Goal: Task Accomplishment & Management: Use online tool/utility

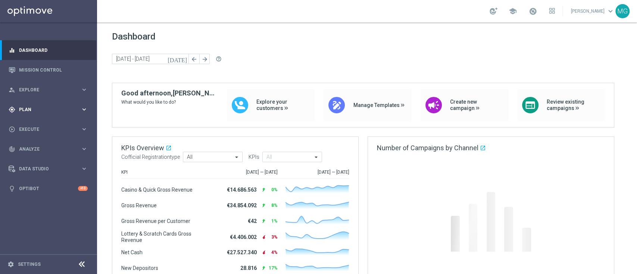
click at [31, 110] on span "Plan" at bounding box center [50, 109] width 62 height 4
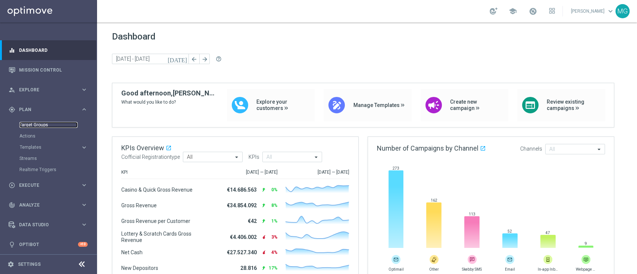
click at [38, 126] on link "Target Groups" at bounding box center [48, 125] width 58 height 6
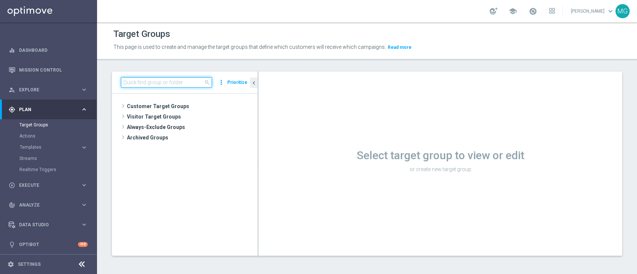
click at [141, 81] on input at bounding box center [166, 82] width 91 height 10
paste input "NEW 2025 Silver Attivi_ 85<ggr >149,99_senza saldo"
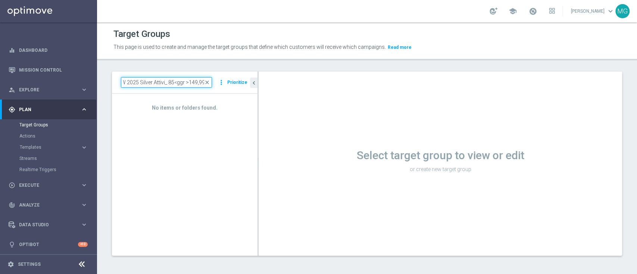
scroll to position [0, 6]
type input "NEW 2025 Silver Attivi_ 85<ggr >149,99"
click at [233, 122] on div "No items or folders found." at bounding box center [184, 175] width 145 height 162
click at [163, 84] on input "NEW 2025 Silver Attivi_ 85<ggr >149,99" at bounding box center [166, 82] width 91 height 10
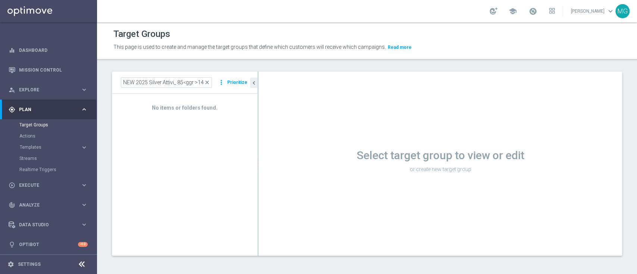
click at [210, 85] on span "close" at bounding box center [207, 82] width 6 height 6
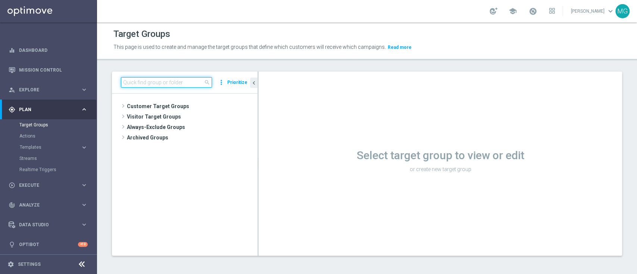
click at [159, 82] on input at bounding box center [166, 82] width 91 height 10
paste input "NEW 2025 Silver Attivi_ 85<ggr >149,99_senza saldo"
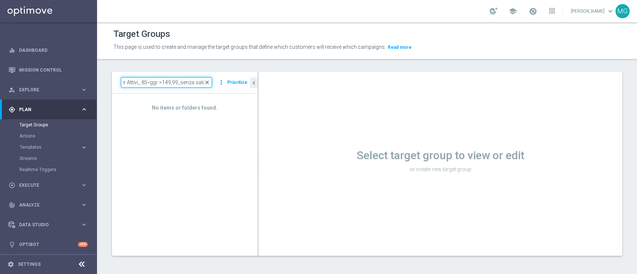
drag, startPoint x: 162, startPoint y: 80, endPoint x: 212, endPoint y: 83, distance: 49.3
click at [212, 83] on div "NEW 2025 Silver Attivi_ 85<ggr >149,99_senza saldo close" at bounding box center [166, 82] width 91 height 10
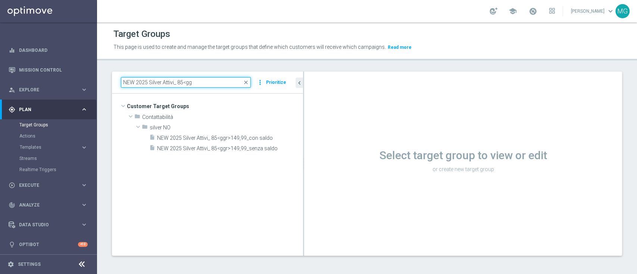
drag, startPoint x: 258, startPoint y: 118, endPoint x: 332, endPoint y: 115, distance: 74.7
click at [332, 115] on as-split "NEW 2025 Silver Attivi_ 85<gg close more_vert Prioritize Customer Target Groups…" at bounding box center [367, 164] width 510 height 184
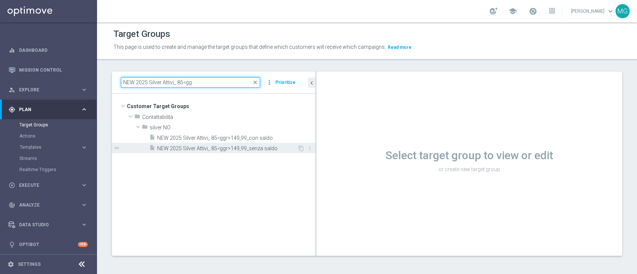
type input "NEW 2025 Silver Attivi_ 85<gg"
click at [256, 148] on span "NEW 2025 Silver Attivi_ 85<ggr>149,99_senza saldo" at bounding box center [227, 148] width 140 height 6
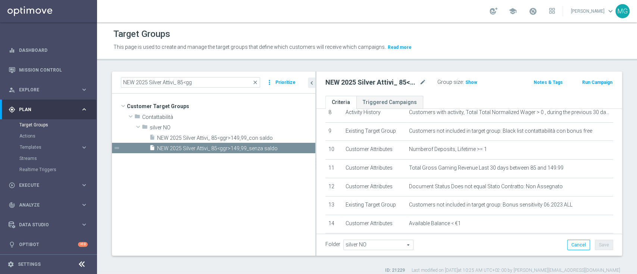
scroll to position [204, 0]
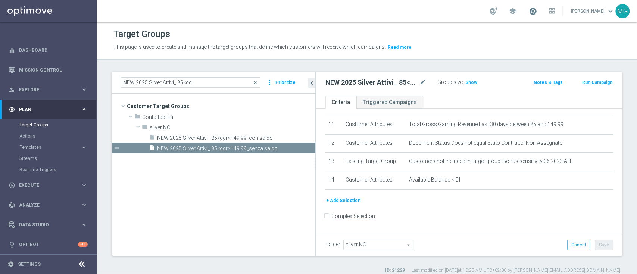
click at [529, 10] on span at bounding box center [533, 11] width 8 height 8
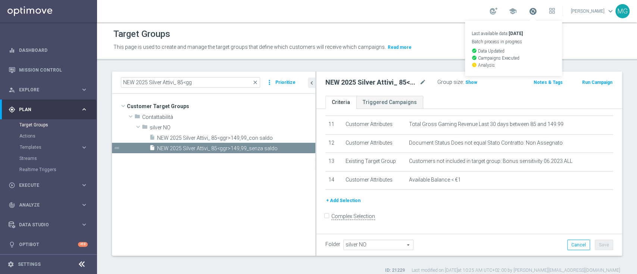
click at [529, 12] on span at bounding box center [533, 11] width 8 height 8
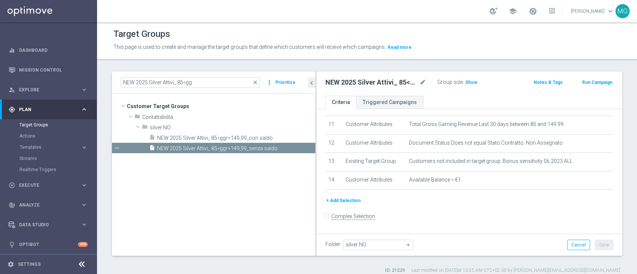
click at [588, 85] on button "Run Campaign" at bounding box center [597, 82] width 32 height 8
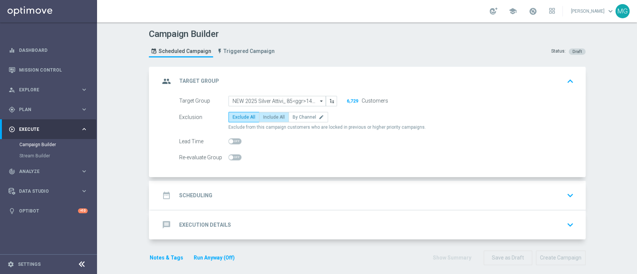
click at [274, 118] on span "Include All" at bounding box center [274, 117] width 22 height 5
click at [268, 118] on input "Include All" at bounding box center [265, 118] width 5 height 5
radio input "true"
click at [242, 200] on div "date_range Scheduling keyboard_arrow_down" at bounding box center [368, 195] width 417 height 14
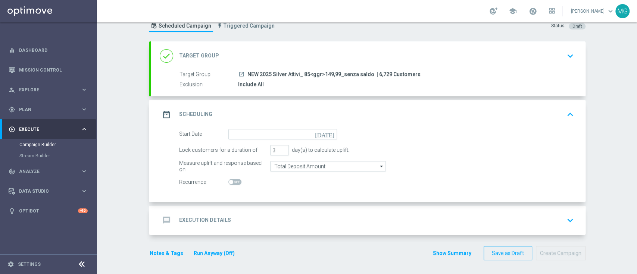
scroll to position [26, 0]
click at [328, 132] on icon "[DATE]" at bounding box center [326, 133] width 22 height 8
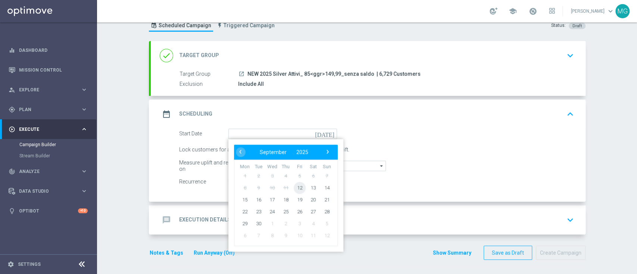
click at [293, 187] on span "12" at bounding box center [299, 188] width 12 height 12
type input "[DATE]"
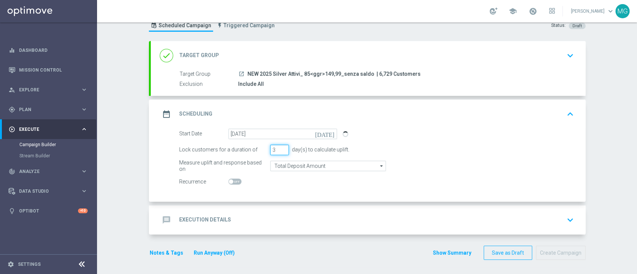
drag, startPoint x: 272, startPoint y: 150, endPoint x: 265, endPoint y: 150, distance: 6.3
click at [265, 150] on div "Lock customers for a duration of 3 day(s) to calculate uplift." at bounding box center [376, 150] width 406 height 10
type input "5"
click at [389, 179] on form "Start Date 12 Sep 2025 today Lock customers for a duration of 5 day(s) to calcu…" at bounding box center [376, 158] width 395 height 59
click at [210, 223] on div "message Execution Details" at bounding box center [195, 219] width 71 height 13
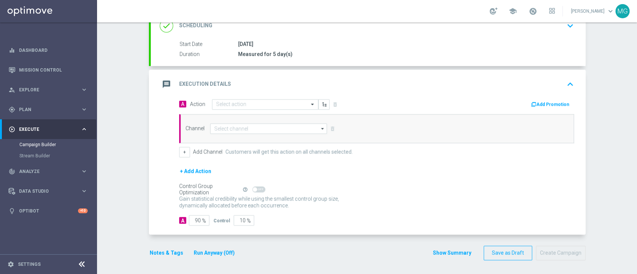
scroll to position [110, 0]
click at [245, 106] on input "text" at bounding box center [257, 105] width 83 height 6
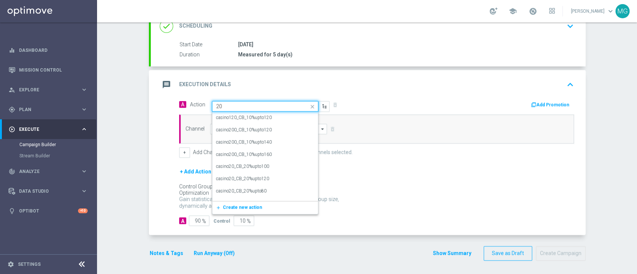
type input "2"
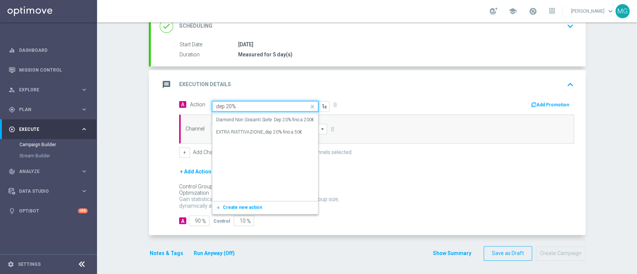
scroll to position [0, 0]
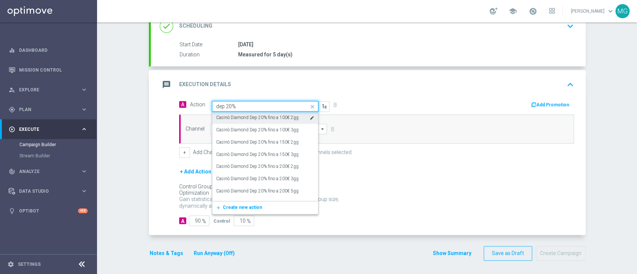
drag, startPoint x: 235, startPoint y: 104, endPoint x: 209, endPoint y: 106, distance: 26.9
click at [212, 106] on div "dep 20%" at bounding box center [265, 106] width 106 height 6
type input "2"
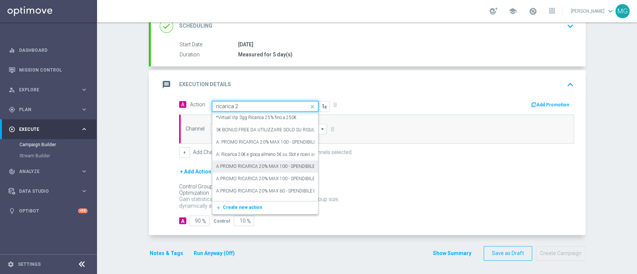
type input "ricarica 20"
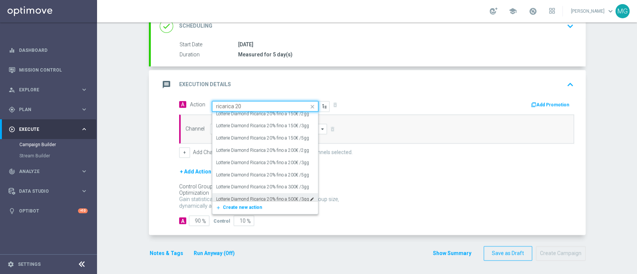
scroll to position [384, 0]
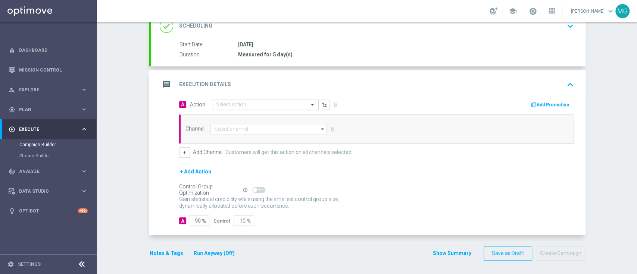
click at [417, 85] on div "message Execution Details keyboard_arrow_up" at bounding box center [368, 85] width 417 height 14
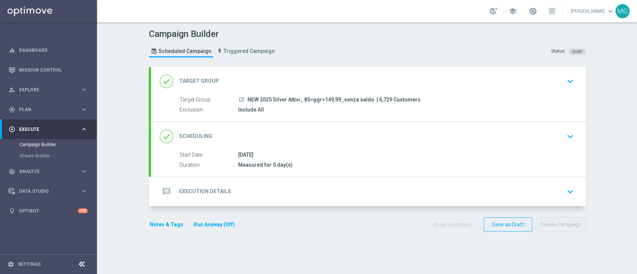
scroll to position [0, 0]
click at [214, 193] on h2 "Execution Details" at bounding box center [205, 191] width 52 height 7
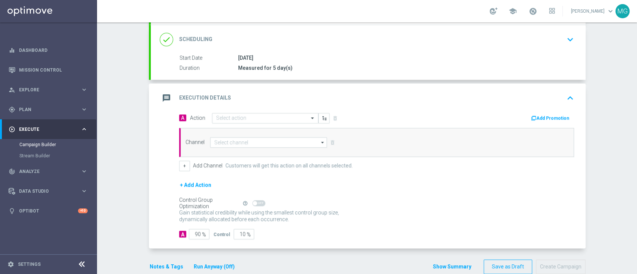
scroll to position [97, 0]
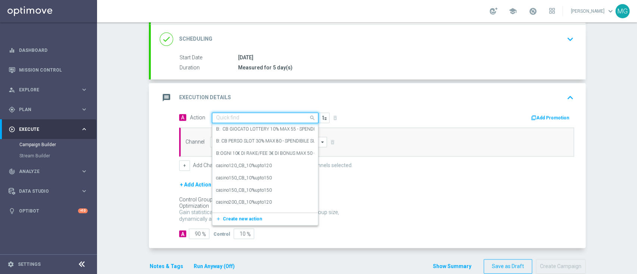
click at [233, 116] on input "text" at bounding box center [257, 118] width 83 height 6
click at [229, 218] on span "Create new action" at bounding box center [242, 218] width 39 height 5
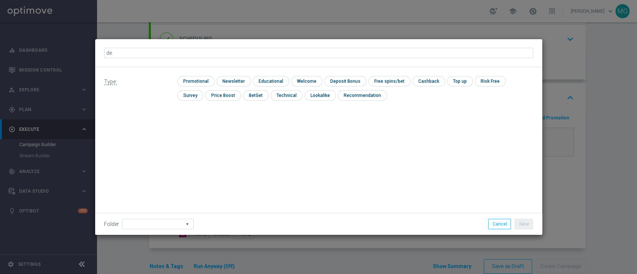
type input "d"
type input "ricarica 20_20%upto50 50% slot e 50% tutti giochi"
click at [205, 79] on input "checkbox" at bounding box center [194, 81] width 35 height 10
checkbox input "true"
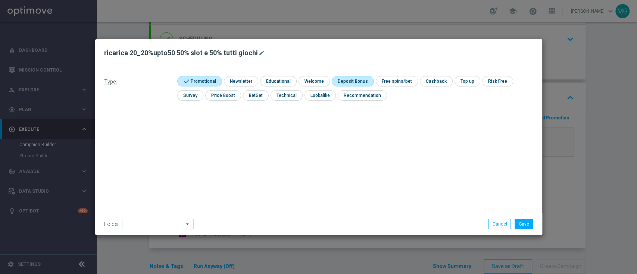
click at [344, 82] on input "checkbox" at bounding box center [352, 81] width 40 height 10
checkbox input "true"
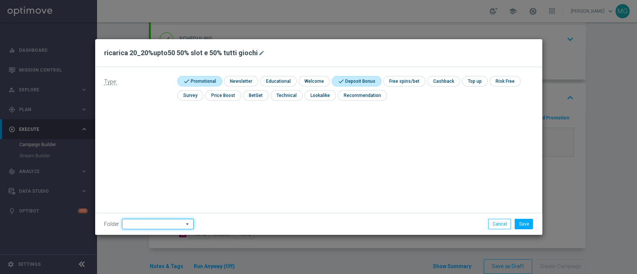
click at [155, 220] on input at bounding box center [158, 224] width 72 height 10
click at [142, 129] on div "PROF NO" at bounding box center [135, 130] width 19 height 7
type input "PROF NO"
click at [523, 225] on button "Save" at bounding box center [523, 224] width 18 height 10
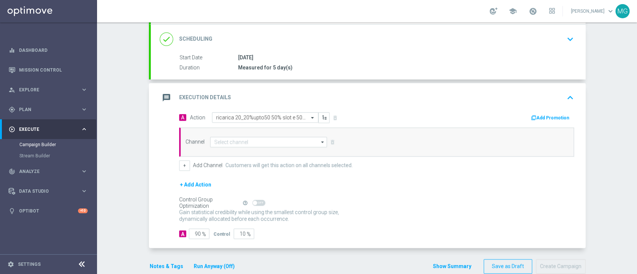
click at [534, 115] on button "Add Promotion" at bounding box center [550, 118] width 41 height 8
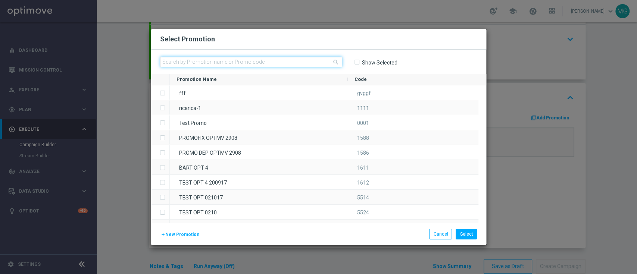
click at [276, 62] on input "text" at bounding box center [251, 62] width 182 height 10
paste input "RICARICA50 1209"
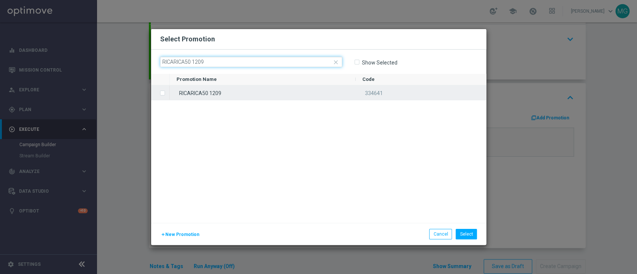
type input "RICARICA50 1209"
click at [202, 94] on div "RICARICA50 1209" at bounding box center [263, 92] width 186 height 15
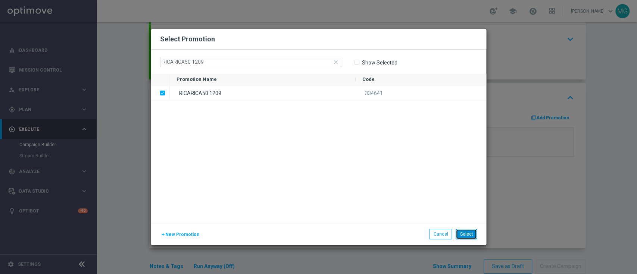
click at [468, 231] on button "Select" at bounding box center [466, 234] width 21 height 10
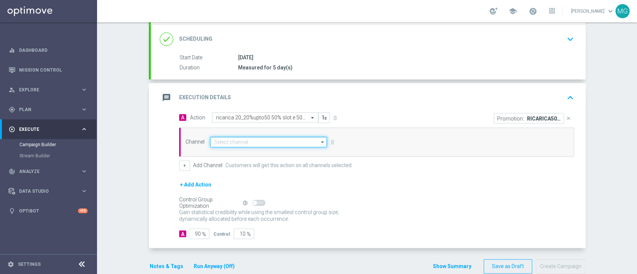
click at [246, 142] on input at bounding box center [268, 142] width 117 height 10
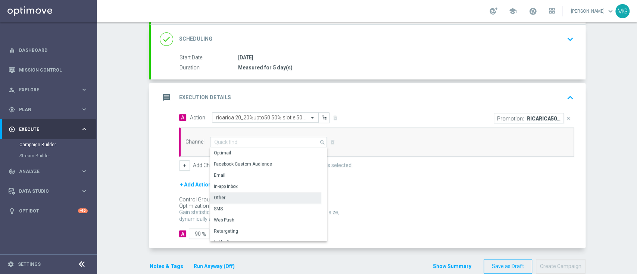
click at [244, 194] on div "Other" at bounding box center [265, 197] width 111 height 10
type input "Other"
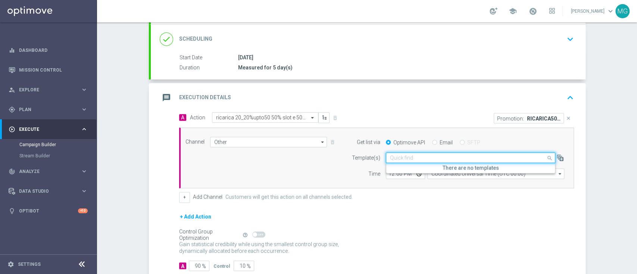
click at [426, 156] on input "text" at bounding box center [463, 158] width 146 height 6
drag, startPoint x: 418, startPoint y: 225, endPoint x: 429, endPoint y: 198, distance: 29.3
click at [418, 224] on div "+ Add Action" at bounding box center [376, 221] width 395 height 19
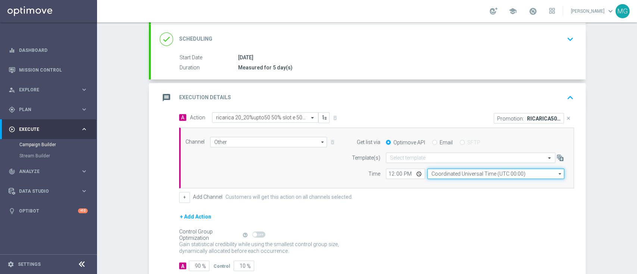
click at [438, 176] on input "Coordinated Universal Time (UTC 00:00)" at bounding box center [495, 174] width 137 height 10
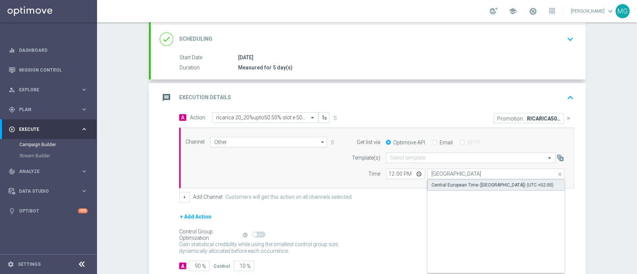
click at [440, 188] on div "Central European Time ([GEOGRAPHIC_DATA]) (UTC +02:00)" at bounding box center [495, 184] width 137 height 11
type input "Central European Time ([GEOGRAPHIC_DATA]) (UTC +02:00)"
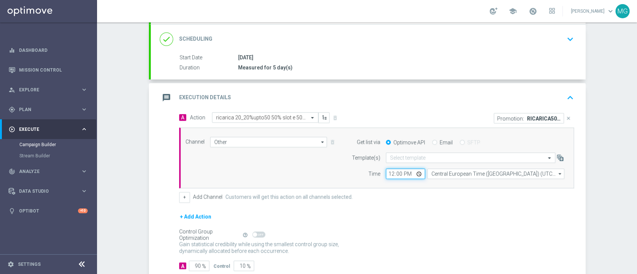
click at [386, 178] on input "12:00" at bounding box center [405, 174] width 39 height 10
type input "14:25"
click at [375, 246] on div "Gain statistical credibility while using the smallest control group size, dynam…" at bounding box center [376, 248] width 395 height 18
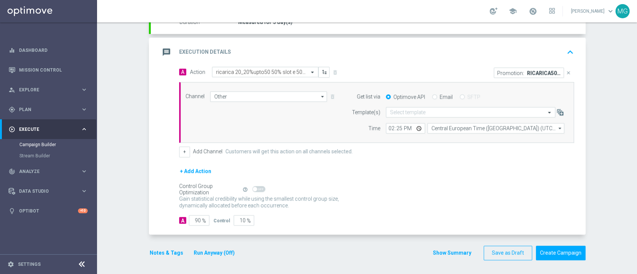
click at [160, 252] on button "Notes & Tags" at bounding box center [166, 252] width 35 height 9
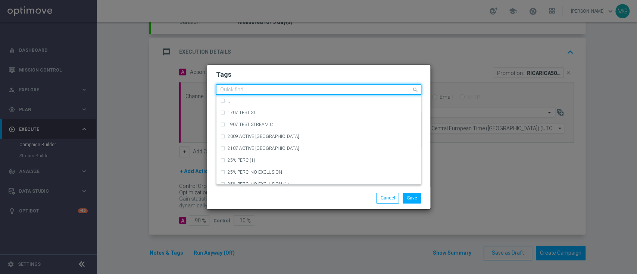
click at [251, 89] on input "text" at bounding box center [315, 90] width 191 height 6
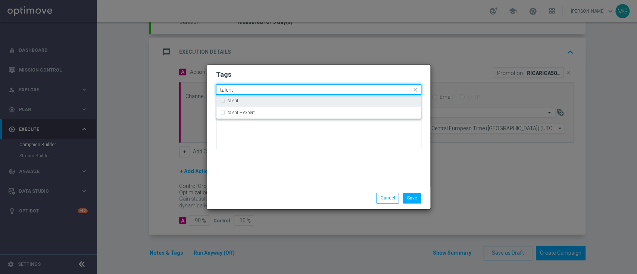
click at [228, 103] on label "talent" at bounding box center [233, 100] width 11 height 4
type input "talent"
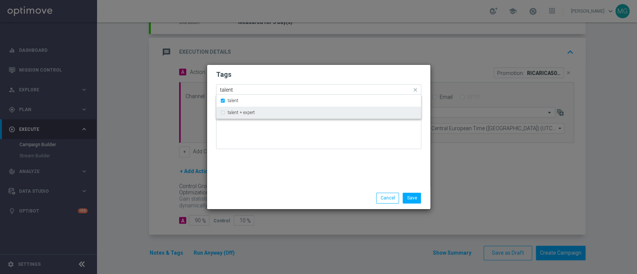
click at [238, 112] on label "talent + expert" at bounding box center [241, 112] width 27 height 4
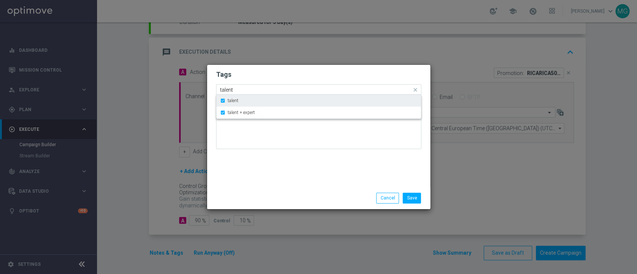
click at [234, 103] on label "talent" at bounding box center [233, 100] width 11 height 4
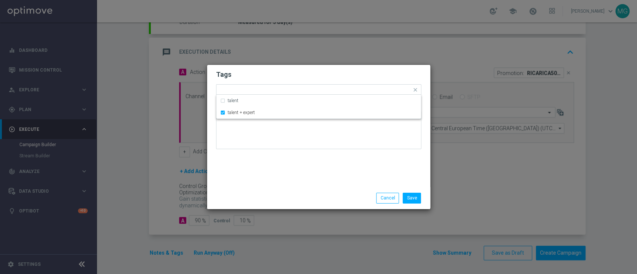
click at [253, 183] on div "Tags Quick find × talent + expert talent talent + expert Notes" at bounding box center [318, 126] width 223 height 122
click at [281, 85] on div "Add a new tag × talent + expert" at bounding box center [318, 89] width 205 height 11
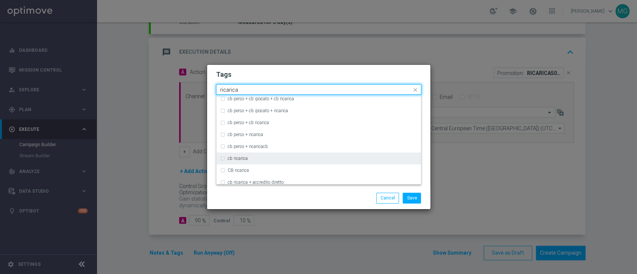
scroll to position [50, 0]
click at [272, 156] on div "cb ricarica" at bounding box center [323, 158] width 190 height 4
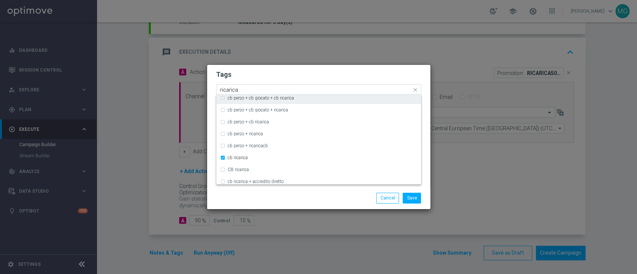
click at [255, 88] on input "ricarica" at bounding box center [315, 90] width 191 height 6
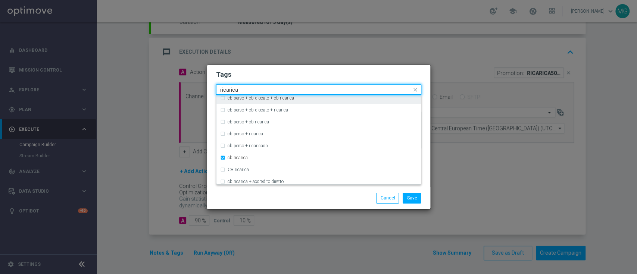
drag, startPoint x: 255, startPoint y: 88, endPoint x: 191, endPoint y: 91, distance: 63.9
click at [191, 91] on modal-container "Tags Quick find × talent + expert × cb ricarica ricarica accredito diretto + CB…" at bounding box center [318, 137] width 637 height 274
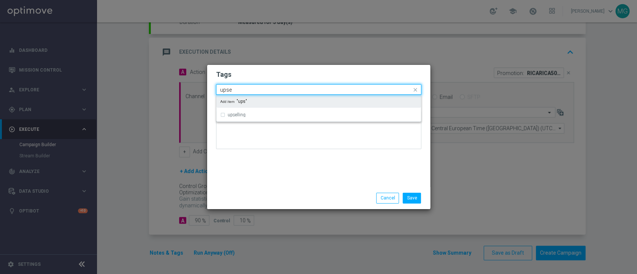
scroll to position [0, 0]
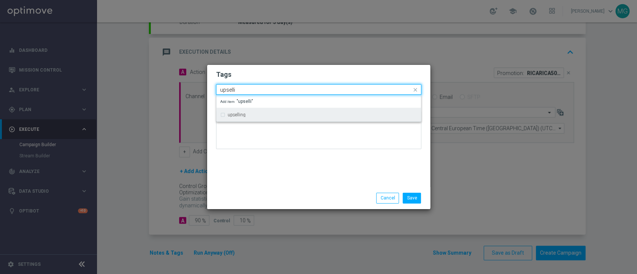
click at [238, 115] on label "upselling" at bounding box center [237, 115] width 18 height 4
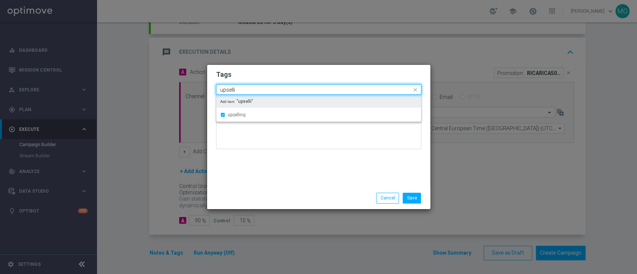
click at [253, 89] on input "upselli" at bounding box center [315, 90] width 191 height 6
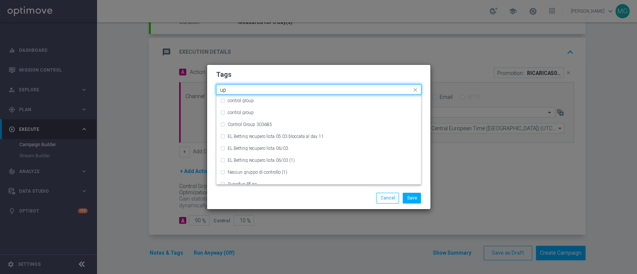
type input "u"
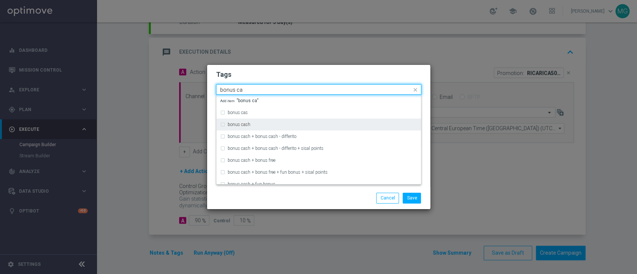
click at [244, 126] on label "bonus cash" at bounding box center [239, 124] width 23 height 4
type input "bonus ca"
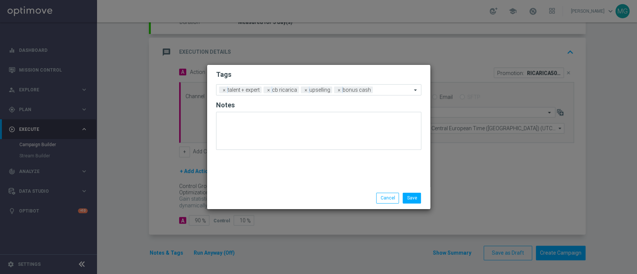
click at [267, 206] on div "Save Cancel" at bounding box center [318, 198] width 223 height 22
click at [394, 91] on input "text" at bounding box center [394, 90] width 36 height 6
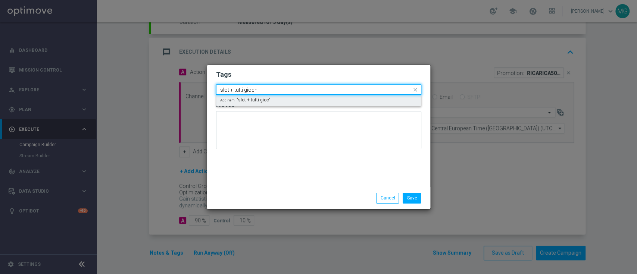
type input "slot + tutti giochi"
click at [412, 201] on button "Save" at bounding box center [412, 198] width 18 height 10
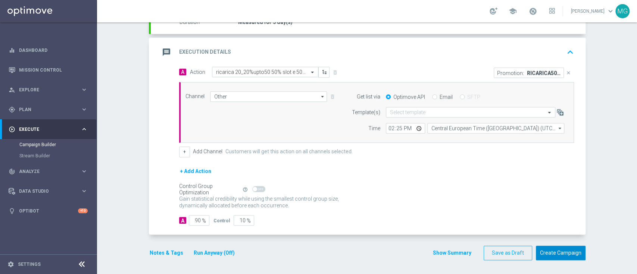
click at [553, 252] on button "Create Campaign" at bounding box center [561, 253] width 50 height 15
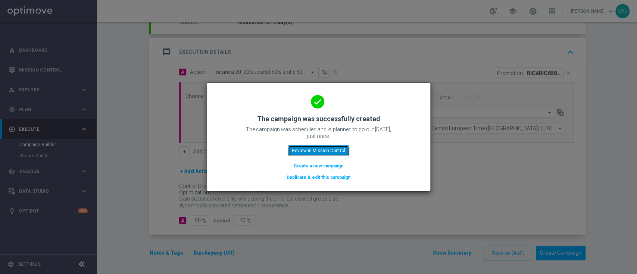
click at [328, 150] on button "Review in Mission Control" at bounding box center [319, 150] width 62 height 10
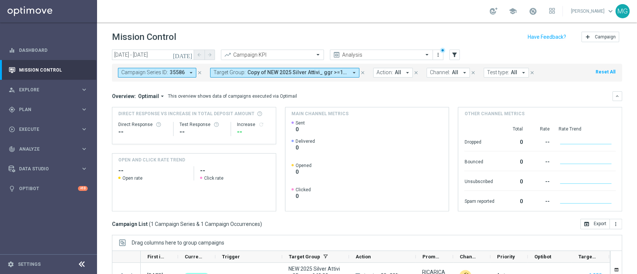
click at [361, 72] on icon "close" at bounding box center [362, 72] width 5 height 5
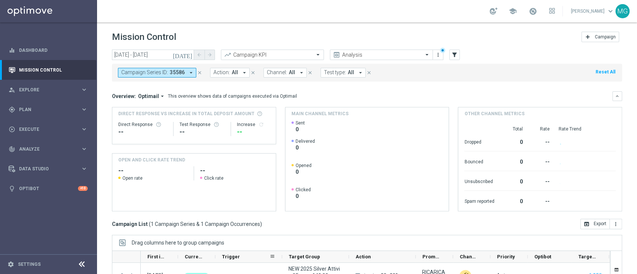
scroll to position [90, 0]
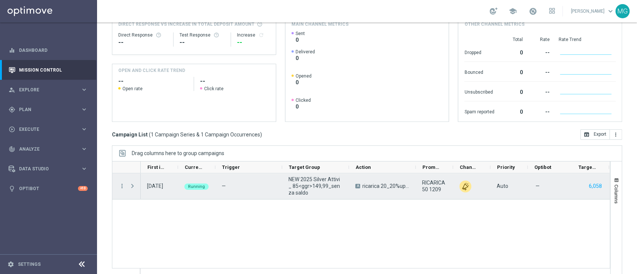
click at [131, 187] on span "Press SPACE to select this row." at bounding box center [132, 186] width 7 height 6
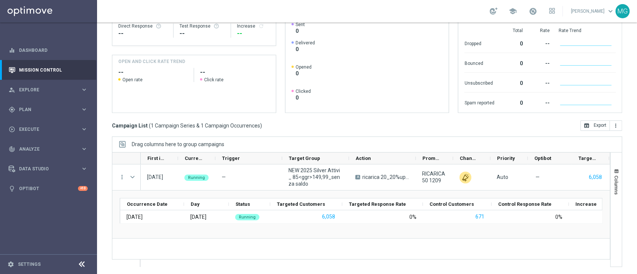
scroll to position [0, 0]
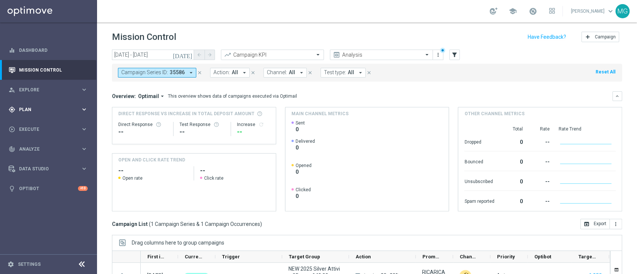
click at [42, 109] on span "Plan" at bounding box center [50, 109] width 62 height 4
click at [42, 127] on link "Target Groups" at bounding box center [48, 125] width 58 height 6
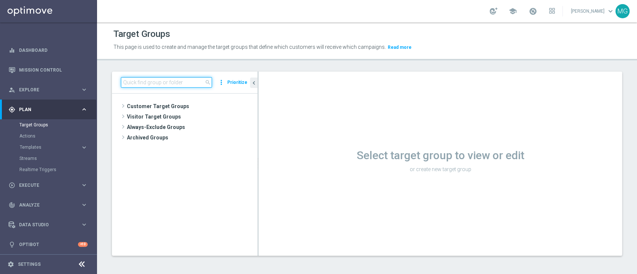
click at [131, 82] on input at bounding box center [166, 82] width 91 height 10
paste input "NEW 2025 Silver Attivi_ 15<ggr>84,99_senza saldo"
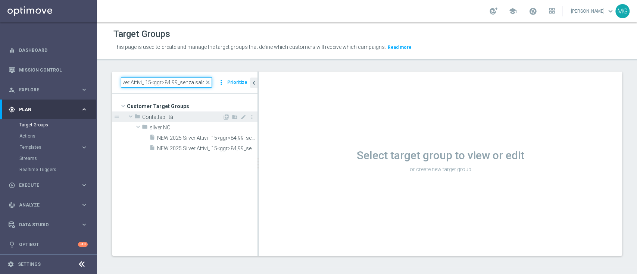
type input "NEW 2025 Silver Attivi_ 15<ggr>84,99_senza saldo"
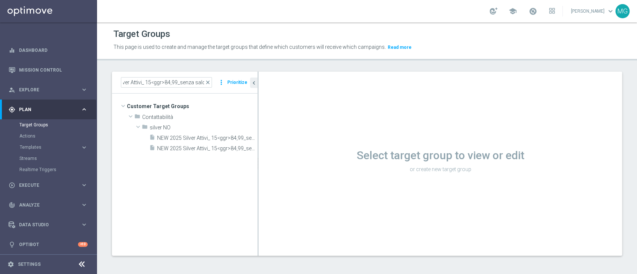
scroll to position [0, 0]
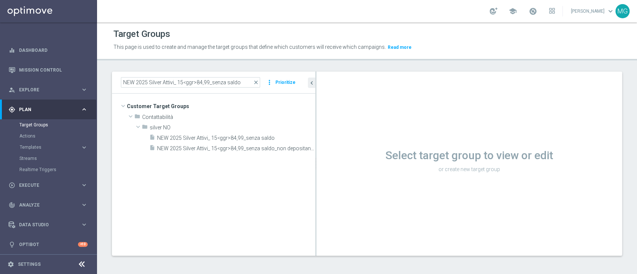
drag, startPoint x: 258, startPoint y: 98, endPoint x: 318, endPoint y: 94, distance: 60.6
click at [318, 94] on as-split "NEW 2025 Silver Attivi_ 15<ggr>84,99_senza saldo close more_vert Prioritize Cus…" at bounding box center [367, 164] width 510 height 184
click at [247, 138] on span "NEW 2025 Silver Attivi_ 15<ggr>84,99_senza saldo" at bounding box center [227, 138] width 140 height 6
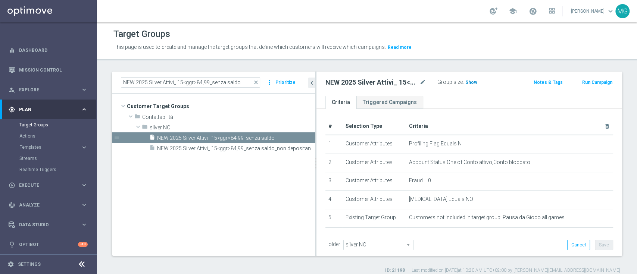
click at [472, 84] on span "Show" at bounding box center [471, 82] width 12 height 5
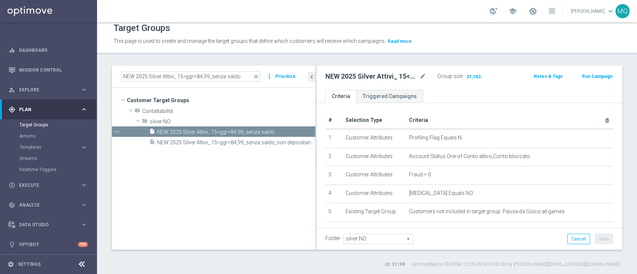
click at [229, 186] on tree-viewport "Customer Target Groups library_add create_new_folder folder" at bounding box center [213, 169] width 203 height 162
click at [586, 79] on button "Run Campaign" at bounding box center [597, 76] width 32 height 8
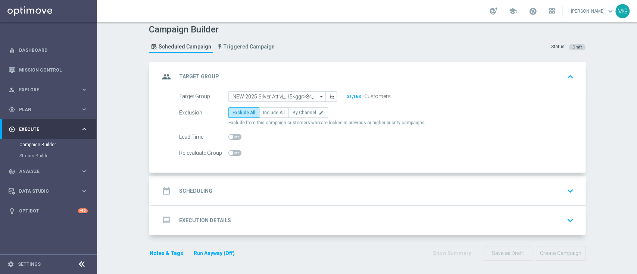
scroll to position [5, 0]
click at [213, 192] on div "date_range Scheduling keyboard_arrow_down" at bounding box center [368, 191] width 417 height 14
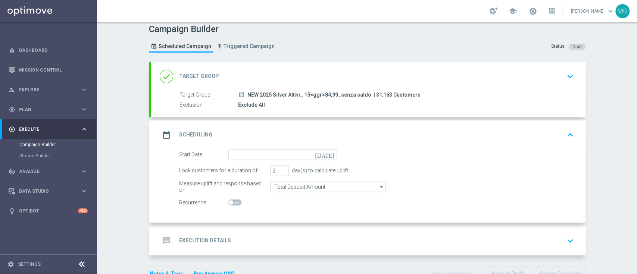
click at [327, 153] on icon "[DATE]" at bounding box center [326, 154] width 22 height 8
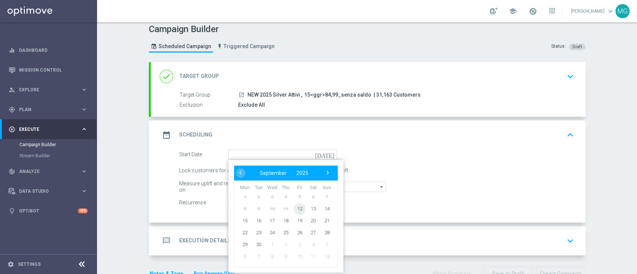
click at [295, 208] on span "12" at bounding box center [299, 209] width 12 height 12
type input "12 Sep 2025"
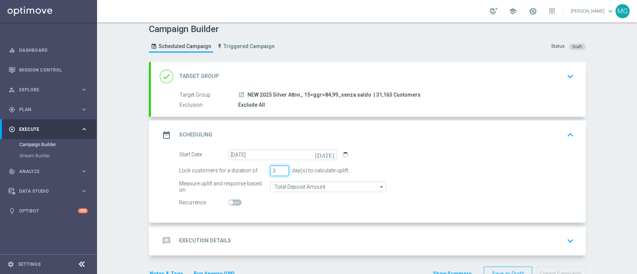
drag, startPoint x: 270, startPoint y: 170, endPoint x: 265, endPoint y: 170, distance: 5.6
click at [265, 170] on div "Lock customers for a duration of 3 day(s) to calculate uplift." at bounding box center [376, 171] width 406 height 10
type input "5"
click at [249, 235] on div "message Execution Details keyboard_arrow_down" at bounding box center [368, 241] width 417 height 14
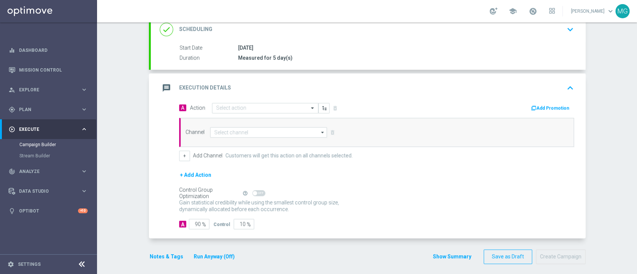
scroll to position [108, 0]
click at [250, 104] on input "text" at bounding box center [257, 107] width 83 height 6
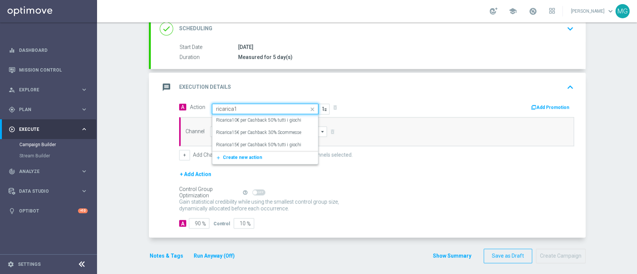
type input "ricarica15"
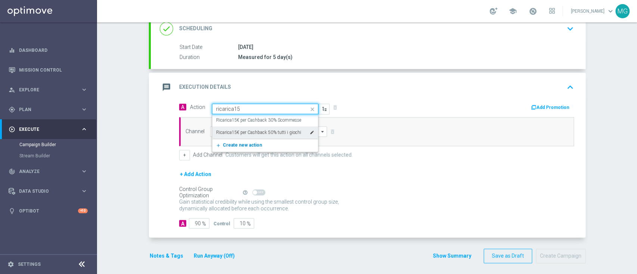
click at [233, 144] on span "Create new action" at bounding box center [242, 145] width 39 height 5
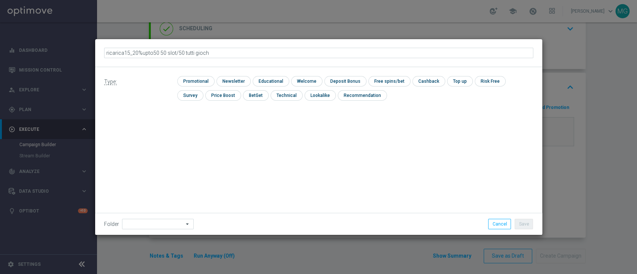
type input "ricarica15_20%upto50 50 slot/50 tutti giochi"
click at [195, 81] on input "checkbox" at bounding box center [194, 81] width 35 height 10
checkbox input "true"
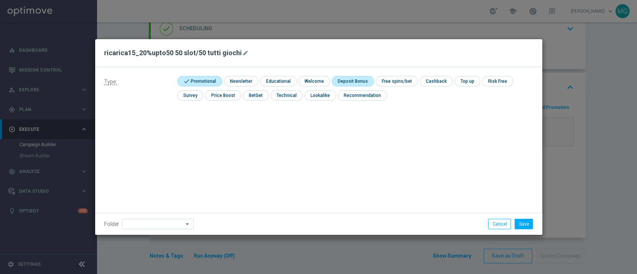
click at [349, 84] on input "checkbox" at bounding box center [352, 81] width 40 height 10
checkbox input "true"
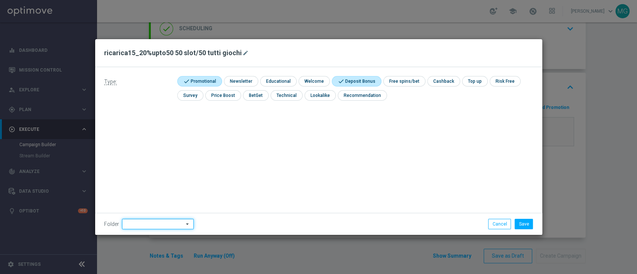
click at [151, 225] on input at bounding box center [158, 224] width 72 height 10
click at [135, 130] on div "PROF NO" at bounding box center [135, 130] width 19 height 7
type input "PROF NO"
click at [523, 225] on button "Save" at bounding box center [523, 224] width 18 height 10
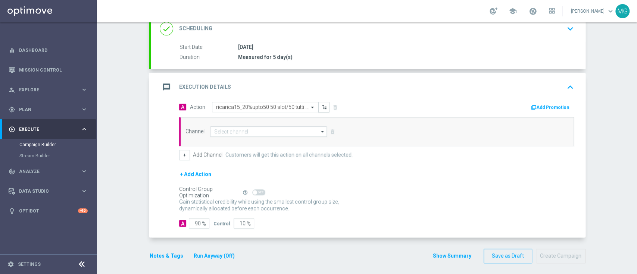
click at [549, 108] on button "Add Promotion" at bounding box center [550, 107] width 41 height 8
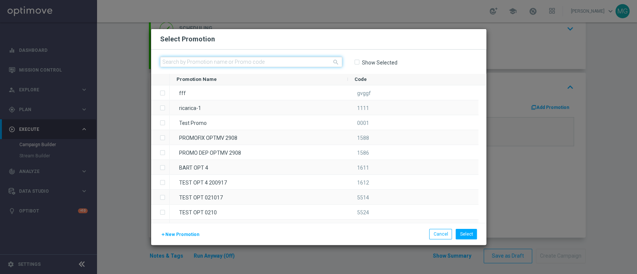
click at [220, 63] on input "text" at bounding box center [251, 62] width 182 height 10
paste input "RICARICA15 1209"
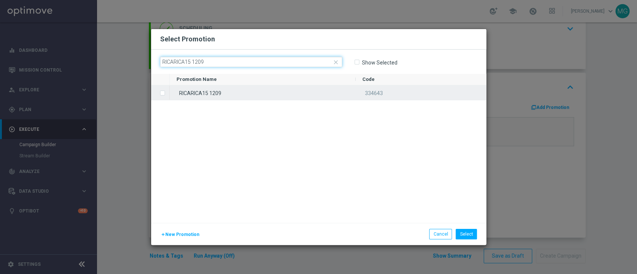
type input "RICARICA15 1209"
click at [211, 90] on div "RICARICA15 1209" at bounding box center [263, 92] width 186 height 15
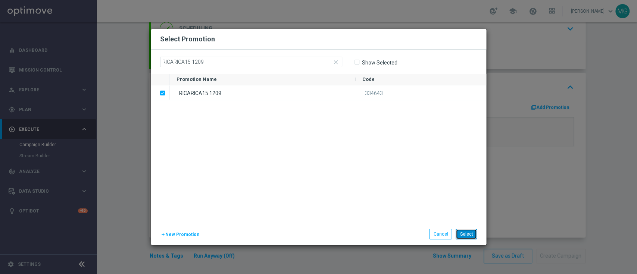
click at [466, 234] on button "Select" at bounding box center [466, 234] width 21 height 10
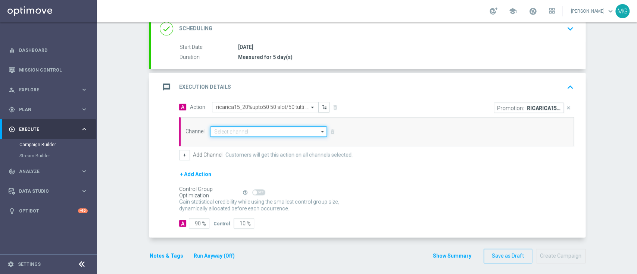
click at [250, 132] on input at bounding box center [268, 131] width 117 height 10
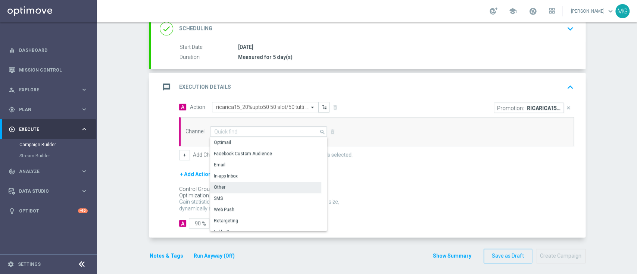
click at [240, 187] on div "Other" at bounding box center [265, 187] width 111 height 10
type input "Other"
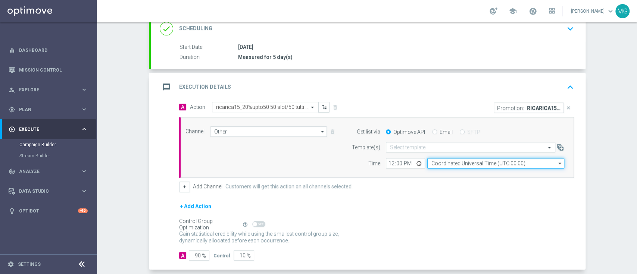
click at [443, 166] on input "Coordinated Universal Time (UTC 00:00)" at bounding box center [495, 163] width 137 height 10
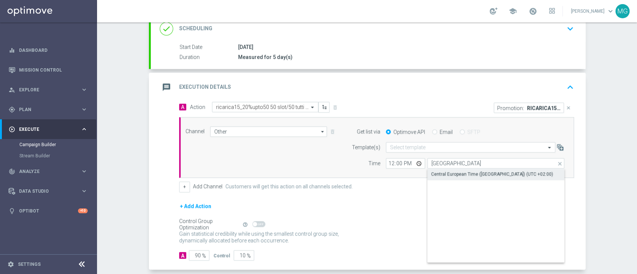
click at [443, 176] on div "Central European Time ([GEOGRAPHIC_DATA]) (UTC +02:00)" at bounding box center [492, 174] width 122 height 7
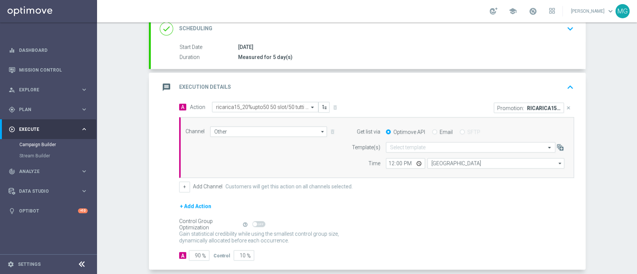
type input "Central European Time ([GEOGRAPHIC_DATA]) (UTC +02:00)"
click at [386, 166] on input "12:00" at bounding box center [405, 163] width 39 height 10
type input "15:00"
click at [385, 225] on div "Control Group Optimization Self Optimizing Campaign help_outline" at bounding box center [376, 224] width 395 height 8
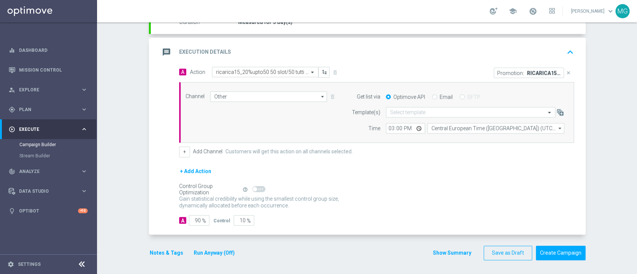
click at [161, 253] on button "Notes & Tags" at bounding box center [166, 252] width 35 height 9
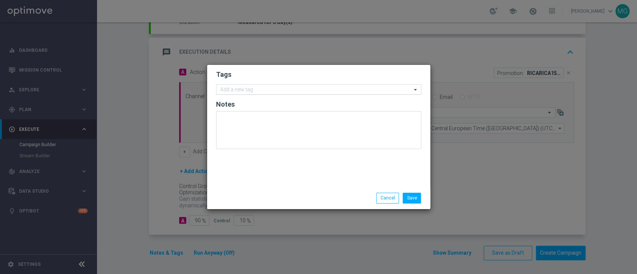
click at [247, 87] on input "text" at bounding box center [315, 90] width 191 height 6
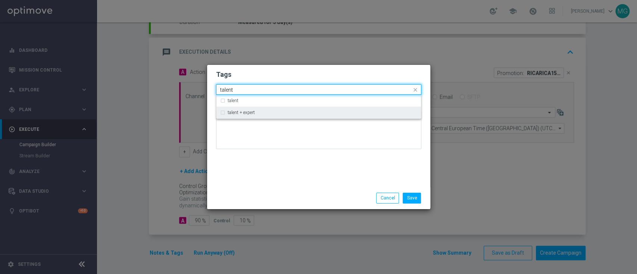
click at [248, 116] on div "talent + expert" at bounding box center [318, 113] width 197 height 12
type input "talent"
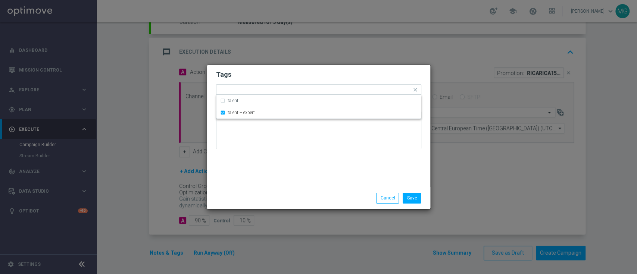
click at [252, 159] on div "Tags Quick find × talent + expert talent talent + expert Notes" at bounding box center [318, 126] width 223 height 122
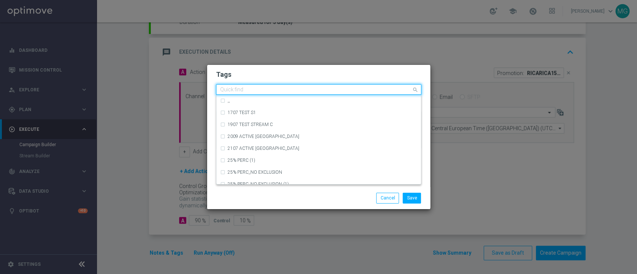
click at [273, 92] on input "text" at bounding box center [315, 90] width 191 height 6
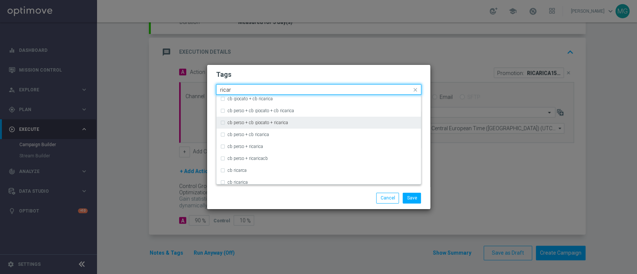
scroll to position [71, 0]
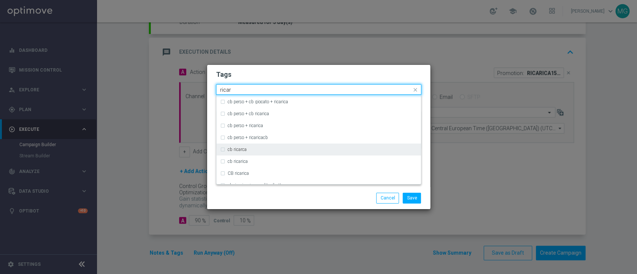
click at [256, 147] on div "cb ricarca" at bounding box center [323, 149] width 190 height 4
type input "ricar"
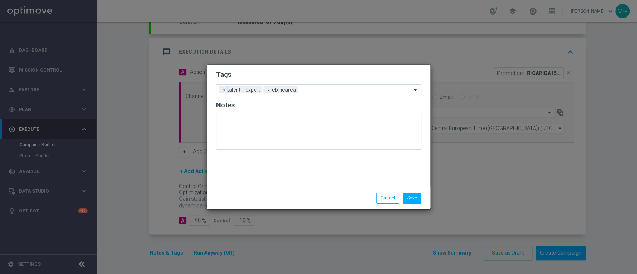
click at [259, 202] on div "Save Cancel" at bounding box center [318, 198] width 216 height 10
click at [313, 90] on input "text" at bounding box center [356, 90] width 111 height 6
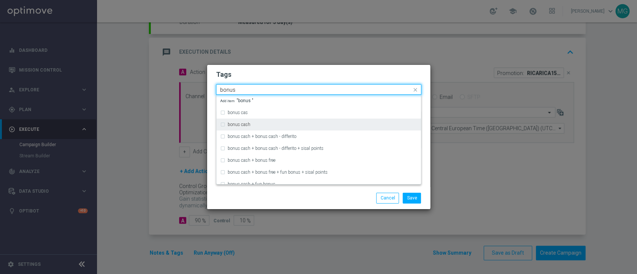
click at [251, 126] on div "bonus cash" at bounding box center [323, 124] width 190 height 4
type input "bonus"
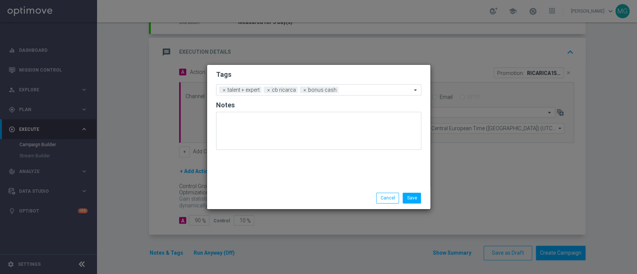
click at [274, 192] on div "Save Cancel" at bounding box center [318, 198] width 223 height 22
click at [343, 90] on input "text" at bounding box center [376, 90] width 70 height 6
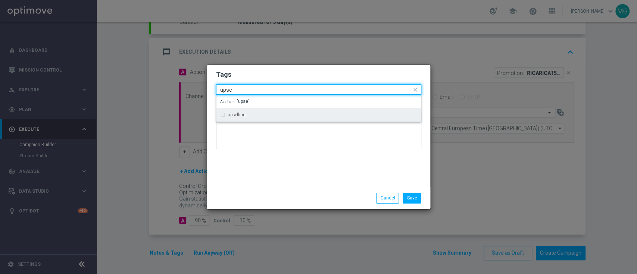
click at [240, 113] on label "upselling" at bounding box center [237, 115] width 18 height 4
type input "upse"
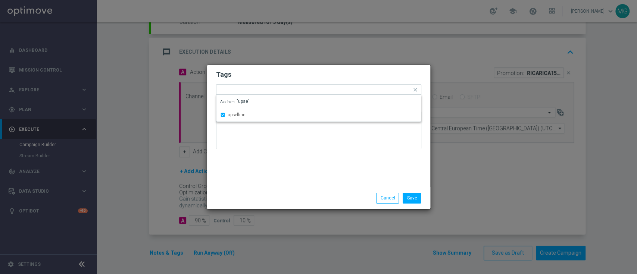
click at [265, 173] on div "Tags Quick find × talent + expert × cb ricarca × bonus cash × upselling upselli…" at bounding box center [318, 126] width 223 height 122
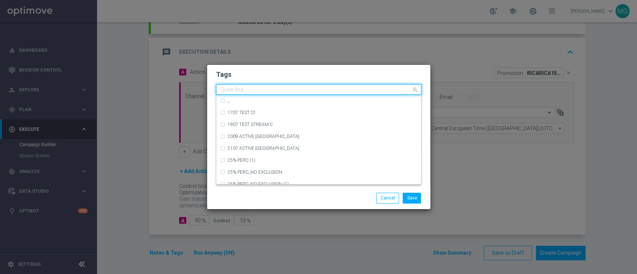
click at [389, 90] on input "text" at bounding box center [315, 90] width 191 height 6
type input "5"
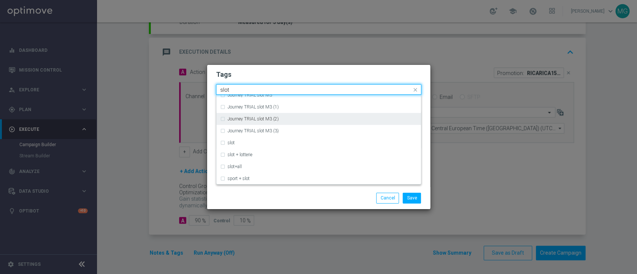
scroll to position [30, 0]
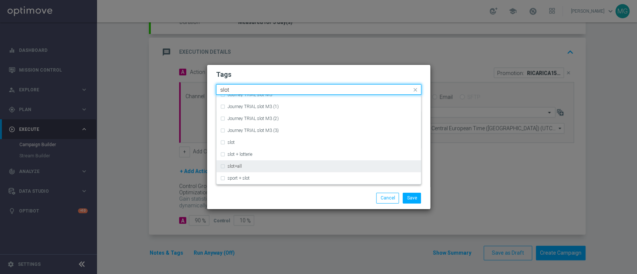
click at [258, 170] on div "slot+all" at bounding box center [318, 166] width 197 height 12
type input "slot"
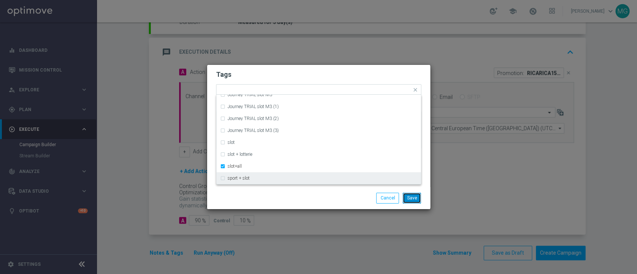
click at [410, 198] on button "Save" at bounding box center [412, 198] width 18 height 10
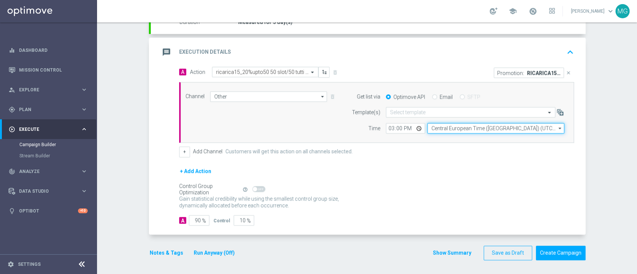
click at [454, 125] on input "Central European Time ([GEOGRAPHIC_DATA]) (UTC +02:00)" at bounding box center [495, 128] width 137 height 10
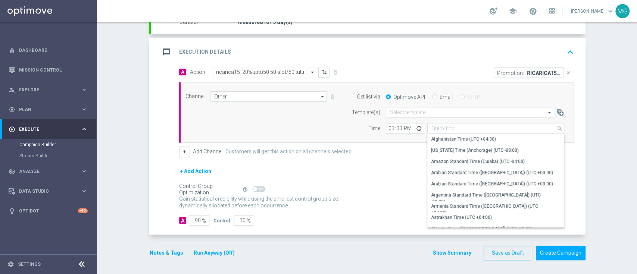
click at [385, 176] on div "+ Add Action" at bounding box center [376, 176] width 395 height 19
type input "Central European Time ([GEOGRAPHIC_DATA]) (UTC +02:00)"
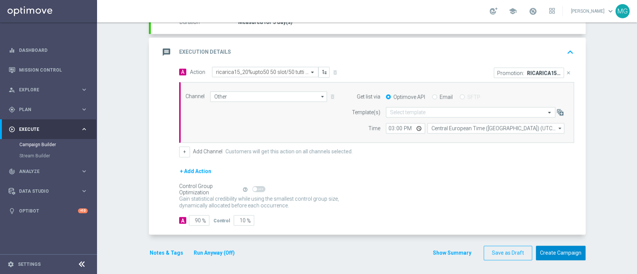
click at [556, 249] on button "Create Campaign" at bounding box center [561, 253] width 50 height 15
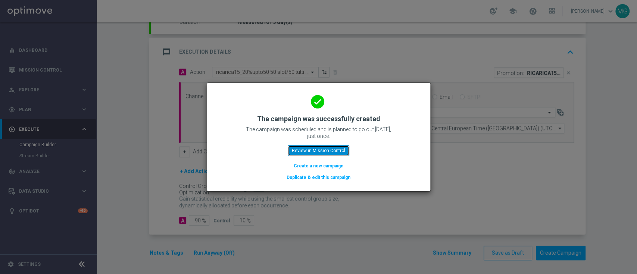
click at [335, 151] on button "Review in Mission Control" at bounding box center [319, 150] width 62 height 10
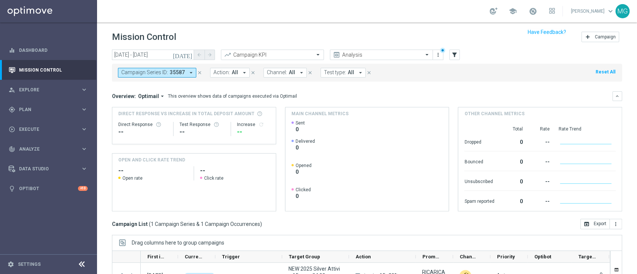
scroll to position [98, 0]
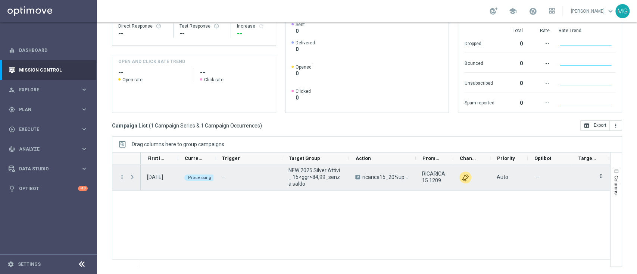
click at [132, 178] on span "Press SPACE to select this row." at bounding box center [132, 177] width 7 height 6
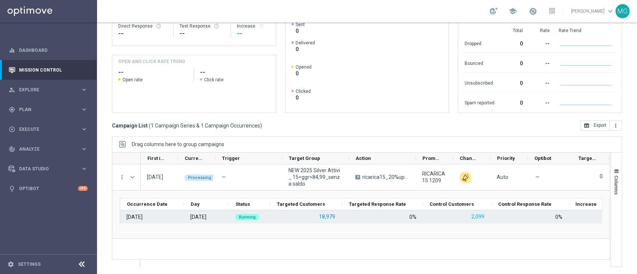
click at [326, 216] on button "18,979" at bounding box center [327, 216] width 18 height 9
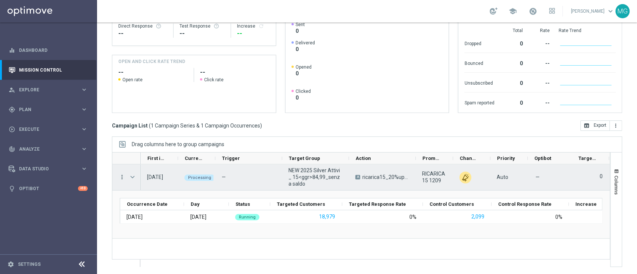
click at [119, 180] on icon "more_vert" at bounding box center [122, 177] width 7 height 7
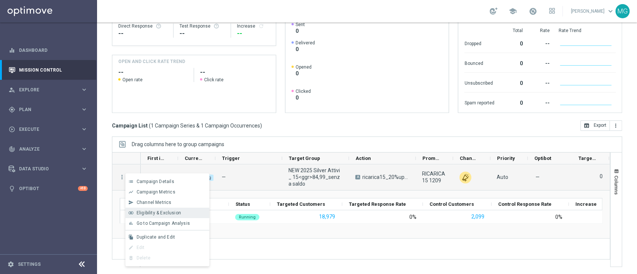
click at [155, 212] on span "Eligibility & Exclusion" at bounding box center [159, 212] width 44 height 5
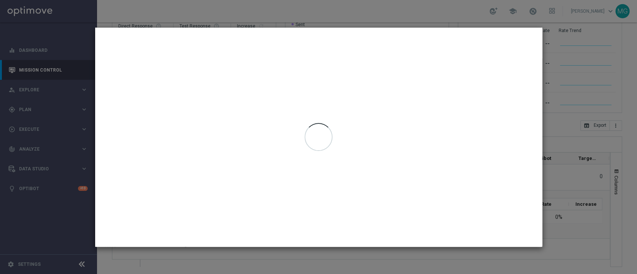
type input "12 Sep 2025 - 12 Sep 2025"
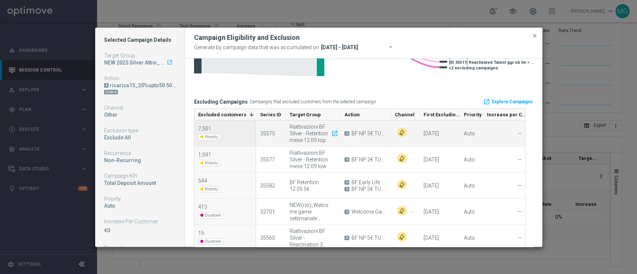
scroll to position [118, 0]
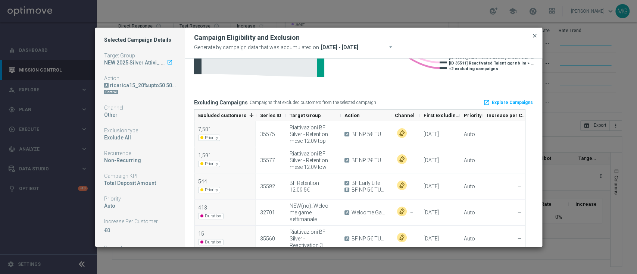
click at [534, 38] on span "close" at bounding box center [535, 36] width 6 height 6
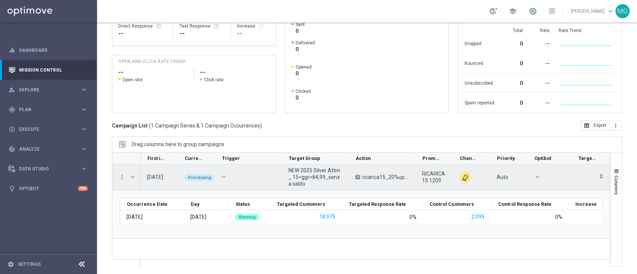
click at [300, 178] on span "NEW 2025 Silver Attivi_ 15<ggr>84,99_senza saldo" at bounding box center [315, 177] width 54 height 20
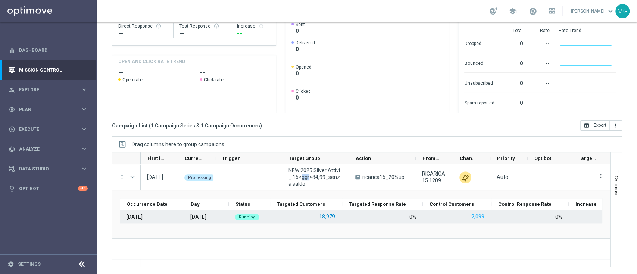
click at [325, 216] on button "18,979" at bounding box center [327, 216] width 18 height 9
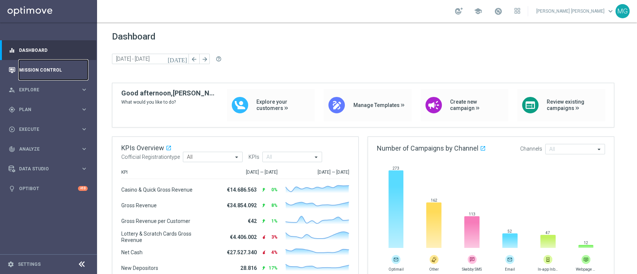
click at [43, 70] on link "Mission Control" at bounding box center [53, 70] width 69 height 20
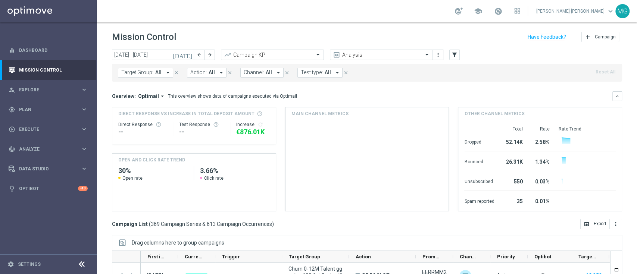
click at [155, 72] on span "All" at bounding box center [158, 72] width 6 height 6
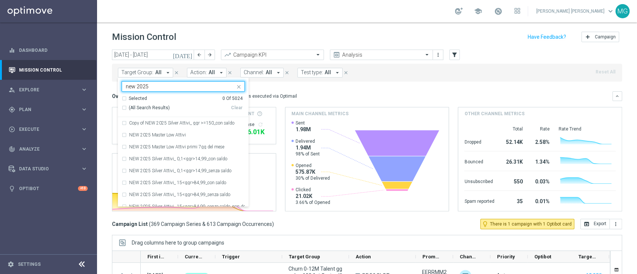
click at [153, 108] on span "(All Search Results)" at bounding box center [149, 108] width 41 height 6
type input "new 2025"
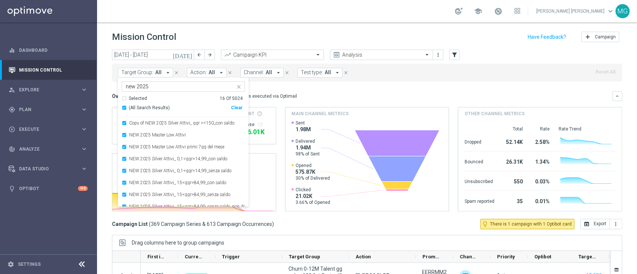
click at [325, 99] on div "Overview: Optimail arrow_drop_down This overview shows data of campaigns execut…" at bounding box center [362, 96] width 500 height 7
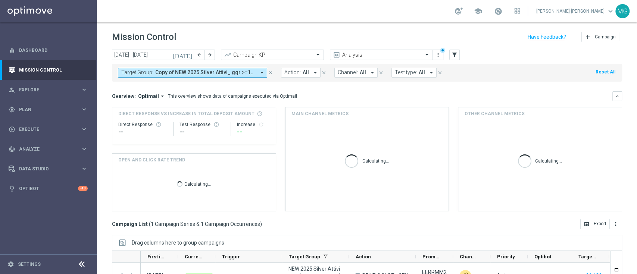
click at [189, 57] on icon "[DATE]" at bounding box center [183, 54] width 20 height 7
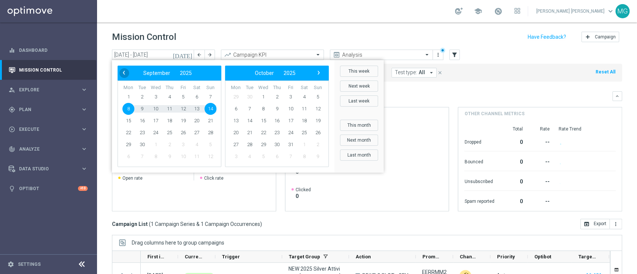
click at [122, 76] on span "‹" at bounding box center [124, 73] width 10 height 10
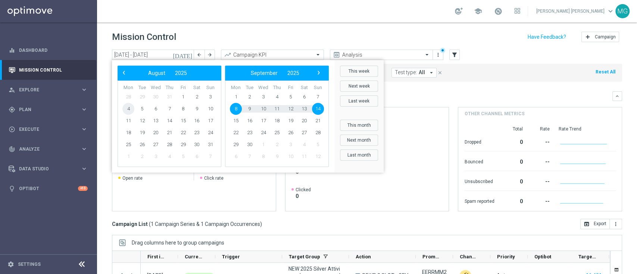
click at [129, 108] on span "4" at bounding box center [128, 109] width 12 height 12
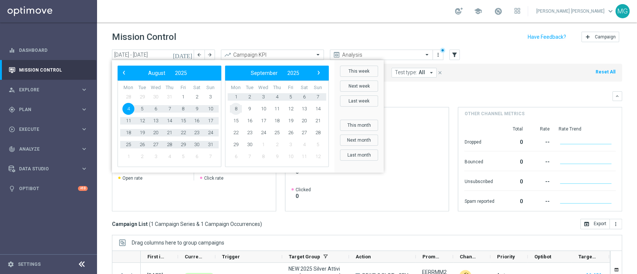
click at [236, 110] on span "8" at bounding box center [236, 109] width 12 height 12
type input "04 Aug 2025 - 08 Sep 2025"
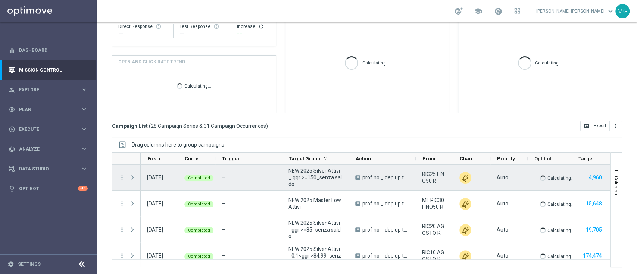
scroll to position [98, 0]
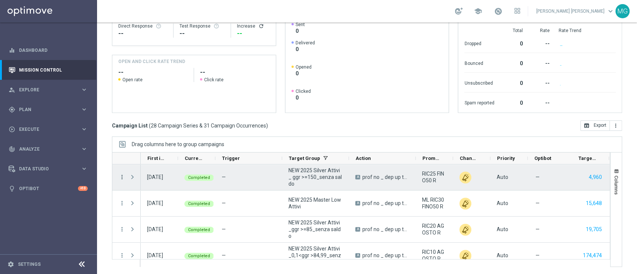
click at [123, 178] on icon "more_vert" at bounding box center [122, 177] width 7 height 7
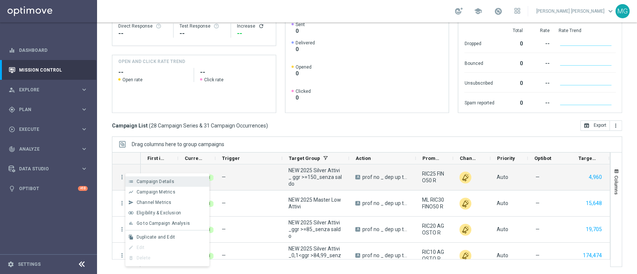
click at [155, 181] on span "Campaign Details" at bounding box center [156, 181] width 38 height 5
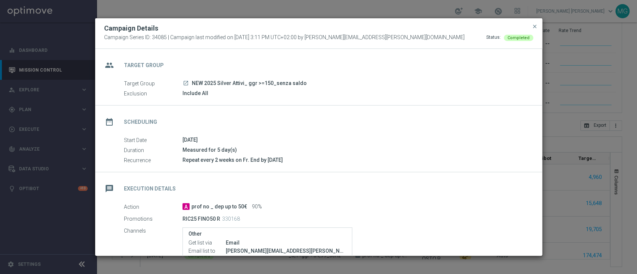
scroll to position [116, 0]
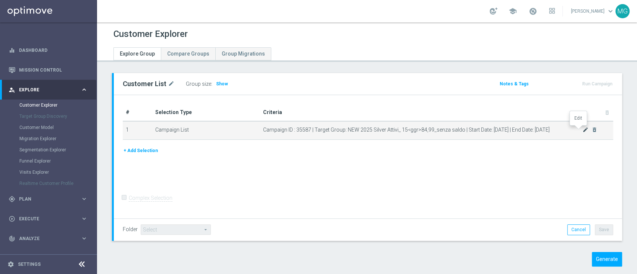
click at [582, 130] on icon "mode_edit" at bounding box center [585, 130] width 6 height 6
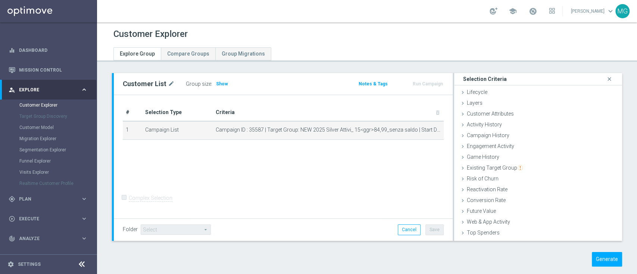
click at [406, 163] on div "# Selection Type Criteria delete_forever 1 Campaign List Campaign ID : 35587 | …" at bounding box center [283, 157] width 339 height 124
click at [605, 78] on icon "close" at bounding box center [608, 79] width 7 height 10
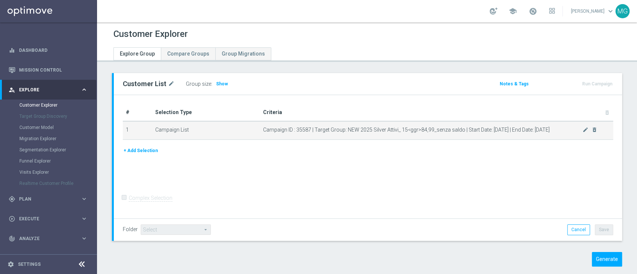
click at [313, 132] on span "Campaign ID : 35587 | Target Group: NEW 2025 Silver Attivi_ 15<ggr>84,99_senza …" at bounding box center [422, 130] width 319 height 6
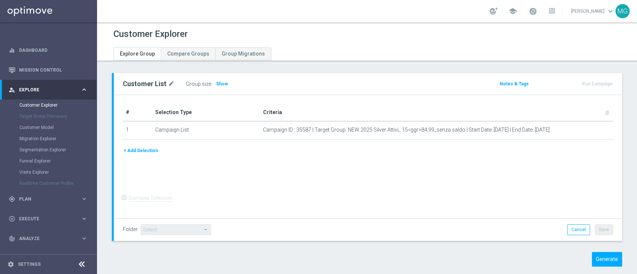
scroll to position [0, 0]
click at [45, 198] on span "Plan" at bounding box center [50, 199] width 62 height 4
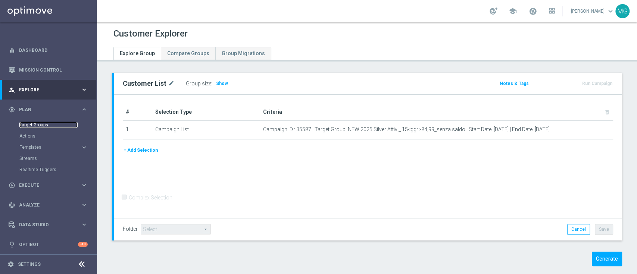
click at [36, 125] on link "Target Groups" at bounding box center [48, 125] width 58 height 6
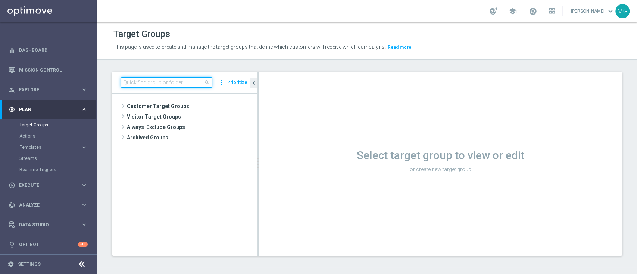
click at [166, 80] on input at bounding box center [166, 82] width 91 height 10
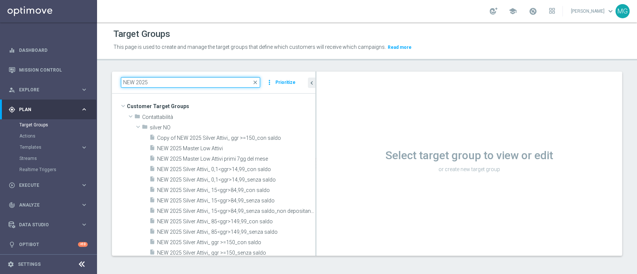
drag, startPoint x: 258, startPoint y: 163, endPoint x: 332, endPoint y: 168, distance: 74.7
click at [332, 168] on as-split "NEW 2025 close more_vert Prioritize Customer Target Groups library_add create_n…" at bounding box center [367, 164] width 510 height 184
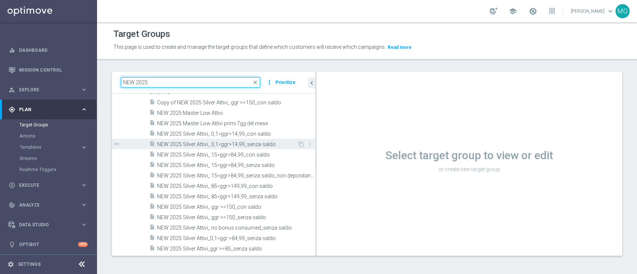
scroll to position [38, 0]
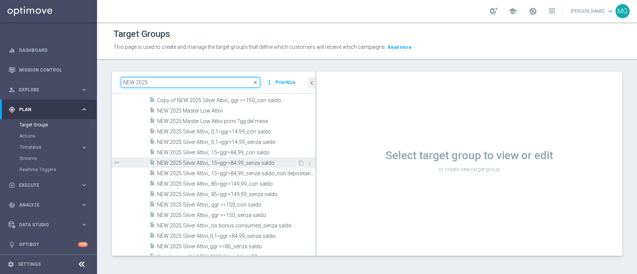
type input "NEW 2025"
click at [237, 162] on span "NEW 2025 Silver Attivi_ 15<ggr>84,99_senza saldo" at bounding box center [227, 163] width 140 height 6
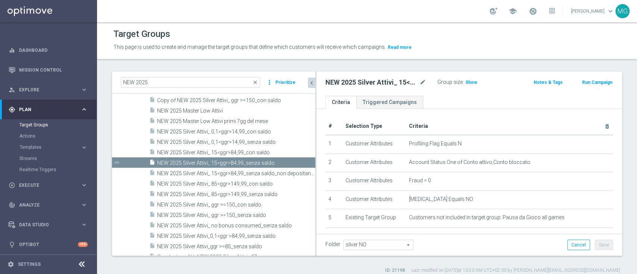
click at [308, 86] on button "chevron_left" at bounding box center [311, 83] width 7 height 10
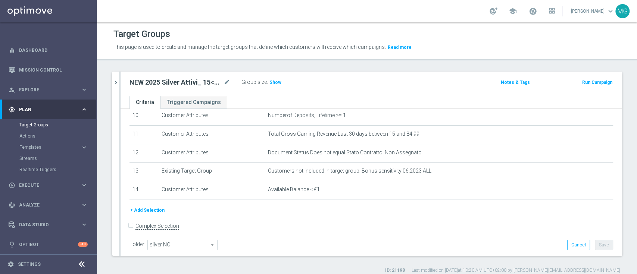
scroll to position [204, 0]
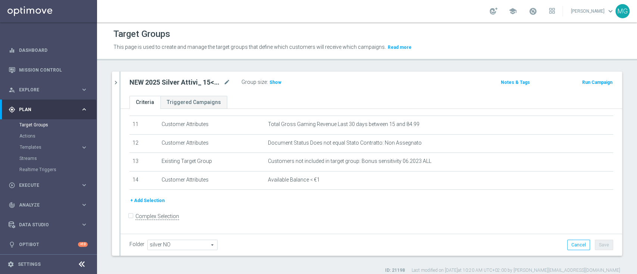
click at [41, 115] on div "gps_fixed Plan keyboard_arrow_right" at bounding box center [48, 110] width 96 height 20
click at [39, 116] on div "gps_fixed Plan keyboard_arrow_right" at bounding box center [48, 110] width 96 height 20
click at [39, 124] on link "Target Groups" at bounding box center [48, 125] width 58 height 6
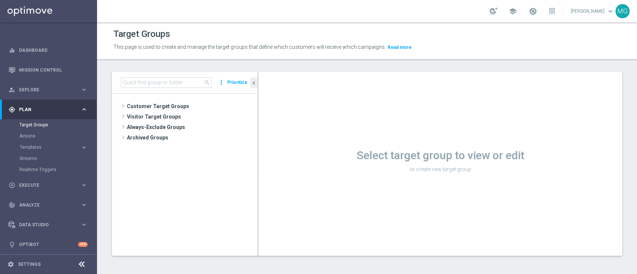
click at [148, 76] on div "search more_vert Prioritize" at bounding box center [184, 83] width 145 height 22
click at [148, 79] on input at bounding box center [166, 82] width 91 height 10
paste input "NEW 2025 Silver Attivi_ 0,1<ggr>14,99_senza saldo"
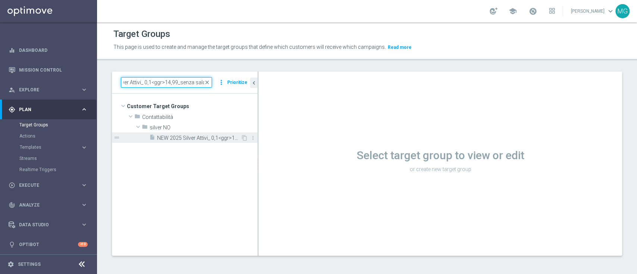
type input "NEW 2025 Silver Attivi_ 0,1<ggr>14,99_senza saldo"
click at [189, 141] on div "insert_drive_file NEW 2025 Silver Attivi_ 0,1<ggr>14,99_senza saldo" at bounding box center [194, 137] width 91 height 10
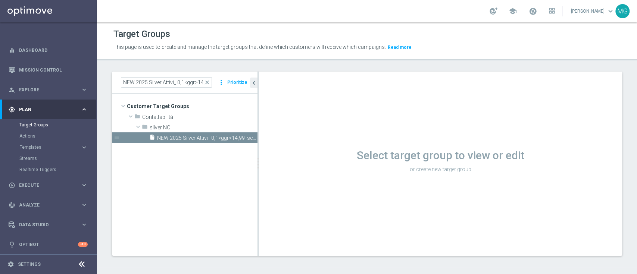
drag, startPoint x: 258, startPoint y: 115, endPoint x: 316, endPoint y: 101, distance: 60.0
click at [319, 112] on as-split "NEW 2025 Silver Attivi_ 0,1<ggr>14,99_senza saldo close more_vert Prioritize Cu…" at bounding box center [367, 164] width 510 height 184
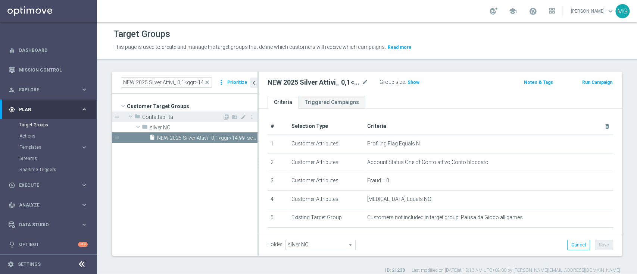
drag, startPoint x: 315, startPoint y: 107, endPoint x: 185, endPoint y: 115, distance: 130.1
click at [185, 116] on as-split "NEW 2025 Silver Attivi_ 0,1<ggr>14,99_senza saldo close more_vert Prioritize Cu…" at bounding box center [367, 164] width 510 height 184
click at [588, 82] on button "Run Campaign" at bounding box center [597, 82] width 32 height 8
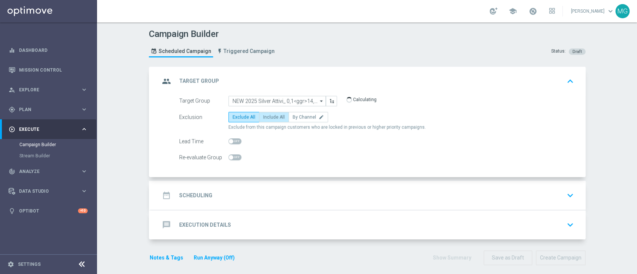
click at [266, 119] on span "Include All" at bounding box center [274, 117] width 22 height 5
click at [266, 119] on input "Include All" at bounding box center [265, 118] width 5 height 5
radio input "true"
click at [243, 193] on div "date_range Scheduling keyboard_arrow_down" at bounding box center [368, 195] width 417 height 14
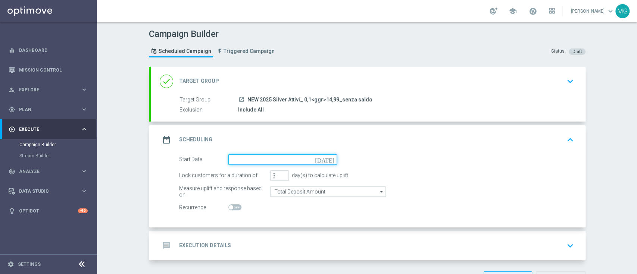
click at [325, 159] on div "[DATE]" at bounding box center [282, 159] width 109 height 10
click at [325, 158] on icon "[DATE]" at bounding box center [326, 158] width 22 height 8
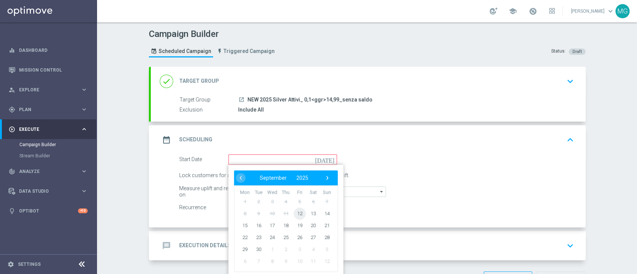
click at [293, 213] on span "12" at bounding box center [299, 213] width 12 height 12
type input "12 Sep 2025"
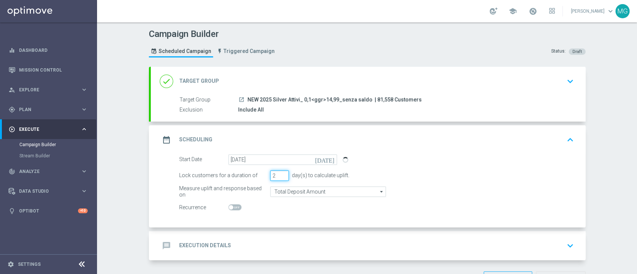
drag, startPoint x: 269, startPoint y: 175, endPoint x: 264, endPoint y: 175, distance: 5.2
click at [270, 175] on input "2" at bounding box center [279, 175] width 19 height 10
type input "2"
type input "5"
click at [426, 163] on div "Start Date 12 Sep 2025 today" at bounding box center [376, 159] width 406 height 10
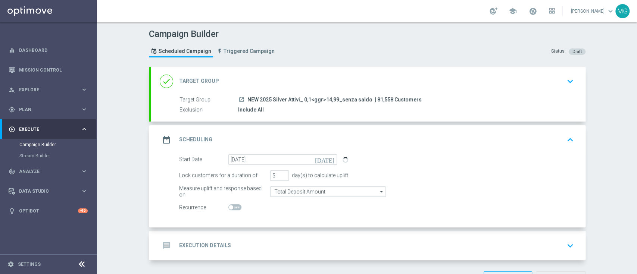
scroll to position [26, 0]
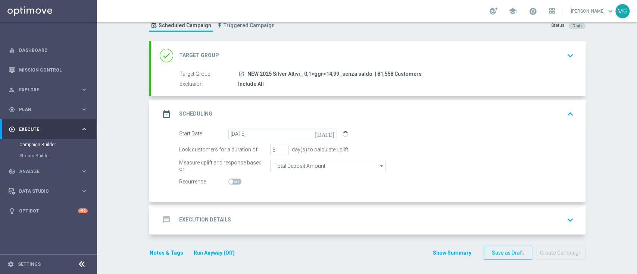
click at [248, 210] on div "message Execution Details keyboard_arrow_down" at bounding box center [368, 220] width 435 height 29
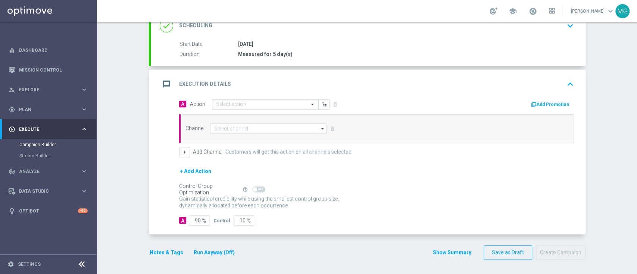
scroll to position [110, 0]
click at [247, 105] on input "text" at bounding box center [257, 105] width 83 height 6
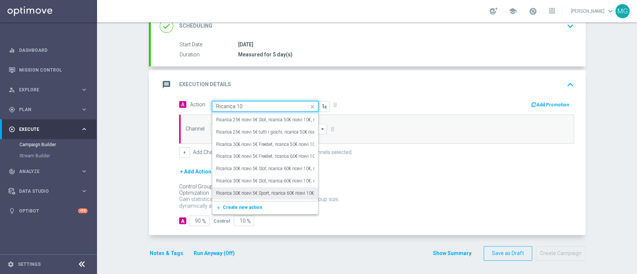
scroll to position [833, 0]
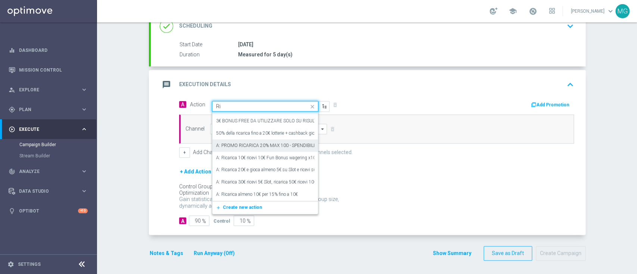
type input "R"
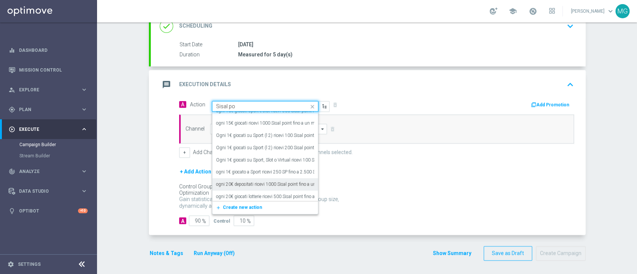
scroll to position [1669, 0]
type input "S"
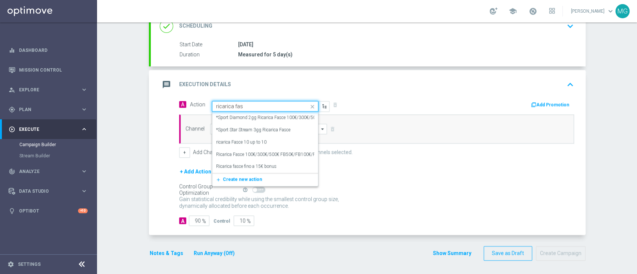
type input "ricarica fasc"
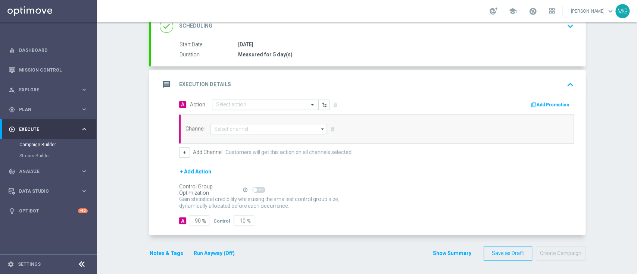
click at [389, 75] on div "message Execution Details keyboard_arrow_up" at bounding box center [368, 84] width 435 height 29
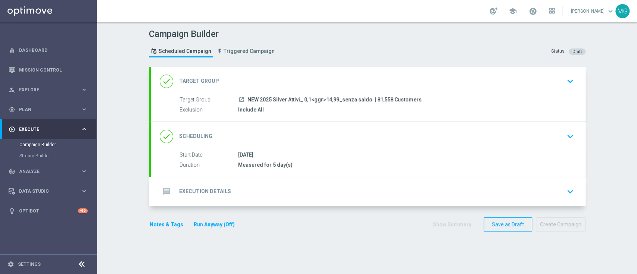
click at [262, 195] on div "message Execution Details keyboard_arrow_down" at bounding box center [368, 192] width 417 height 14
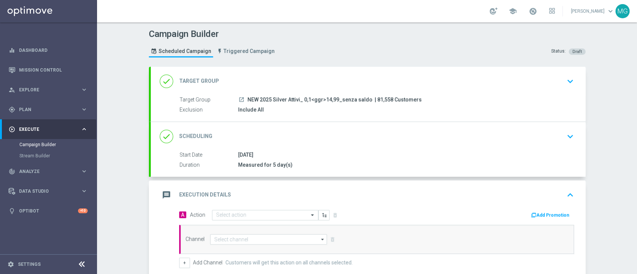
scroll to position [110, 0]
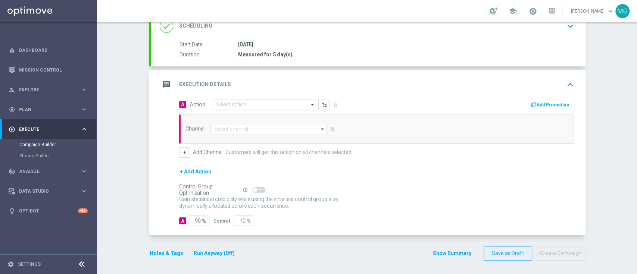
click at [273, 100] on div "Select action" at bounding box center [265, 105] width 106 height 10
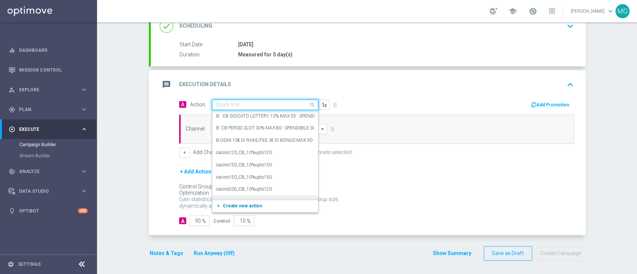
click at [230, 206] on span "Create new action" at bounding box center [242, 205] width 39 height 5
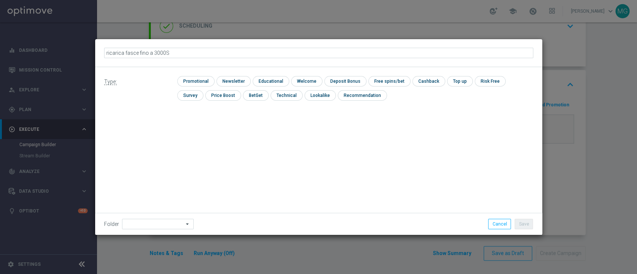
type input "ricarica fasce fino a 3000SP"
click at [200, 82] on input "checkbox" at bounding box center [194, 81] width 35 height 10
checkbox input "true"
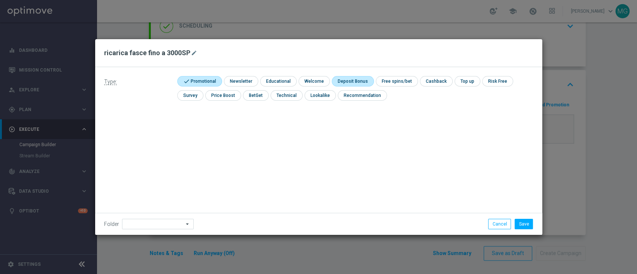
click at [346, 79] on input "checkbox" at bounding box center [352, 81] width 40 height 10
checkbox input "true"
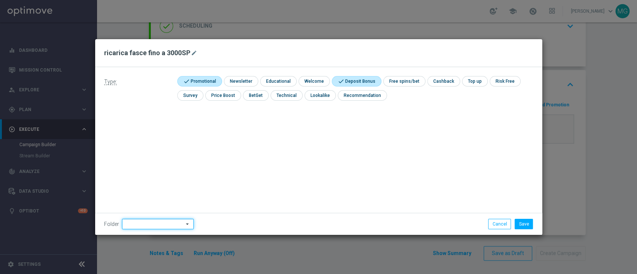
click at [152, 225] on input at bounding box center [158, 224] width 72 height 10
click at [140, 127] on div "PROF NO" at bounding box center [135, 130] width 19 height 7
type input "PROF NO"
click at [524, 222] on button "Save" at bounding box center [523, 224] width 18 height 10
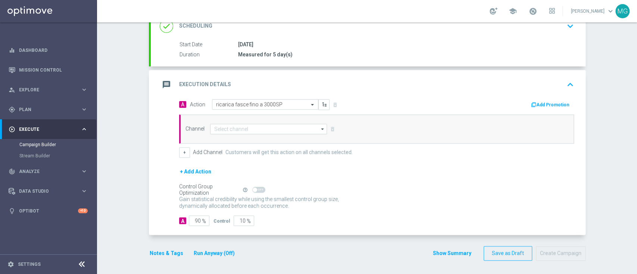
click at [547, 107] on button "Add Promotion" at bounding box center [550, 105] width 41 height 8
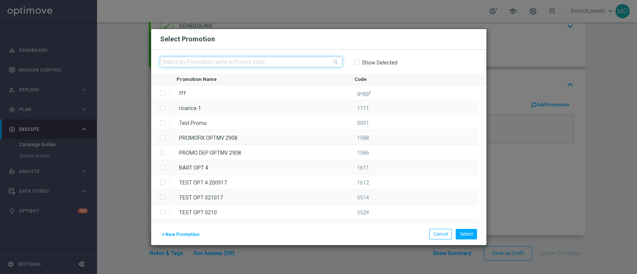
click at [275, 61] on input "text" at bounding box center [251, 62] width 182 height 10
paste input "RICARICA10 1209"
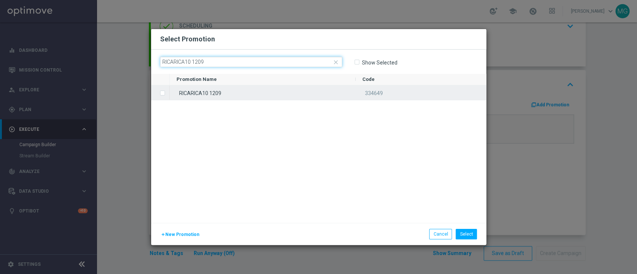
type input "RICARICA10 1209"
click at [210, 97] on div "RICARICA10 1209" at bounding box center [263, 92] width 186 height 15
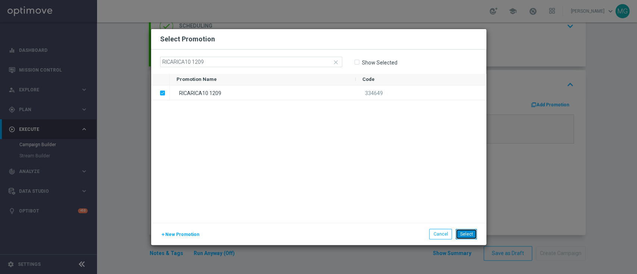
click at [472, 233] on button "Select" at bounding box center [466, 234] width 21 height 10
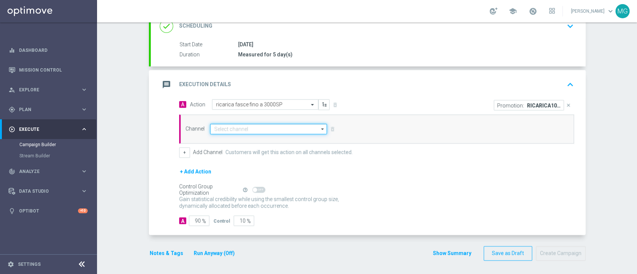
click at [254, 127] on input at bounding box center [268, 129] width 117 height 10
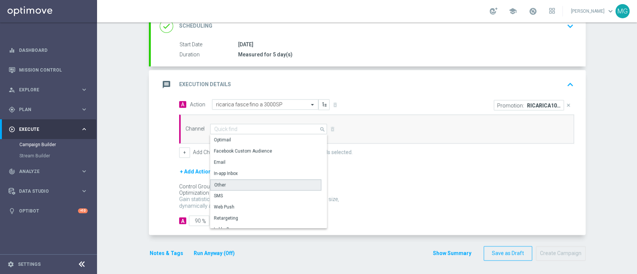
click at [239, 184] on div "Other" at bounding box center [265, 184] width 111 height 11
type input "Other"
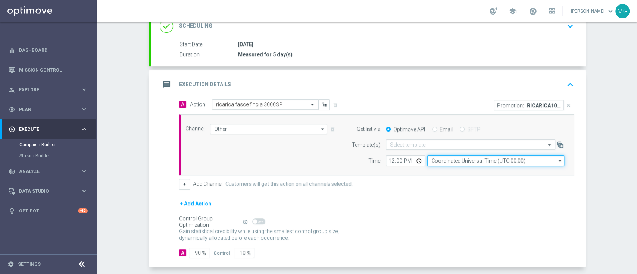
click at [470, 160] on input "Coordinated Universal Time (UTC 00:00)" at bounding box center [495, 161] width 137 height 10
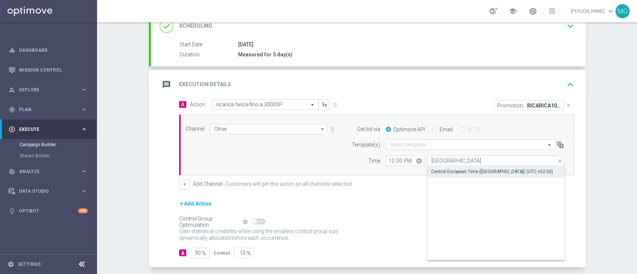
click at [465, 170] on div "Central European Time ([GEOGRAPHIC_DATA]) (UTC +02:00)" at bounding box center [492, 171] width 122 height 7
type input "Central European Time ([GEOGRAPHIC_DATA]) (UTC +02:00)"
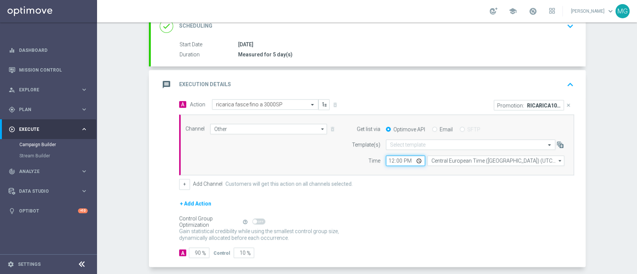
click at [386, 162] on input "12:00" at bounding box center [405, 161] width 39 height 10
type input "15:27"
click at [388, 226] on div "Gain statistical credibility while using the smallest control group size, dynam…" at bounding box center [376, 235] width 395 height 18
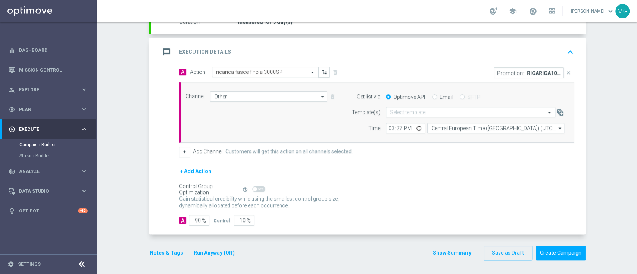
click at [166, 251] on button "Notes & Tags" at bounding box center [166, 252] width 35 height 9
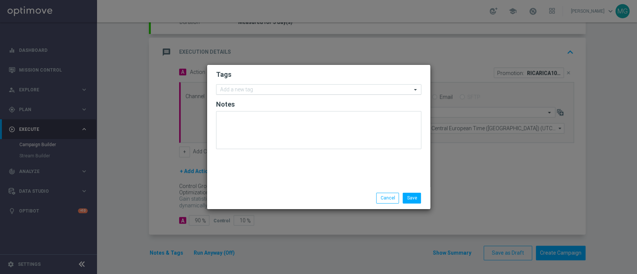
click at [232, 93] on input "text" at bounding box center [315, 90] width 191 height 6
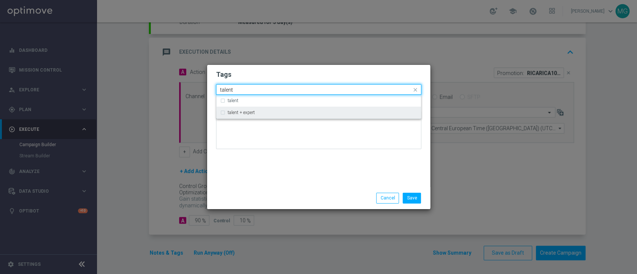
click at [230, 115] on div "talent + expert" at bounding box center [318, 113] width 197 height 12
type input "talent"
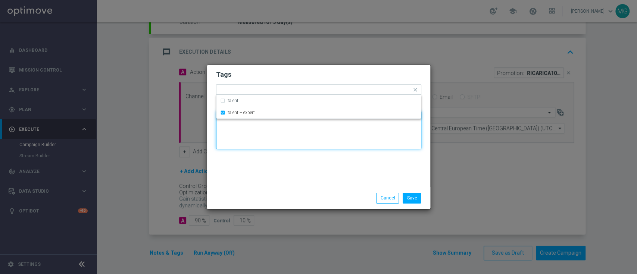
click at [243, 137] on textarea at bounding box center [318, 130] width 205 height 38
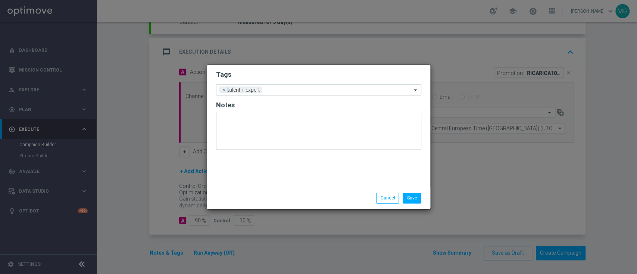
click at [278, 90] on input "text" at bounding box center [337, 90] width 147 height 6
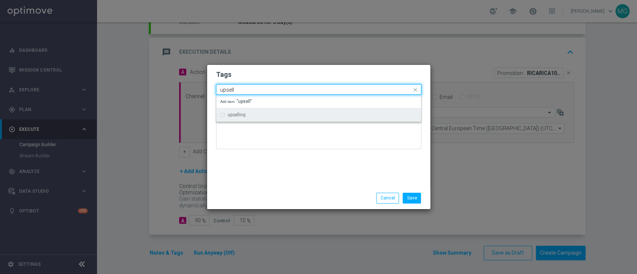
click at [242, 114] on label "upselling" at bounding box center [237, 115] width 18 height 4
type input "upsell"
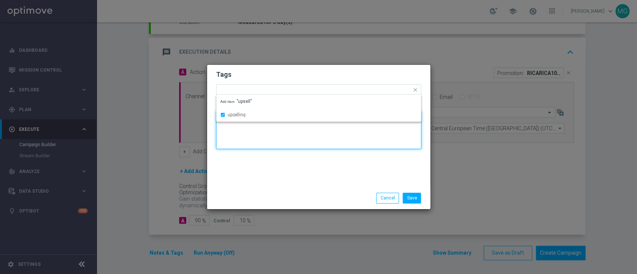
click at [259, 142] on textarea at bounding box center [318, 130] width 205 height 38
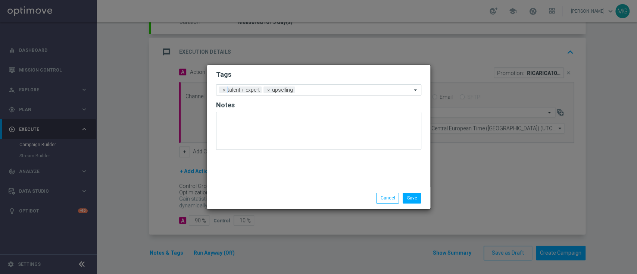
click at [315, 88] on input "text" at bounding box center [355, 90] width 114 height 6
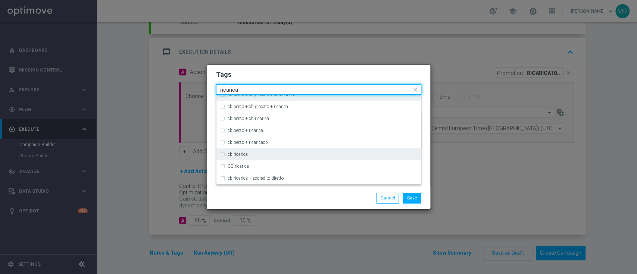
scroll to position [66, 0]
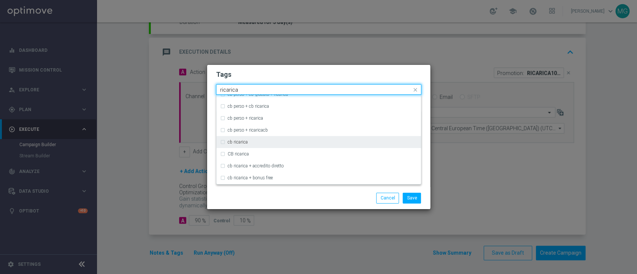
click at [264, 143] on div "cb ricarica" at bounding box center [323, 142] width 190 height 4
type input "ricarica"
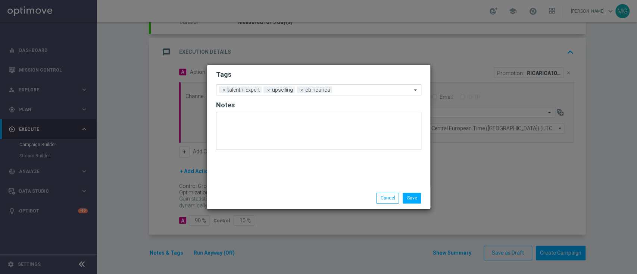
click at [292, 197] on div "Save Cancel" at bounding box center [354, 198] width 144 height 10
click at [361, 84] on div "Add a new tag × talent + expert × upselling × cb ricarica" at bounding box center [318, 89] width 205 height 11
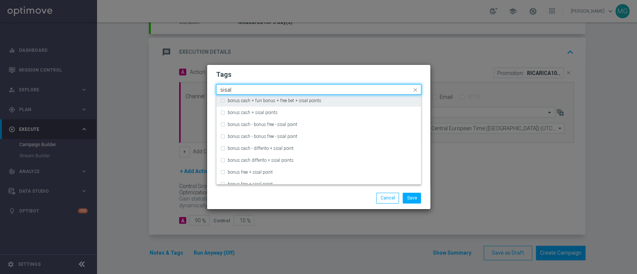
scroll to position [81, 0]
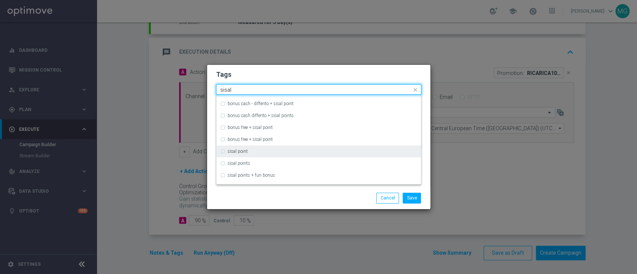
click at [275, 154] on div "sisal point" at bounding box center [318, 151] width 197 height 12
type input "sisal"
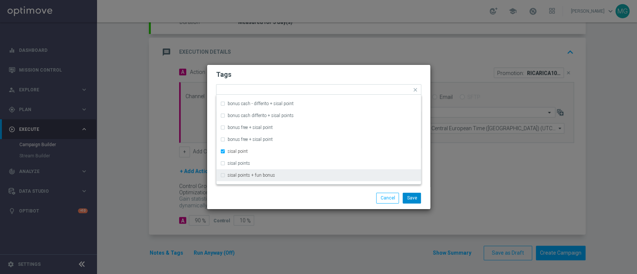
drag, startPoint x: 289, startPoint y: 202, endPoint x: 410, endPoint y: 200, distance: 120.5
click at [289, 202] on div "Save Cancel" at bounding box center [354, 198] width 144 height 10
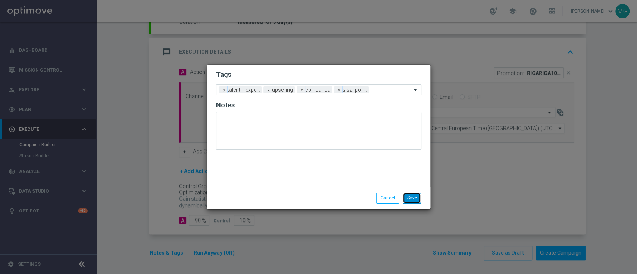
click at [411, 198] on button "Save" at bounding box center [412, 198] width 18 height 10
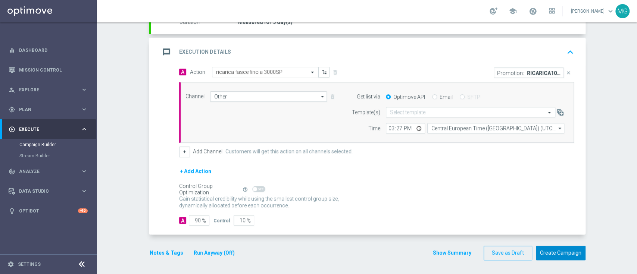
click at [564, 253] on button "Create Campaign" at bounding box center [561, 253] width 50 height 15
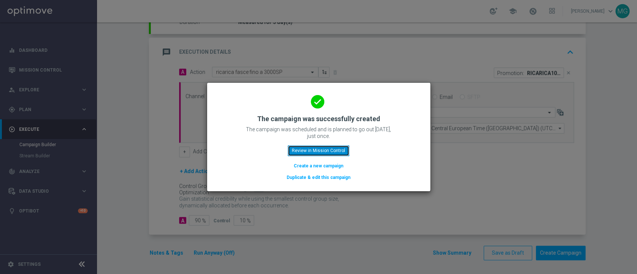
click at [333, 154] on button "Review in Mission Control" at bounding box center [319, 150] width 62 height 10
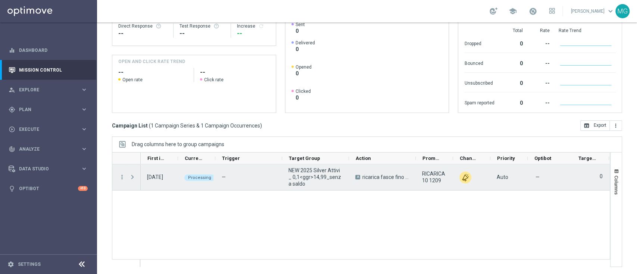
scroll to position [98, 0]
click at [135, 178] on span "Press SPACE to select this row." at bounding box center [132, 177] width 7 height 6
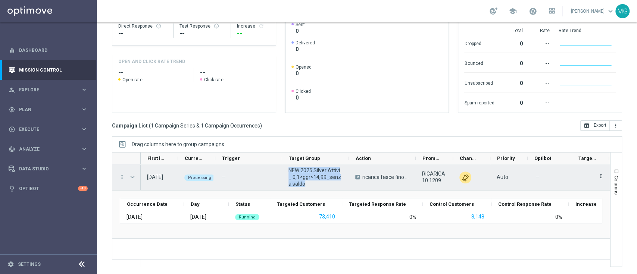
drag, startPoint x: 298, startPoint y: 185, endPoint x: 289, endPoint y: 168, distance: 18.9
click at [289, 168] on span "NEW 2025 Silver Attivi_ 0,1<ggr>14,99_senza saldo" at bounding box center [315, 177] width 54 height 20
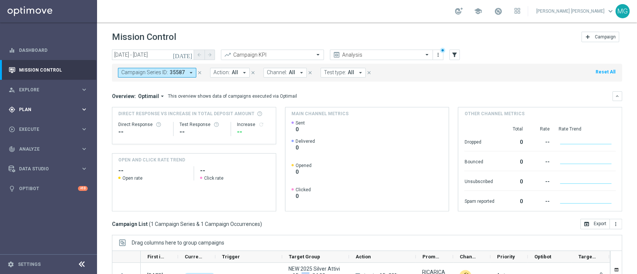
scroll to position [98, 0]
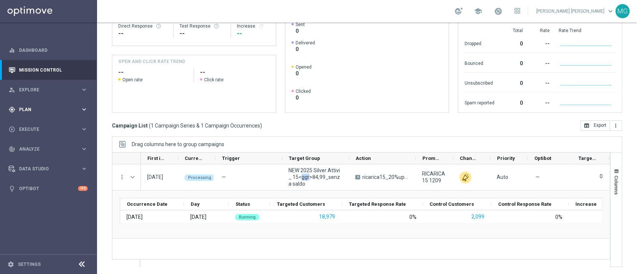
click at [30, 110] on span "Plan" at bounding box center [50, 109] width 62 height 4
click at [28, 160] on link "Streams" at bounding box center [48, 159] width 58 height 6
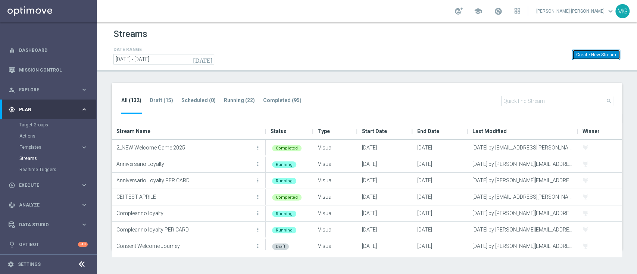
click at [597, 55] on button "Create New Stream" at bounding box center [596, 55] width 48 height 10
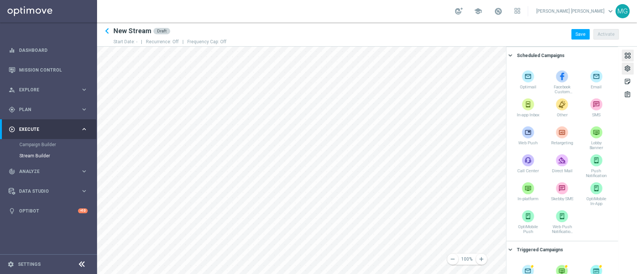
click at [626, 73] on div "settings" at bounding box center [627, 70] width 7 height 10
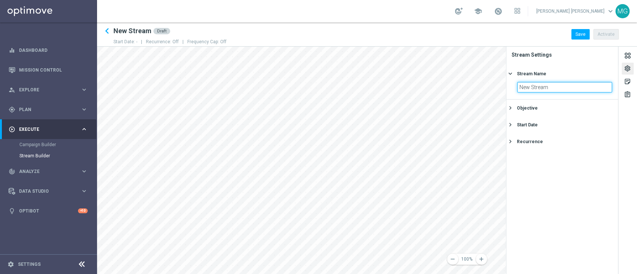
drag, startPoint x: 565, startPoint y: 88, endPoint x: 507, endPoint y: 97, distance: 58.5
click at [507, 97] on section "New Stream" at bounding box center [562, 90] width 112 height 17
type input "A/B TEST_ML_PNO_DEP"
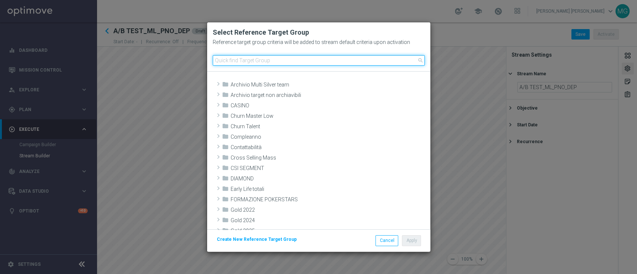
paste input "NEW 2025 Master Low Attivi"
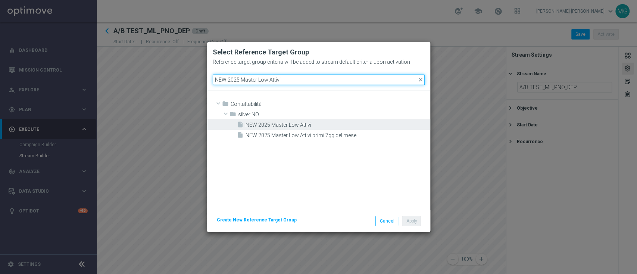
type input "NEW 2025 Master Low Attivi"
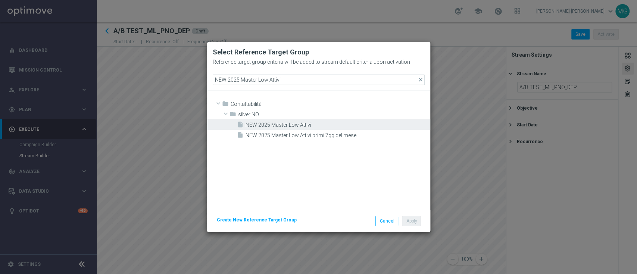
click at [283, 125] on span "NEW 2025 Master Low Attivi" at bounding box center [336, 125] width 183 height 6
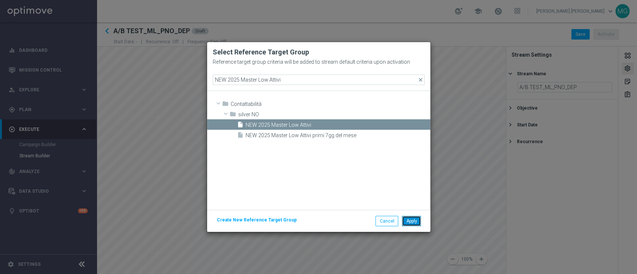
click at [414, 222] on button "Apply" at bounding box center [411, 221] width 19 height 10
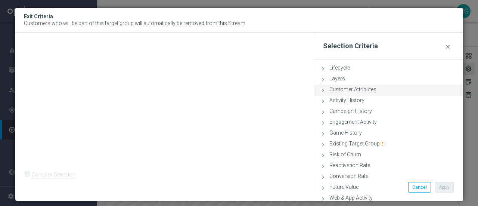
click at [376, 88] on div "Customer Attributes done" at bounding box center [388, 90] width 148 height 11
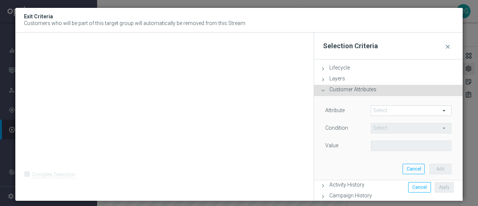
click at [383, 111] on span at bounding box center [411, 111] width 80 height 10
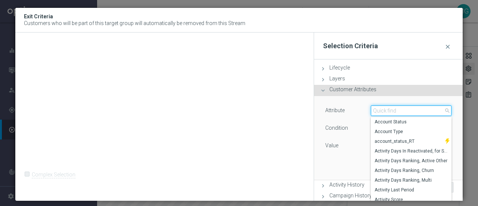
click at [383, 111] on input "search" at bounding box center [410, 110] width 81 height 10
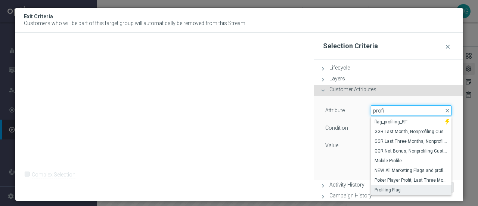
type input "profi"
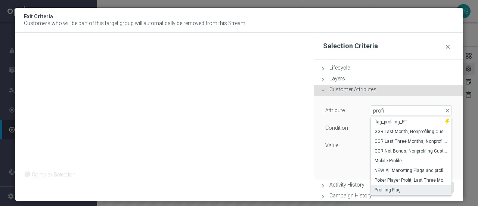
click at [384, 190] on span "Profiling Flag" at bounding box center [410, 190] width 73 height 6
type input "Profiling Flag"
type input "Equals"
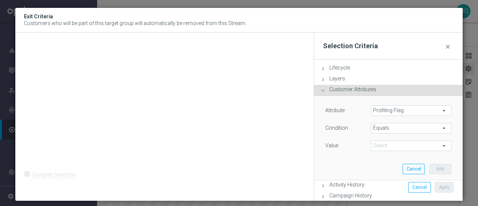
click at [385, 145] on span at bounding box center [411, 146] width 80 height 10
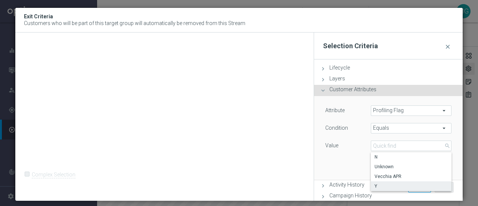
click at [378, 181] on label "Y" at bounding box center [410, 186] width 81 height 10
type input "Y"
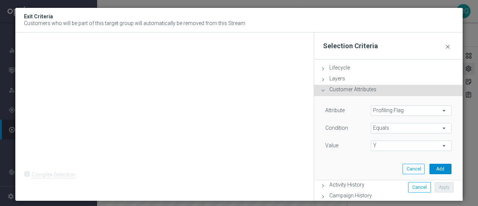
click at [431, 168] on button "Add" at bounding box center [440, 168] width 22 height 10
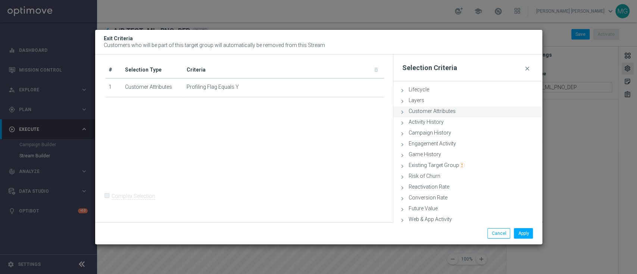
click at [416, 112] on span "Customer Attributes" at bounding box center [431, 111] width 47 height 6
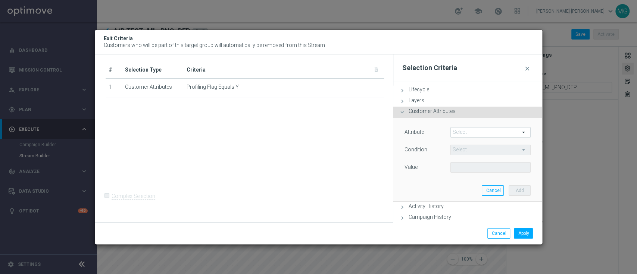
click at [465, 133] on span at bounding box center [491, 133] width 80 height 10
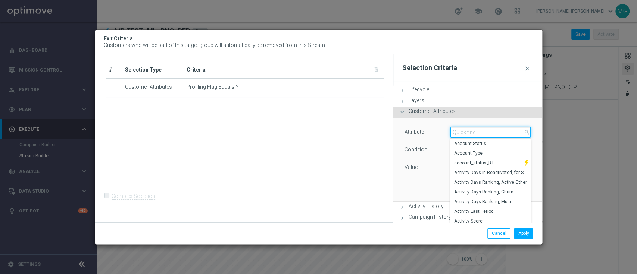
click at [464, 133] on input "search" at bounding box center [490, 132] width 81 height 10
type input "account"
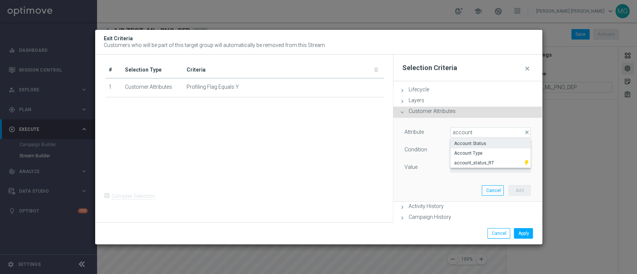
click at [469, 144] on span "Account Status" at bounding box center [490, 144] width 73 height 6
type input "Account Status"
click at [469, 148] on span "Equals" at bounding box center [491, 150] width 80 height 10
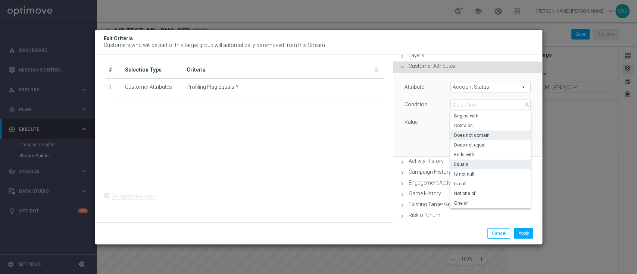
scroll to position [48, 0]
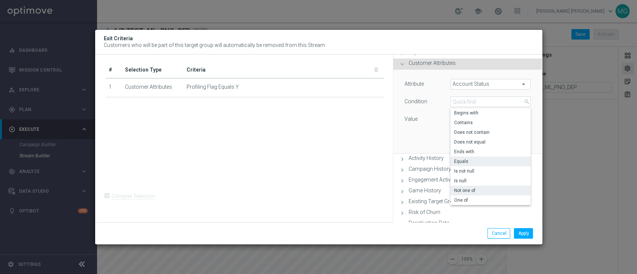
click at [471, 192] on span "Not one of" at bounding box center [490, 191] width 73 height 6
type input "Not one of"
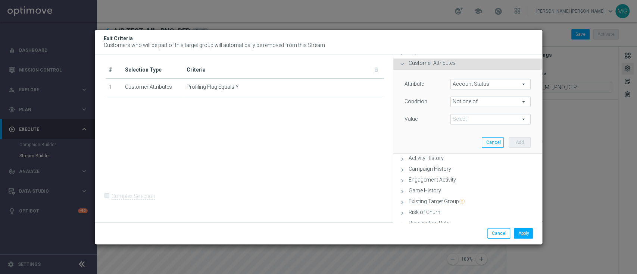
click at [477, 120] on span at bounding box center [491, 120] width 80 height 10
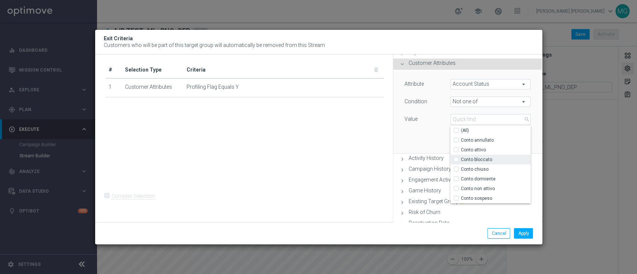
drag, startPoint x: 476, startPoint y: 149, endPoint x: 477, endPoint y: 160, distance: 11.3
click at [476, 150] on span "Conto attivo" at bounding box center [496, 150] width 70 height 6
click at [461, 150] on input "Conto attivo" at bounding box center [458, 149] width 5 height 5
checkbox input "true"
type input "Conto attivo"
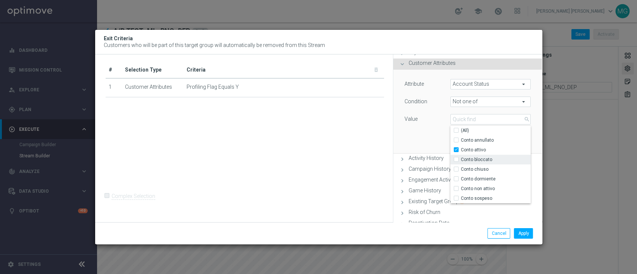
click at [477, 163] on label "Conto bloccato" at bounding box center [496, 160] width 70 height 10
click at [461, 162] on input "Conto bloccato" at bounding box center [458, 159] width 5 height 5
checkbox input "true"
type input "Selected 2 of 7"
click at [521, 231] on button "Apply" at bounding box center [523, 233] width 19 height 10
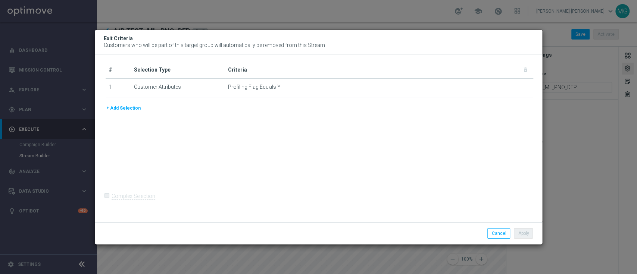
click at [116, 110] on button "+ Add Selection" at bounding box center [124, 108] width 36 height 8
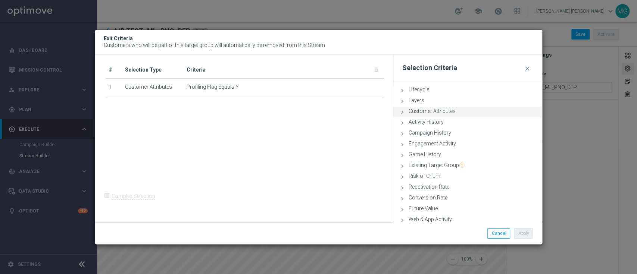
click at [432, 110] on span "Customer Attributes" at bounding box center [431, 111] width 47 height 6
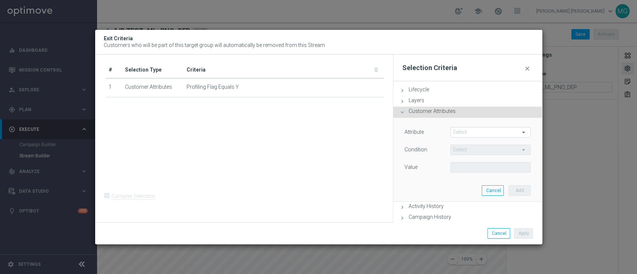
click at [467, 135] on span at bounding box center [491, 133] width 80 height 10
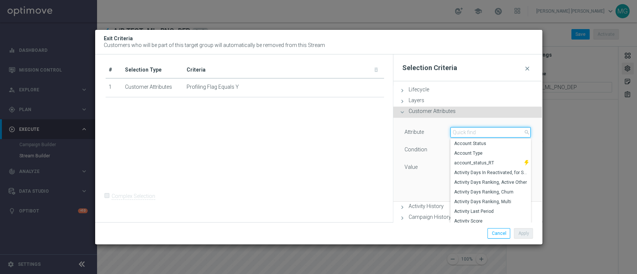
click at [467, 135] on input "search" at bounding box center [490, 132] width 81 height 10
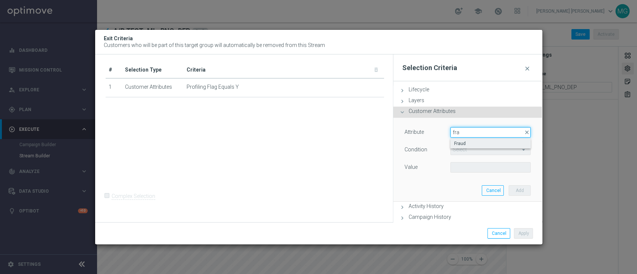
type input "fra"
click at [461, 145] on span "Fraud" at bounding box center [490, 144] width 73 height 6
type input "Fraud"
type input "="
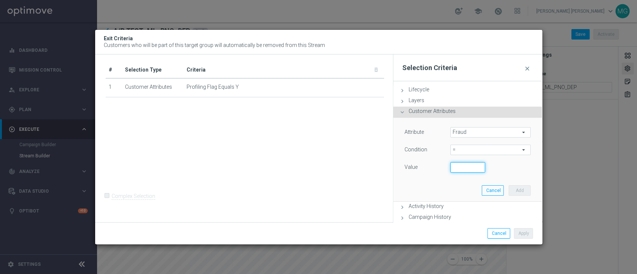
click at [457, 171] on input "number" at bounding box center [467, 167] width 35 height 10
type input "1"
click at [510, 185] on div "Attribute Fraud Fraud arrow_drop_down search Condition = = arrow_drop_down sear…" at bounding box center [467, 160] width 137 height 84
click at [514, 190] on button "Add" at bounding box center [519, 190] width 22 height 10
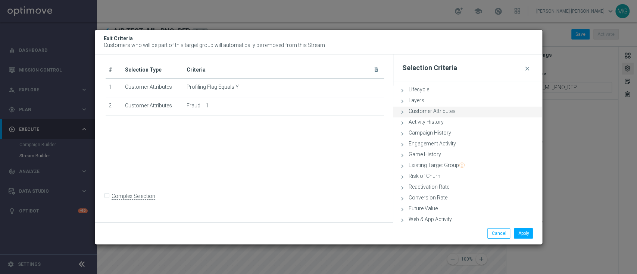
click at [439, 109] on span "Customer Attributes" at bounding box center [431, 111] width 47 height 6
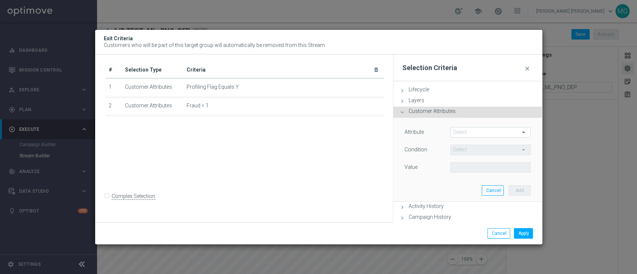
click at [462, 133] on span at bounding box center [491, 133] width 80 height 10
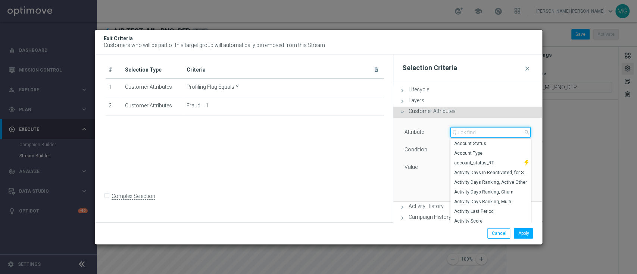
click at [462, 133] on input "search" at bounding box center [490, 132] width 81 height 10
type input "self"
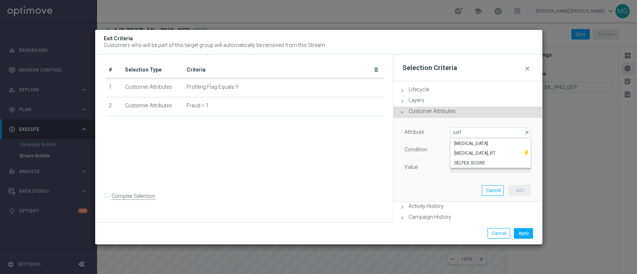
click at [467, 145] on span "Self Exclusion" at bounding box center [490, 144] width 73 height 6
type input "Self Exclusion"
type input "Equals"
click at [467, 167] on span at bounding box center [491, 168] width 80 height 10
click at [465, 186] on span "YES" at bounding box center [490, 188] width 73 height 6
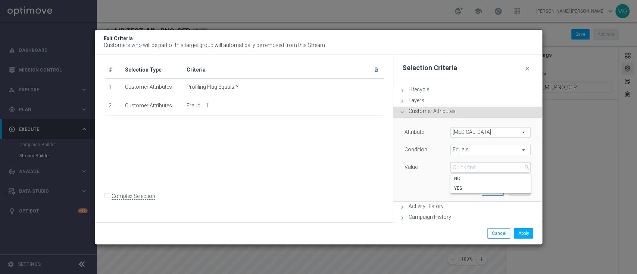
type input "YES"
click at [511, 191] on button "Add" at bounding box center [519, 190] width 22 height 10
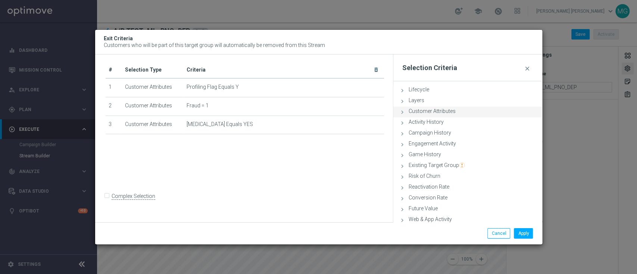
click at [445, 112] on span "Customer Attributes" at bounding box center [431, 111] width 47 height 6
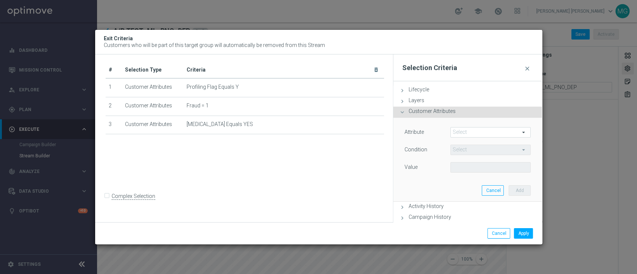
click at [461, 136] on span at bounding box center [491, 133] width 80 height 10
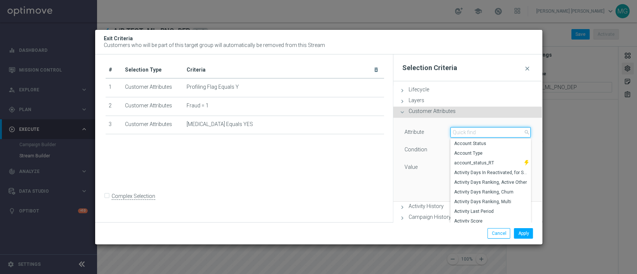
click at [461, 136] on input "search" at bounding box center [490, 132] width 81 height 10
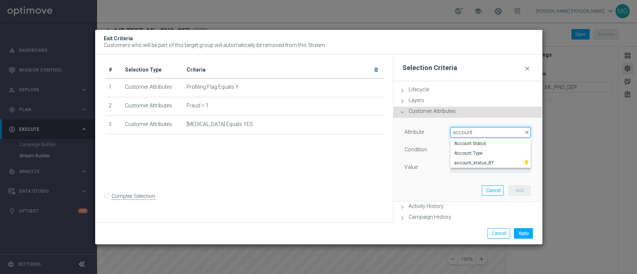
type input "account"
click at [463, 143] on span "Account Status" at bounding box center [490, 144] width 73 height 6
type input "Account Status"
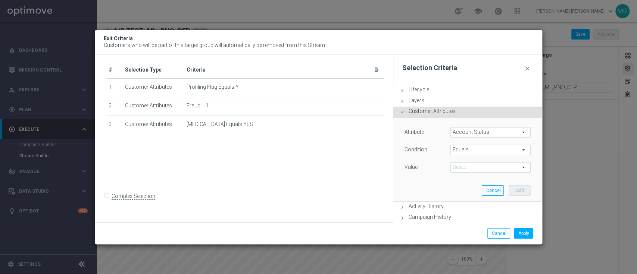
click at [465, 152] on span "Equals" at bounding box center [491, 150] width 80 height 10
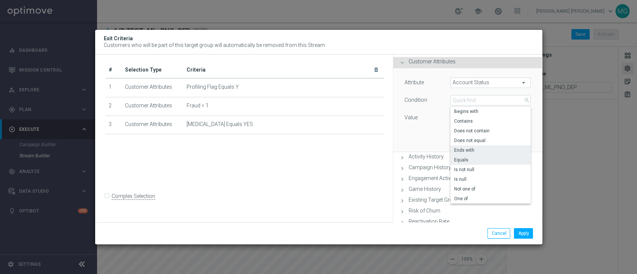
scroll to position [51, 0]
click at [473, 190] on span "Not one of" at bounding box center [490, 188] width 73 height 6
type input "Not one of"
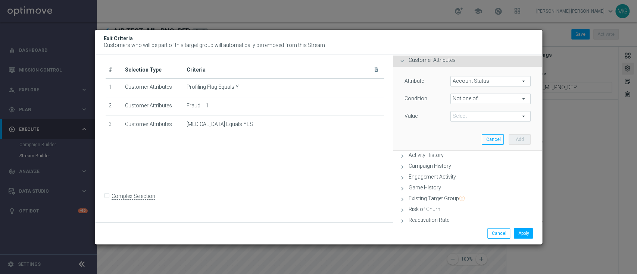
click at [467, 116] on span at bounding box center [491, 117] width 80 height 10
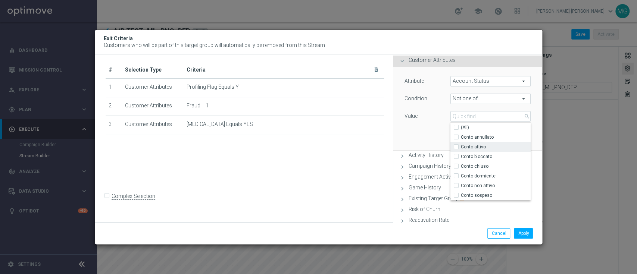
click at [474, 149] on span "Conto attivo" at bounding box center [496, 147] width 70 height 6
click at [461, 149] on input "Conto attivo" at bounding box center [458, 146] width 5 height 5
checkbox input "true"
type input "Conto attivo"
click at [474, 157] on span "Conto bloccato" at bounding box center [496, 157] width 70 height 6
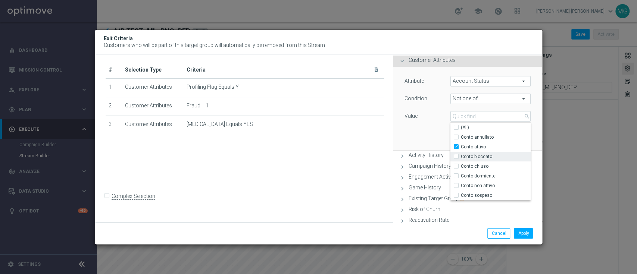
click at [461, 157] on input "Conto bloccato" at bounding box center [458, 156] width 5 height 5
checkbox input "true"
type input "Selected 2 of 7"
click at [419, 131] on div "Attribute Account Status Account Status arrow_drop_down search Condition Not on…" at bounding box center [467, 109] width 137 height 84
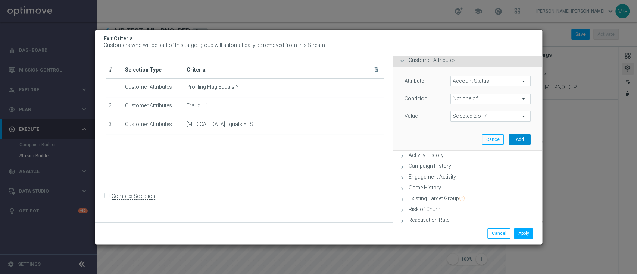
click at [513, 141] on button "Add" at bounding box center [519, 139] width 22 height 10
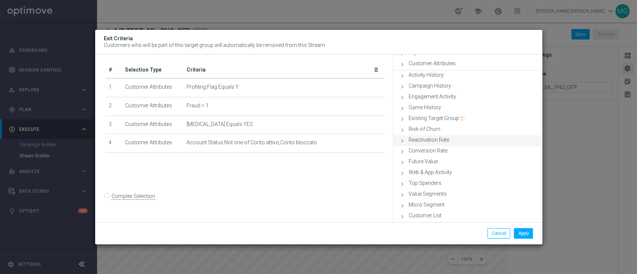
scroll to position [47, 0]
click at [525, 232] on button "Apply" at bounding box center [523, 233] width 19 height 10
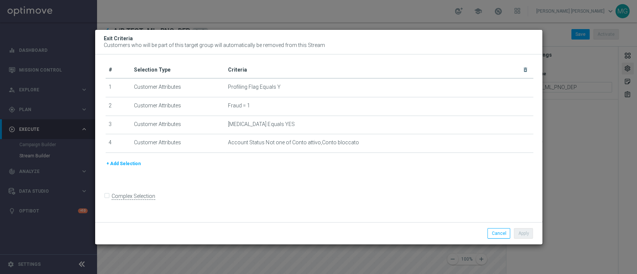
click at [130, 166] on button "+ Add Selection" at bounding box center [124, 164] width 36 height 8
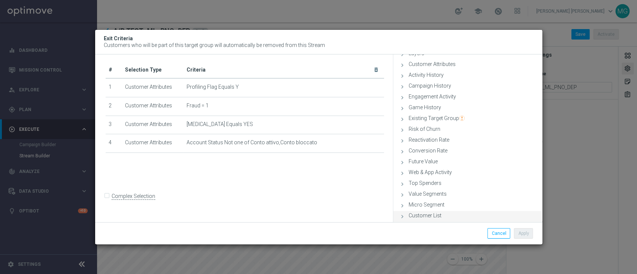
click at [421, 215] on span "Customer List" at bounding box center [424, 216] width 33 height 6
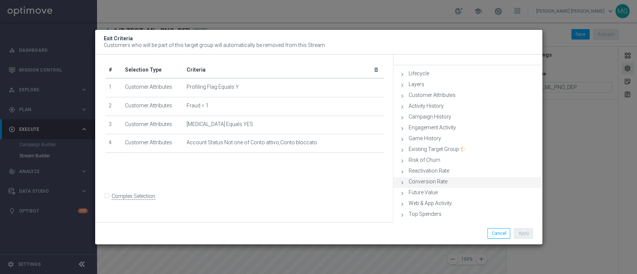
scroll to position [15, 0]
click at [445, 116] on span "Campaign History" at bounding box center [429, 118] width 43 height 6
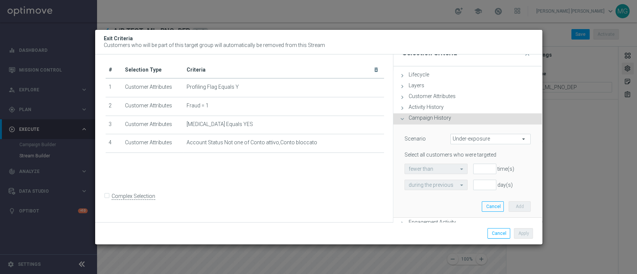
scroll to position [16, 0]
click at [444, 117] on span "Campaign History" at bounding box center [429, 117] width 43 height 6
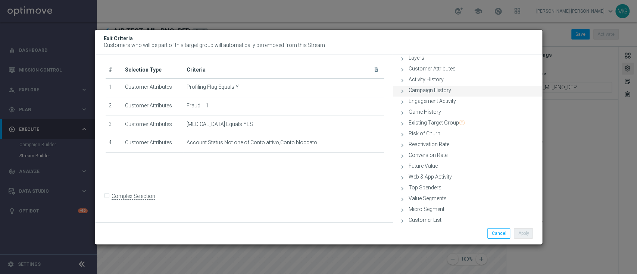
scroll to position [43, 0]
click at [442, 126] on div "Existing Target Group done" at bounding box center [467, 123] width 148 height 11
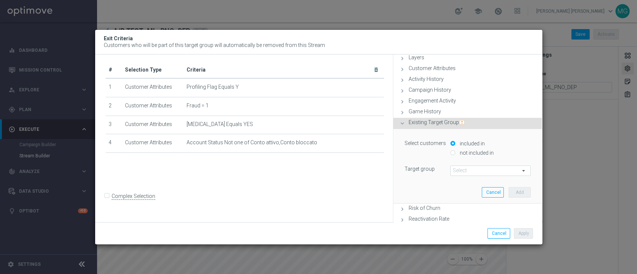
click at [454, 171] on span at bounding box center [491, 171] width 80 height 10
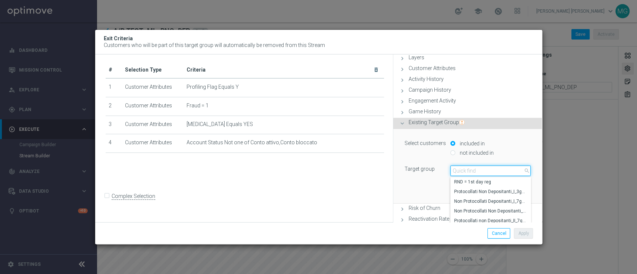
click at [459, 172] on input "search" at bounding box center [490, 171] width 81 height 10
type input "pausa"
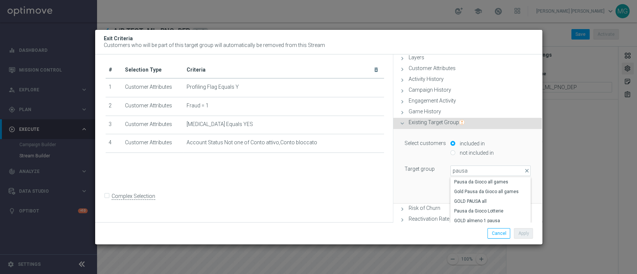
click at [461, 182] on span "Pausa da Gioco all games" at bounding box center [490, 182] width 73 height 6
type input "Pausa da Gioco all games"
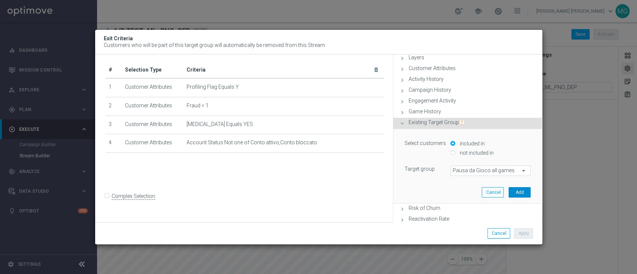
click at [513, 193] on button "Add" at bounding box center [519, 192] width 22 height 10
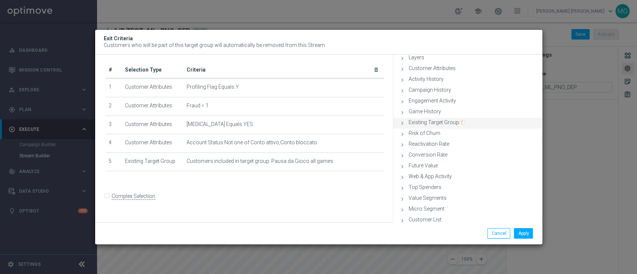
click at [447, 122] on span "Existing Target Group" at bounding box center [436, 122] width 56 height 6
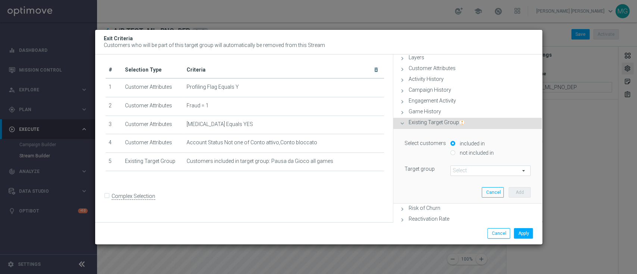
click at [460, 171] on span at bounding box center [491, 171] width 80 height 10
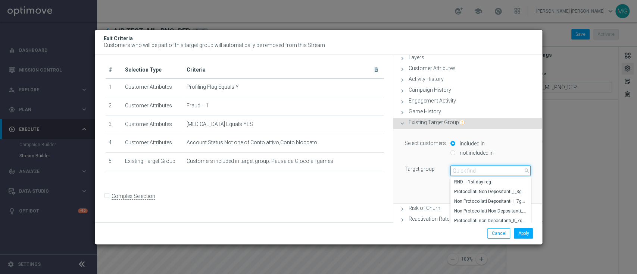
click at [460, 171] on input "search" at bounding box center [490, 171] width 81 height 10
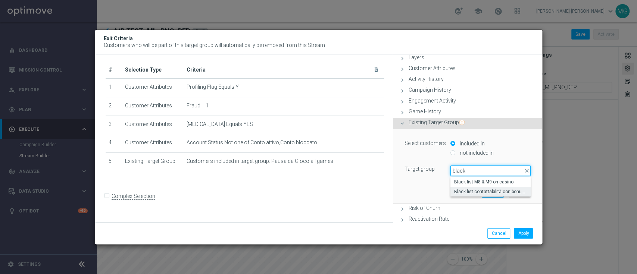
type input "black"
click at [464, 192] on span "Black list contattabilità con bonus free" at bounding box center [490, 192] width 73 height 6
type input "Black list contattabilità con bonus free"
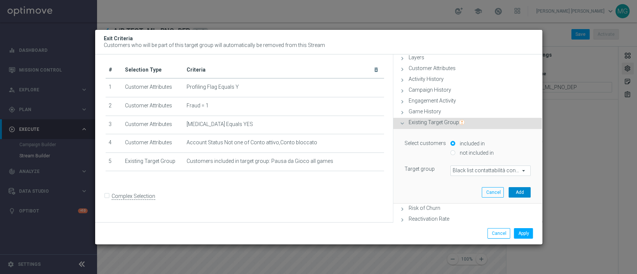
click at [519, 194] on button "Add" at bounding box center [519, 192] width 22 height 10
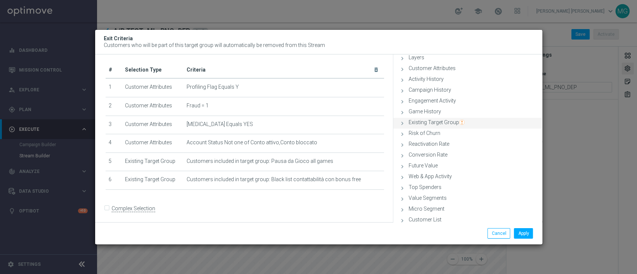
click at [497, 124] on icon "done" at bounding box center [500, 123] width 7 height 7
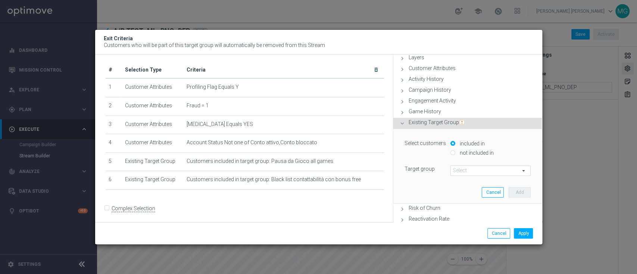
click at [472, 171] on span at bounding box center [491, 171] width 80 height 10
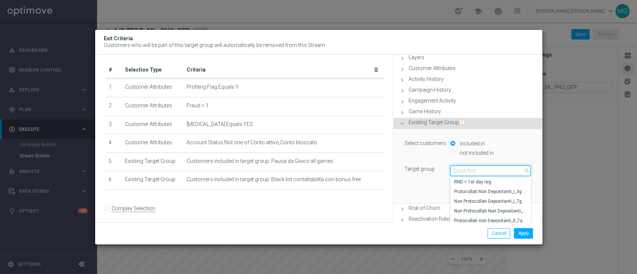
click at [472, 171] on input "search" at bounding box center [490, 171] width 81 height 10
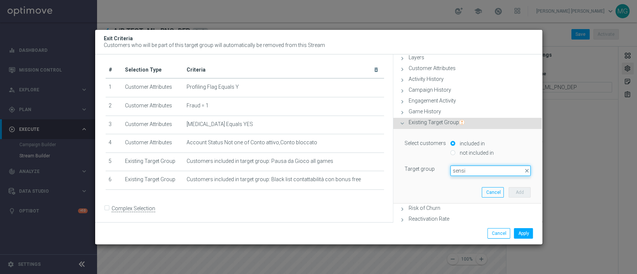
type input "sensit"
click at [468, 181] on span "Bonus sensitivity 06.2023 ALL" at bounding box center [490, 182] width 73 height 6
type input "Bonus sensitivity 06.2023 ALL"
click at [519, 192] on button "Add" at bounding box center [519, 192] width 22 height 10
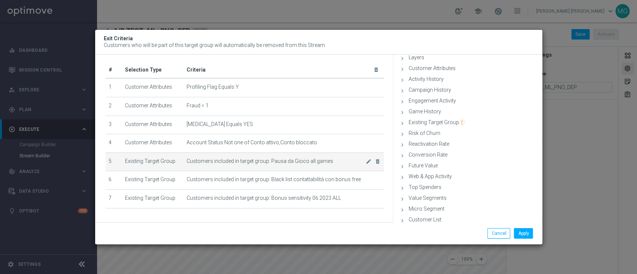
scroll to position [26, 0]
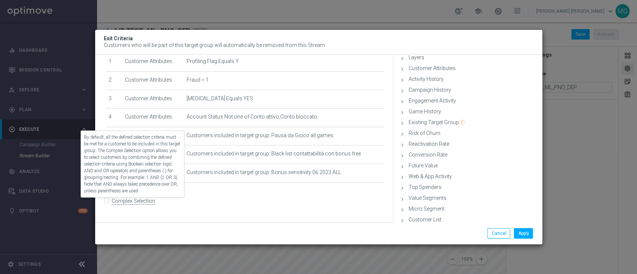
click at [112, 203] on label "Complex Selection" at bounding box center [134, 201] width 44 height 7
click at [110, 203] on input "Complex Selection" at bounding box center [108, 202] width 5 height 10
checkbox input "true"
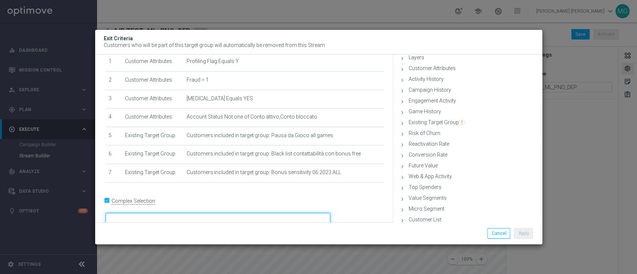
click at [172, 213] on textarea at bounding box center [218, 219] width 225 height 13
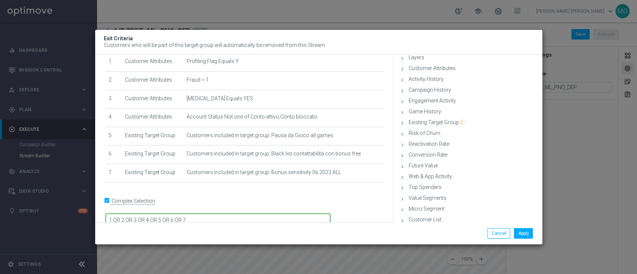
type textarea "1 OR 2 OR 3 OR 4 OR 5 OR 6 OR 7"
click at [266, 231] on div "Apply Cancel" at bounding box center [392, 233] width 294 height 10
click at [265, 214] on textarea "1 OR 2 OR 3 OR 4 OR 5 OR 6 OR 7" at bounding box center [218, 220] width 225 height 13
click at [275, 222] on form "Complex Selection 1 OR 2 OR 3 OR 4 OR 5 OR 6 OR 7 Invalid Expression" at bounding box center [245, 217] width 279 height 44
click at [523, 235] on button "Apply" at bounding box center [523, 233] width 19 height 10
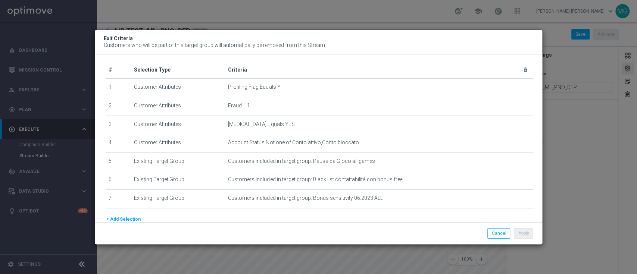
scroll to position [34, 0]
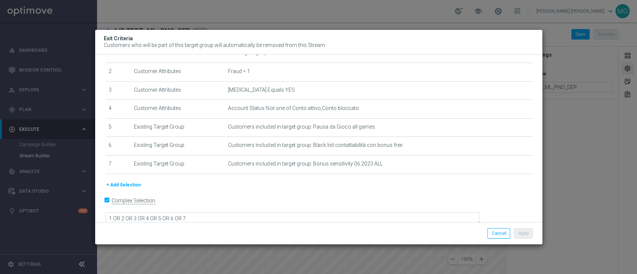
click at [573, 187] on modal-container "Exit Criteria Customers who will be part of this target group will automaticall…" at bounding box center [318, 137] width 637 height 274
click at [505, 234] on button "Cancel" at bounding box center [498, 233] width 23 height 10
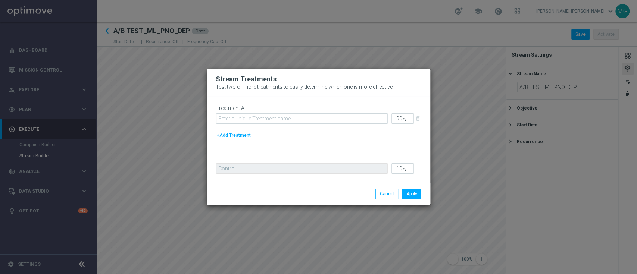
click at [240, 137] on button "+Add Treatment" at bounding box center [233, 135] width 35 height 8
type input "45"
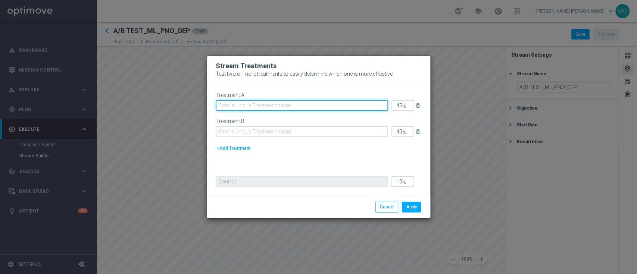
click at [267, 106] on input "text" at bounding box center [302, 105] width 172 height 10
type input "TEST A ENTRY 30"
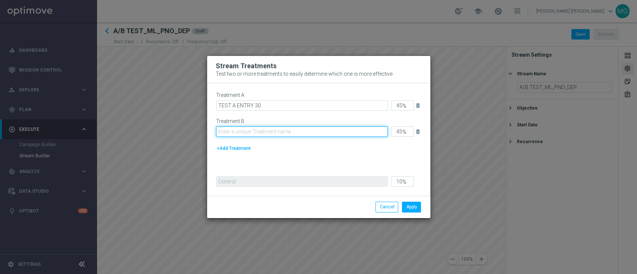
click at [258, 131] on input "text" at bounding box center [302, 131] width 172 height 10
type input "TEST B ENTRY 50"
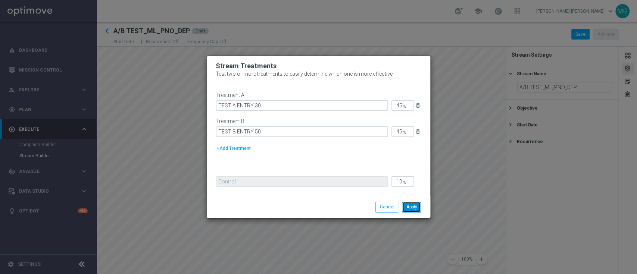
click at [410, 207] on button "Apply" at bounding box center [411, 207] width 19 height 10
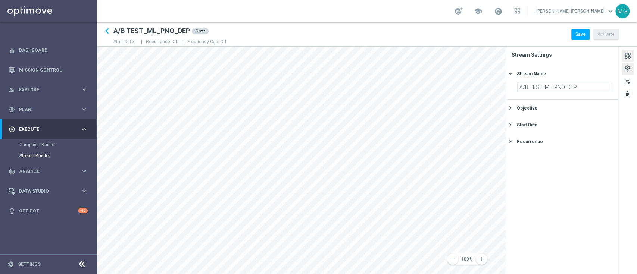
click at [629, 55] on div at bounding box center [627, 56] width 8 height 10
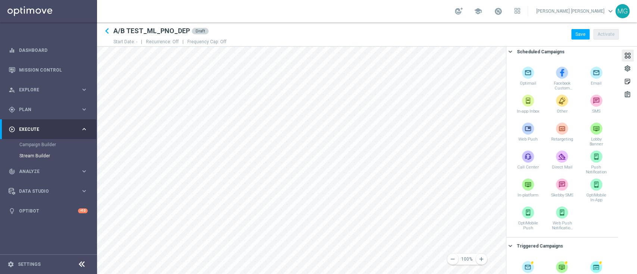
scroll to position [158, 0]
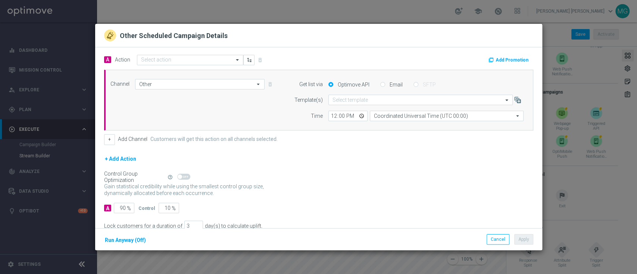
click at [514, 63] on button "Add Promotion" at bounding box center [509, 60] width 43 height 8
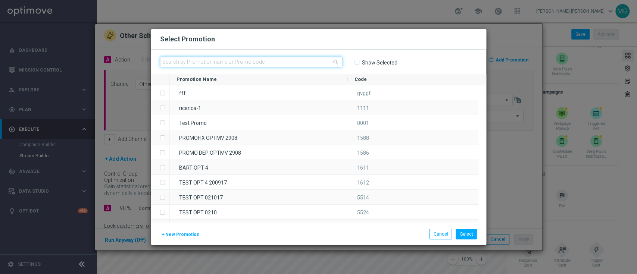
click at [273, 61] on input "text" at bounding box center [251, 62] width 182 height 10
paste input "SETTEMBRERIC10"
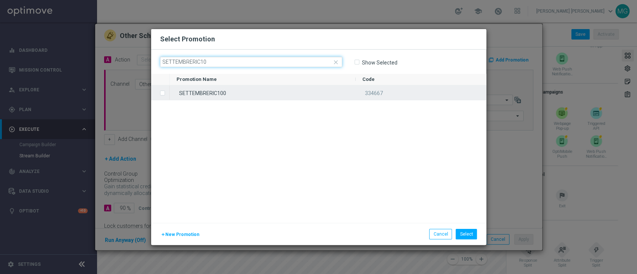
type input "SETTEMBRERIC10"
click at [206, 91] on div "SETTEMBRERIC100" at bounding box center [263, 92] width 186 height 15
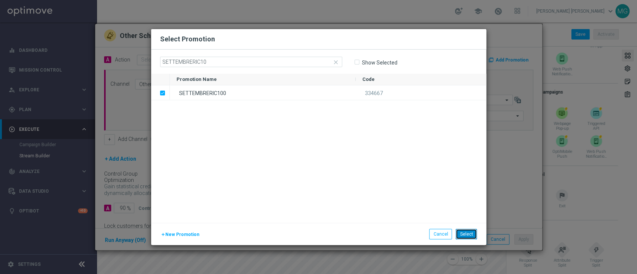
click at [468, 235] on button "Select" at bounding box center [466, 234] width 21 height 10
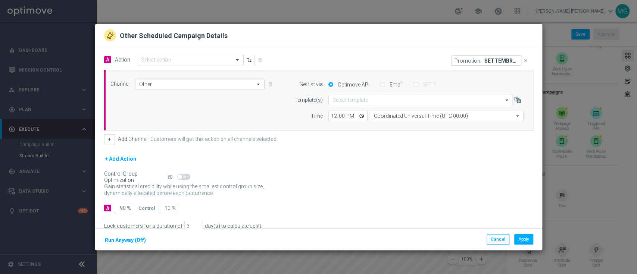
click at [170, 61] on input "text" at bounding box center [182, 60] width 83 height 6
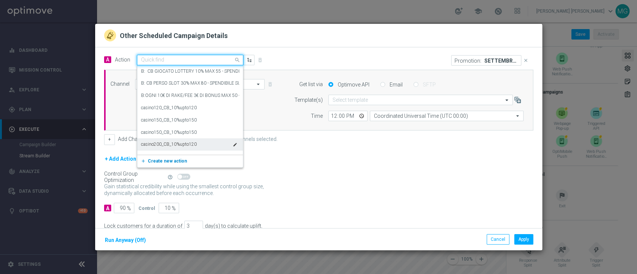
click at [166, 162] on span "Create new action" at bounding box center [167, 161] width 39 height 5
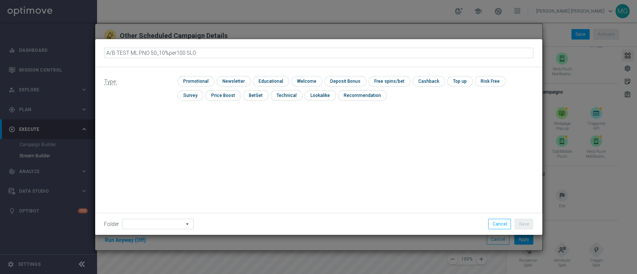
type input "A/B TEST ML PNO 50_10%per100 SLOT"
click at [194, 83] on input "checkbox" at bounding box center [194, 81] width 35 height 10
checkbox input "true"
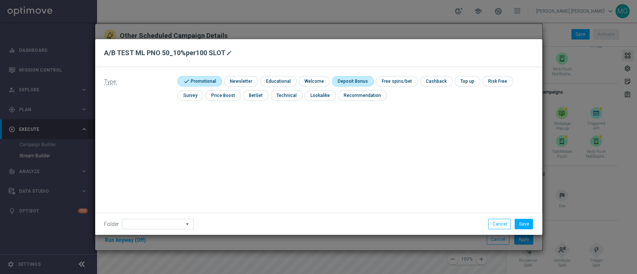
click at [358, 84] on input "checkbox" at bounding box center [352, 81] width 40 height 10
checkbox input "true"
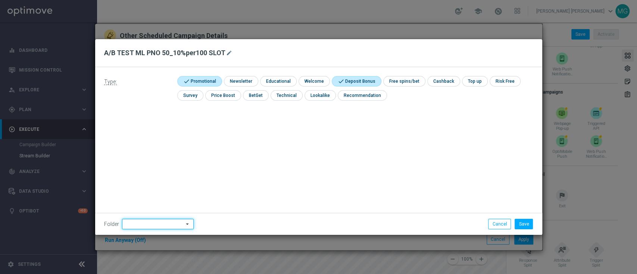
click at [137, 222] on input at bounding box center [158, 224] width 72 height 10
click at [139, 130] on div "PROF NO" at bounding box center [135, 130] width 19 height 7
type input "PROF NO"
click at [524, 225] on button "Save" at bounding box center [523, 224] width 18 height 10
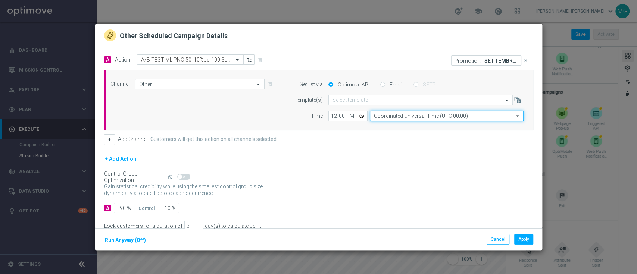
click at [405, 118] on input "Coordinated Universal Time (UTC 00:00)" at bounding box center [447, 116] width 154 height 10
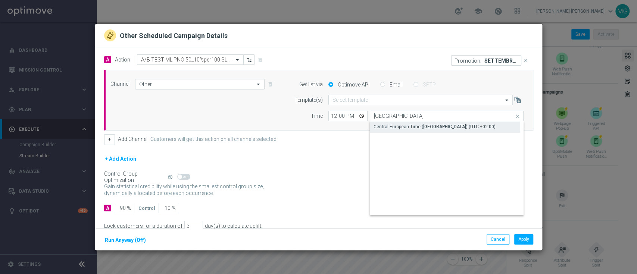
click at [401, 127] on div "Central European Time ([GEOGRAPHIC_DATA]) (UTC +02:00)" at bounding box center [434, 126] width 122 height 7
type input "Central European Time ([GEOGRAPHIC_DATA]) (UTC +02:00)"
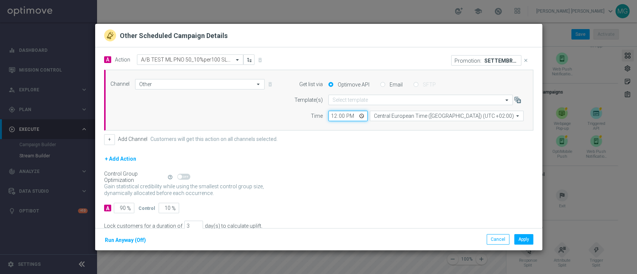
click at [328, 117] on input "12:00" at bounding box center [347, 116] width 39 height 10
type input "17:00"
click at [316, 163] on div "+ Add Action" at bounding box center [318, 163] width 429 height 19
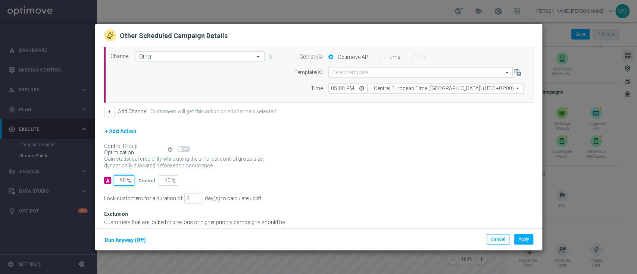
drag, startPoint x: 120, startPoint y: 179, endPoint x: 125, endPoint y: 179, distance: 4.5
click at [125, 179] on input "90" at bounding box center [124, 180] width 21 height 10
type input "1"
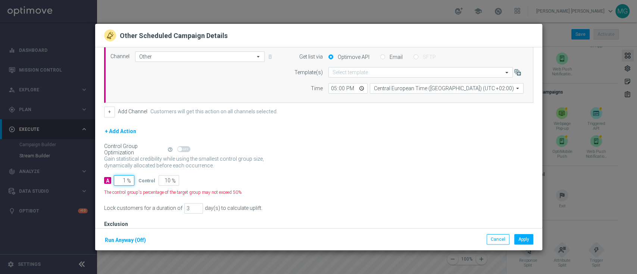
type input "99"
type input "10"
type input "90"
type input "100"
type input "0"
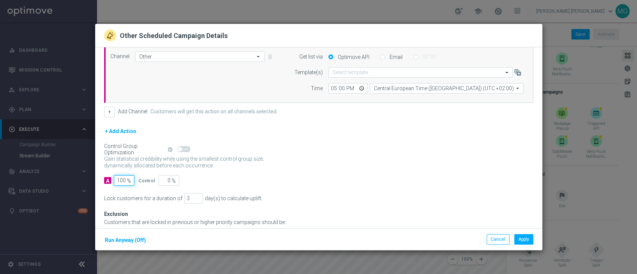
type input "100"
click at [335, 163] on div "Gain statistical credibility while using the smallest control group size, dynam…" at bounding box center [318, 163] width 429 height 18
click at [179, 198] on div "Lock customers for a duration of 3 day(s) to calculate uplift." at bounding box center [318, 198] width 429 height 10
type input "5"
click at [374, 154] on div "Gain statistical credibility while using the smallest control group size, dynam…" at bounding box center [318, 163] width 429 height 18
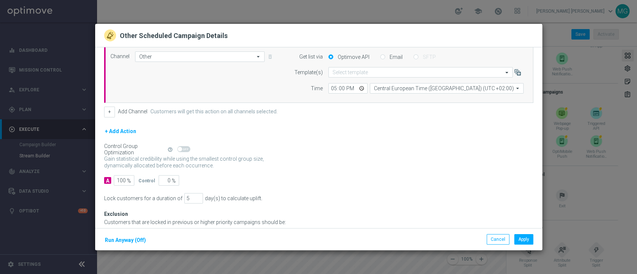
scroll to position [71, 0]
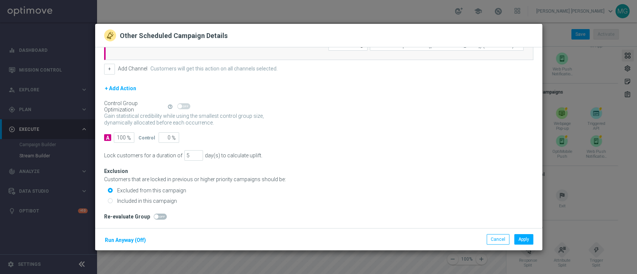
click at [165, 202] on label "Included in this campaign" at bounding box center [146, 201] width 62 height 7
click at [113, 202] on input "Included in this campaign" at bounding box center [110, 201] width 5 height 5
radio input "true"
click at [525, 241] on button "Apply" at bounding box center [523, 239] width 19 height 10
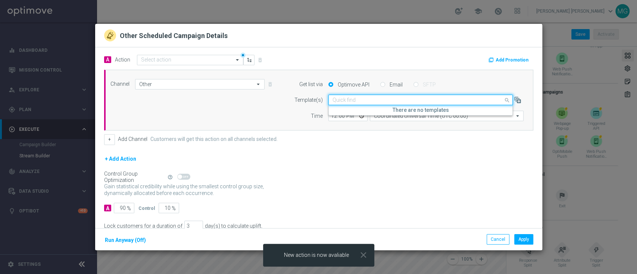
click at [502, 60] on button "Add Promotion" at bounding box center [509, 60] width 43 height 8
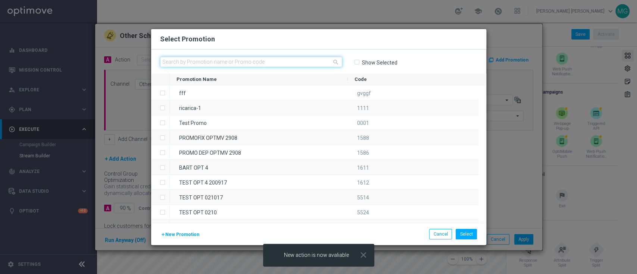
click at [304, 63] on input "text" at bounding box center [251, 62] width 182 height 10
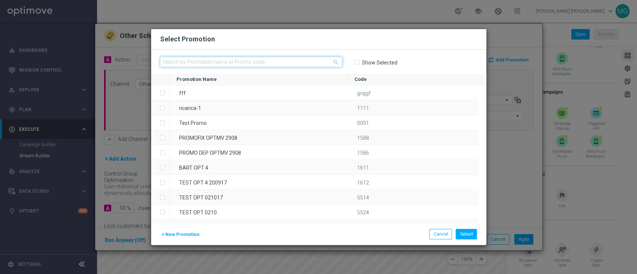
paste input "SETTEMBRE 100"
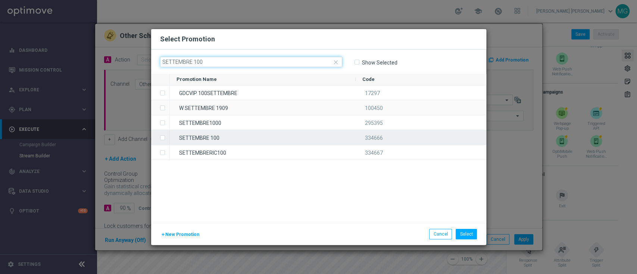
type input "SETTEMBRE 100"
click at [219, 141] on div "SETTEMBRE 100" at bounding box center [263, 137] width 186 height 15
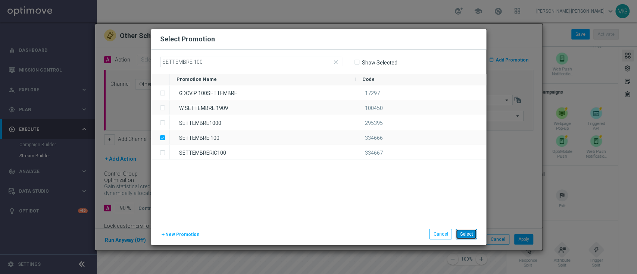
click at [466, 232] on button "Select" at bounding box center [466, 234] width 21 height 10
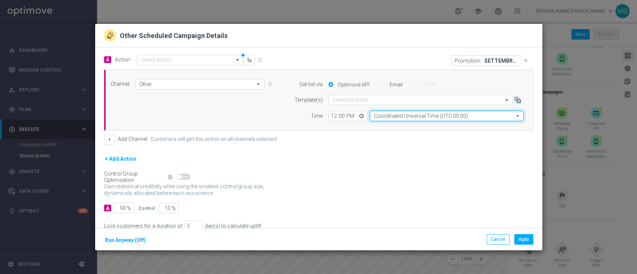
click at [385, 115] on input "Coordinated Universal Time (UTC 00:00)" at bounding box center [447, 116] width 154 height 10
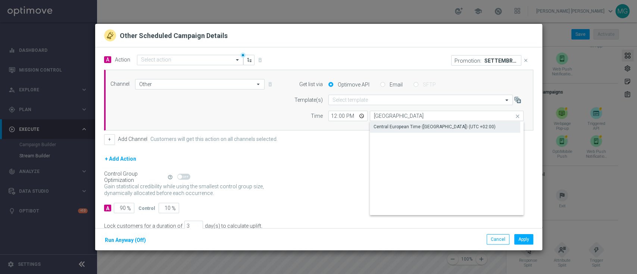
click at [389, 126] on div "Central European Time ([GEOGRAPHIC_DATA]) (UTC +02:00)" at bounding box center [434, 126] width 122 height 7
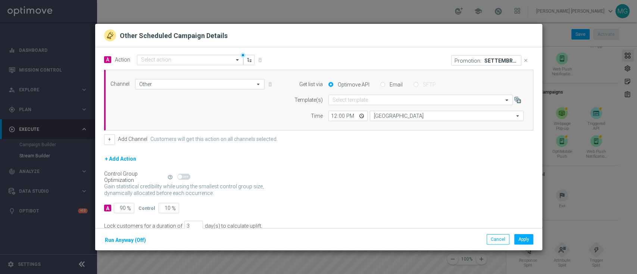
type input "Central European Time ([GEOGRAPHIC_DATA]) (UTC +02:00)"
click at [328, 118] on input "12:00" at bounding box center [347, 116] width 39 height 10
type input "17:00"
click at [337, 168] on div "+ Add Action" at bounding box center [318, 163] width 429 height 19
click at [527, 239] on button "Apply" at bounding box center [523, 239] width 19 height 10
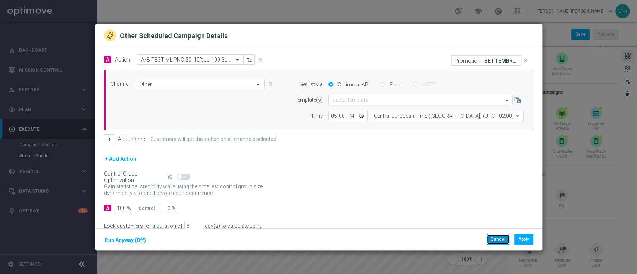
click at [499, 238] on button "Cancel" at bounding box center [497, 239] width 23 height 10
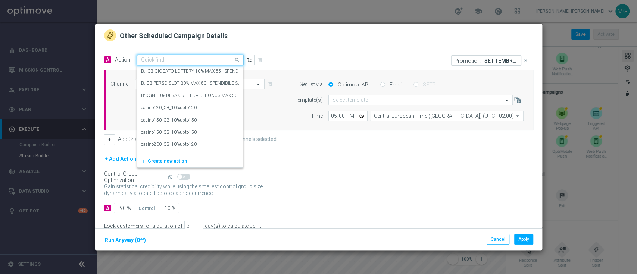
click at [164, 55] on div "Quick find" at bounding box center [190, 60] width 106 height 10
click at [165, 160] on span "Create new action" at bounding box center [167, 161] width 39 height 5
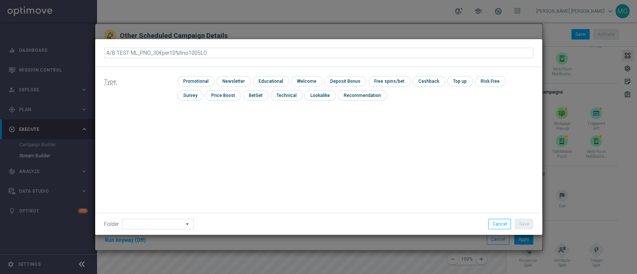
type input "A/B TEST ML_PNO_30€per10%fino100SLOT"
click at [201, 84] on input "checkbox" at bounding box center [194, 81] width 35 height 10
checkbox input "true"
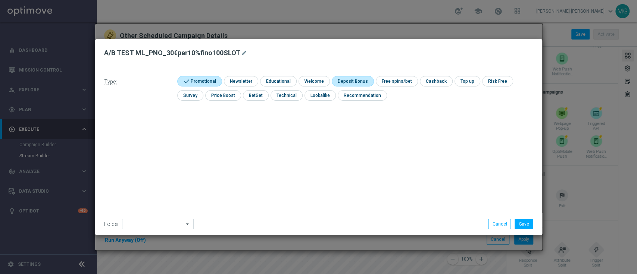
click at [343, 80] on input "checkbox" at bounding box center [352, 81] width 40 height 10
checkbox input "true"
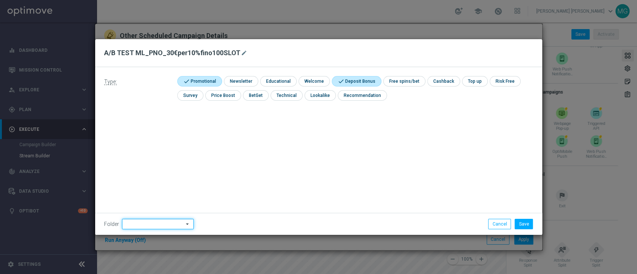
click at [161, 223] on input at bounding box center [158, 224] width 72 height 10
click at [140, 134] on div "PROF NO" at bounding box center [135, 130] width 19 height 7
type input "PROF NO"
click at [528, 221] on button "Save" at bounding box center [523, 224] width 18 height 10
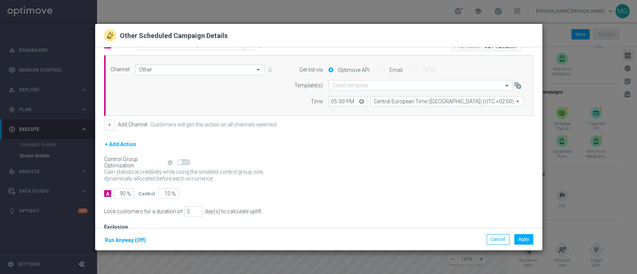
scroll to position [15, 0]
drag, startPoint x: 118, startPoint y: 192, endPoint x: 128, endPoint y: 193, distance: 10.1
click at [128, 193] on div "90 %" at bounding box center [123, 193] width 19 height 10
type input "1"
type input "99"
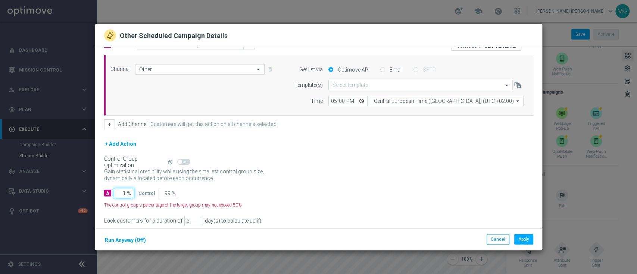
type input "10"
type input "90"
type input "100"
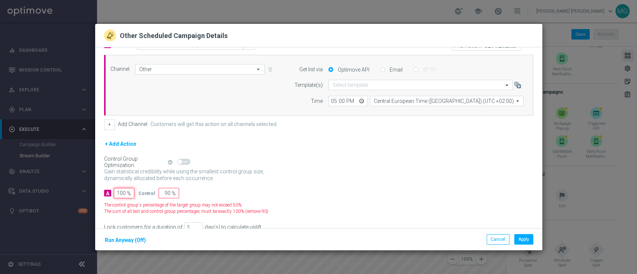
type input "0"
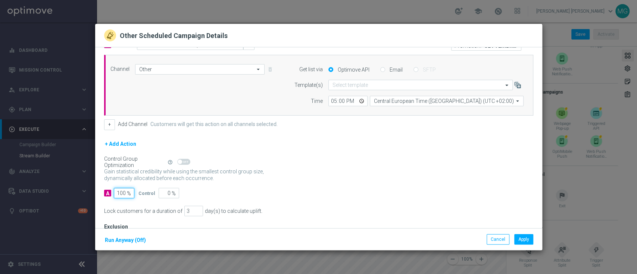
type input "100"
drag, startPoint x: 185, startPoint y: 210, endPoint x: 174, endPoint y: 210, distance: 10.4
click at [174, 210] on div "Lock customers for a duration of 3 day(s) to calculate uplift." at bounding box center [318, 211] width 429 height 10
type input "5"
click at [306, 175] on div "Gain statistical credibility while using the smallest control group size, dynam…" at bounding box center [318, 175] width 429 height 18
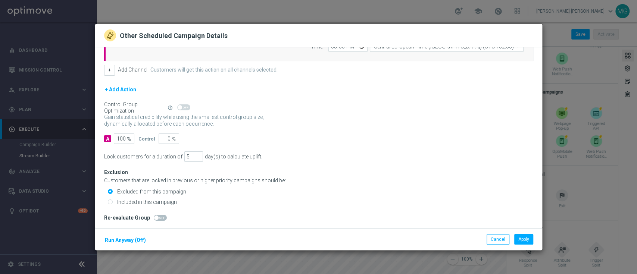
scroll to position [71, 0]
click at [110, 199] on input "Included in this campaign" at bounding box center [110, 201] width 5 height 5
radio input "true"
click at [529, 241] on button "Apply" at bounding box center [523, 239] width 19 height 10
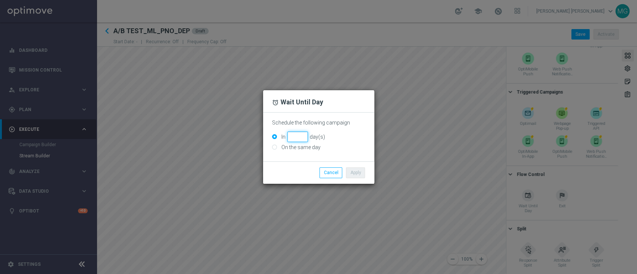
click at [296, 132] on input "In day(s)" at bounding box center [297, 137] width 21 height 10
type input "6"
click at [357, 176] on button "Apply" at bounding box center [355, 173] width 19 height 10
type input "6"
click at [353, 171] on button "Apply" at bounding box center [355, 173] width 19 height 10
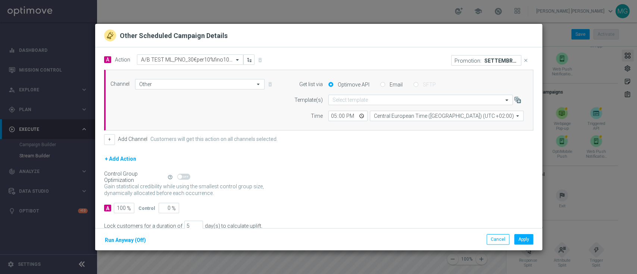
drag, startPoint x: 353, startPoint y: 171, endPoint x: 482, endPoint y: 195, distance: 131.4
click at [479, 195] on div "Gain statistical credibility while using the smallest control group size, dynam…" at bounding box center [318, 190] width 429 height 18
click at [490, 240] on button "Cancel" at bounding box center [497, 239] width 23 height 10
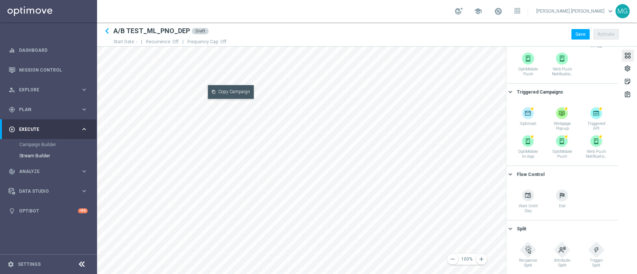
click at [229, 89] on button "content_copy Copy Campaign" at bounding box center [231, 92] width 46 height 14
click at [407, 107] on button "content_paste Paste Campaign" at bounding box center [411, 109] width 46 height 14
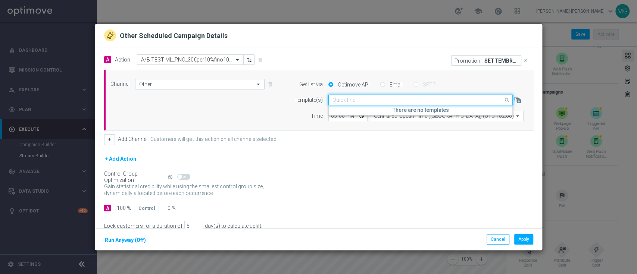
click at [411, 182] on div "Gain statistical credibility while using the smallest control group size, dynam…" at bounding box center [318, 190] width 429 height 18
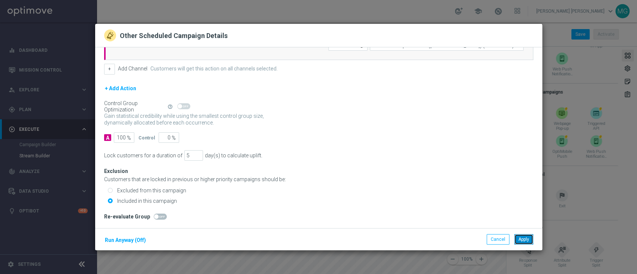
click at [520, 238] on button "Apply" at bounding box center [523, 239] width 19 height 10
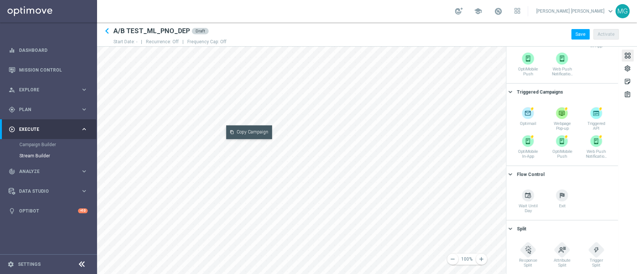
click at [247, 129] on button "content_copy Copy Campaign" at bounding box center [249, 132] width 46 height 14
click at [375, 135] on button "content_paste Paste Campaign" at bounding box center [376, 138] width 46 height 14
click at [458, 80] on button "content_copy Copy Flow Control" at bounding box center [456, 82] width 50 height 14
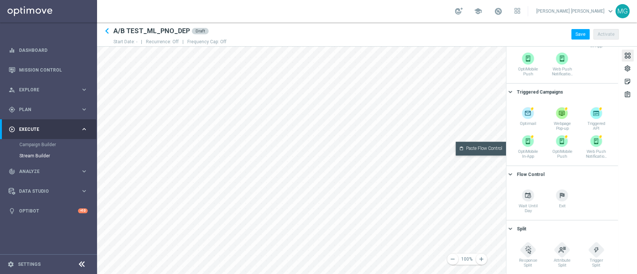
click at [471, 149] on button "content_paste Paste Flow Control" at bounding box center [481, 149] width 50 height 14
click at [624, 70] on div "settings" at bounding box center [627, 70] width 7 height 10
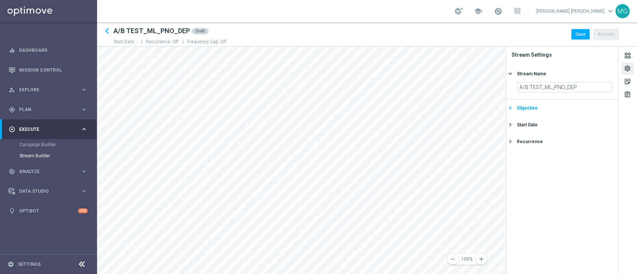
click at [531, 109] on div "Objective" at bounding box center [527, 108] width 21 height 7
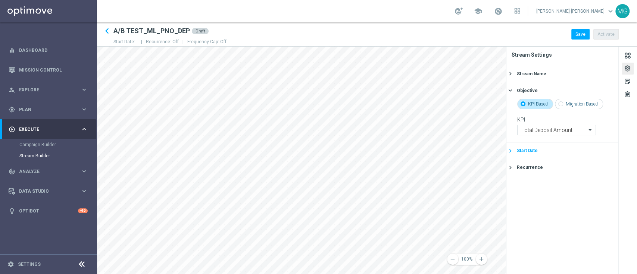
click at [537, 150] on div "Start Date" at bounding box center [565, 150] width 97 height 7
click at [604, 120] on icon "[DATE]" at bounding box center [601, 120] width 22 height 8
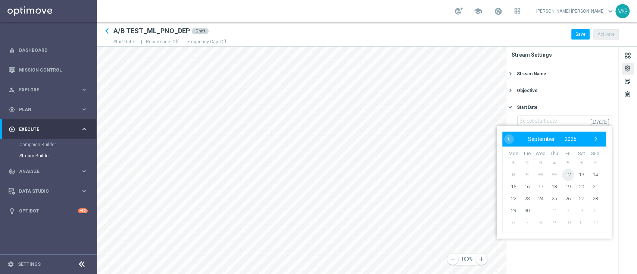
click at [568, 176] on span "12" at bounding box center [568, 175] width 12 height 12
type input "12 Sep 2025"
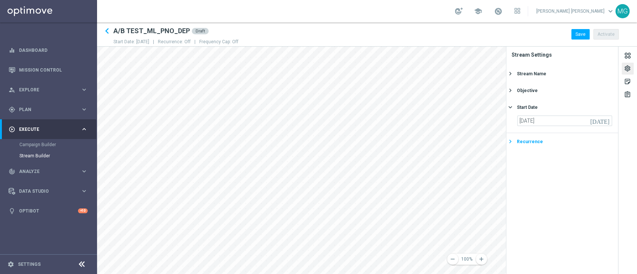
click at [530, 144] on div "Recurrence" at bounding box center [530, 141] width 26 height 7
click at [529, 125] on div "Recurrence" at bounding box center [530, 124] width 26 height 7
click at [585, 35] on button "Save" at bounding box center [580, 34] width 18 height 10
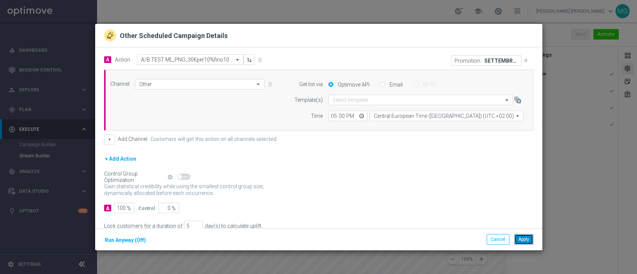
click at [523, 240] on button "Apply" at bounding box center [523, 239] width 19 height 10
click at [497, 243] on button "Cancel" at bounding box center [497, 239] width 23 height 10
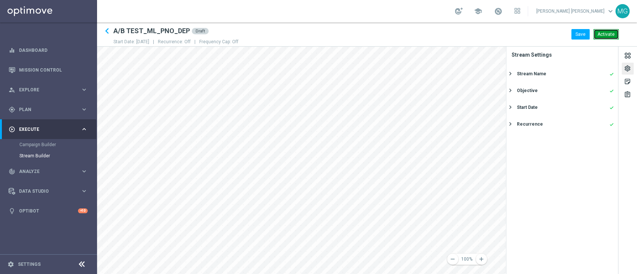
click at [611, 34] on button "Activate" at bounding box center [605, 34] width 25 height 10
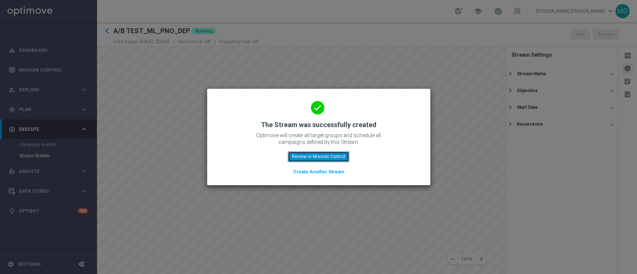
click at [337, 154] on button "Review in Mission Control" at bounding box center [319, 156] width 62 height 10
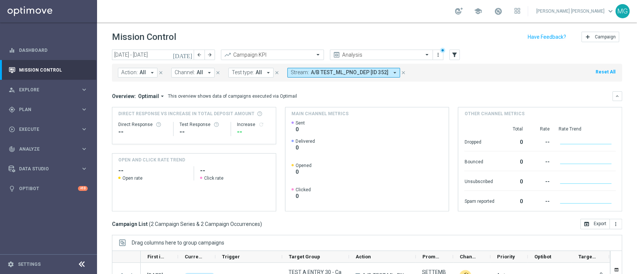
click at [190, 55] on icon "[DATE]" at bounding box center [183, 54] width 20 height 7
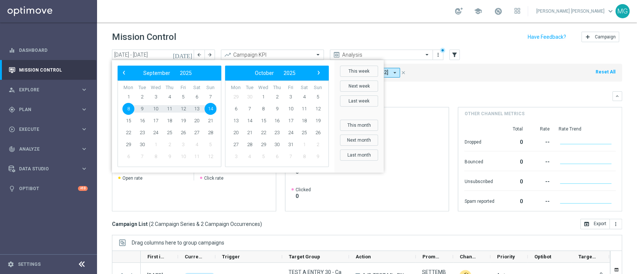
click at [125, 107] on span "8" at bounding box center [128, 109] width 12 height 12
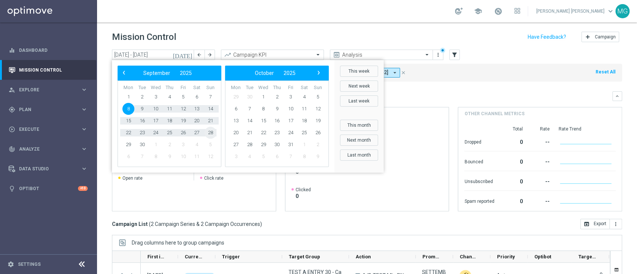
click at [210, 131] on span "28" at bounding box center [210, 133] width 12 height 12
type input "08 Sep 2025 - 28 Sep 2025"
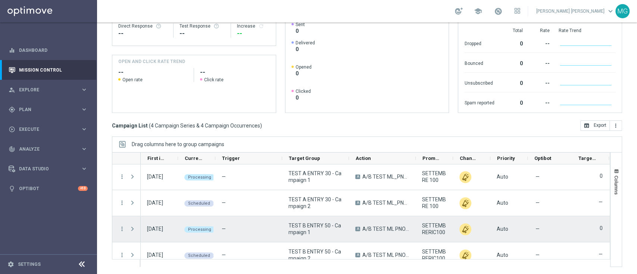
scroll to position [9, 0]
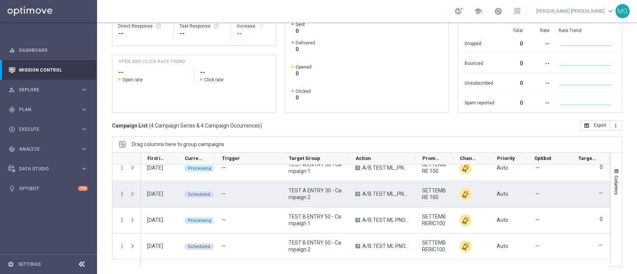
click at [122, 192] on icon "more_vert" at bounding box center [122, 194] width 7 height 7
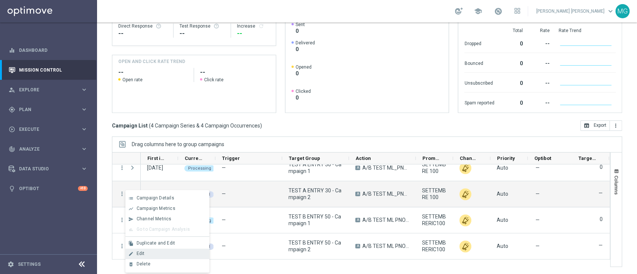
click at [154, 249] on div "edit Edit" at bounding box center [167, 254] width 84 height 10
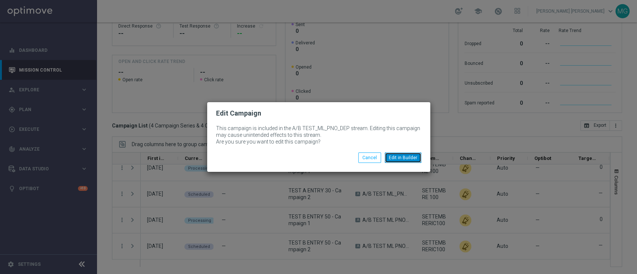
click at [403, 155] on button "Edit in Builder" at bounding box center [403, 158] width 37 height 10
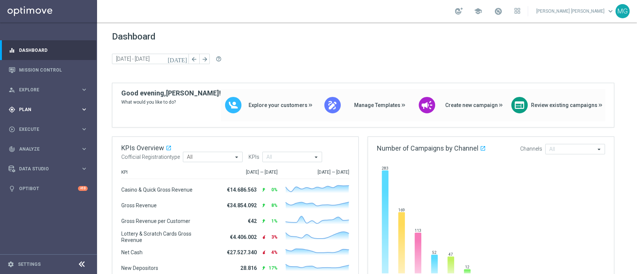
click at [30, 103] on div "gps_fixed Plan keyboard_arrow_right" at bounding box center [48, 110] width 96 height 20
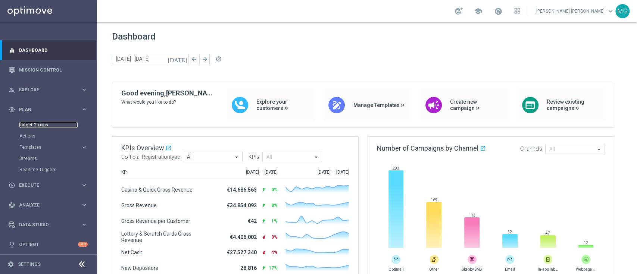
click at [40, 126] on link "Target Groups" at bounding box center [48, 125] width 58 height 6
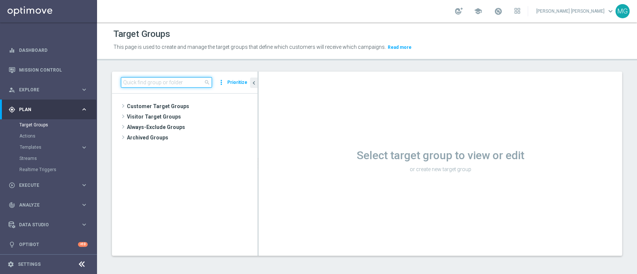
click at [169, 82] on input at bounding box center [166, 82] width 91 height 10
paste input "NEW 2025 Master Low Attivi"
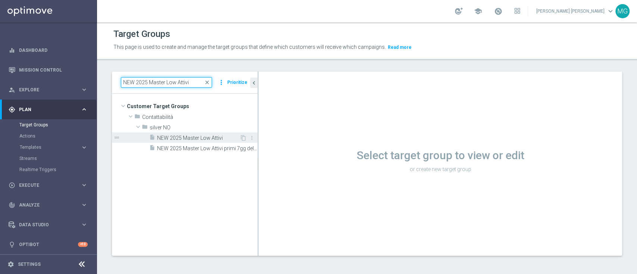
type input "NEW 2025 Master Low Attivi"
click at [187, 138] on span "NEW 2025 Master Low Attivi" at bounding box center [198, 138] width 82 height 6
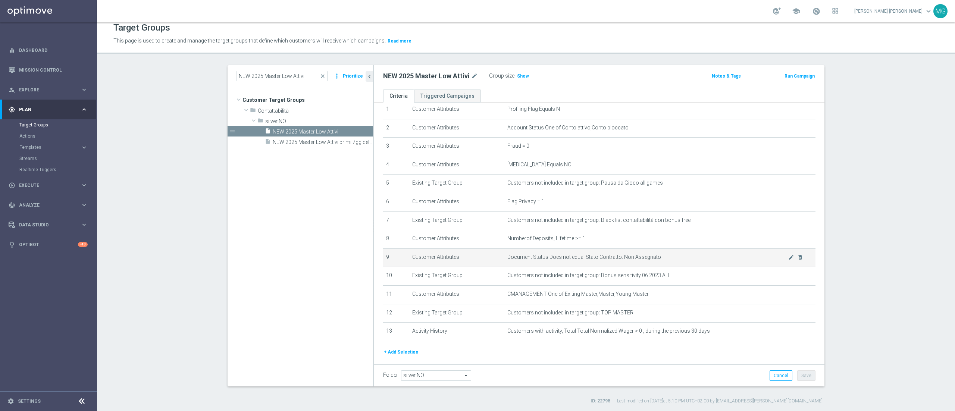
scroll to position [29, 0]
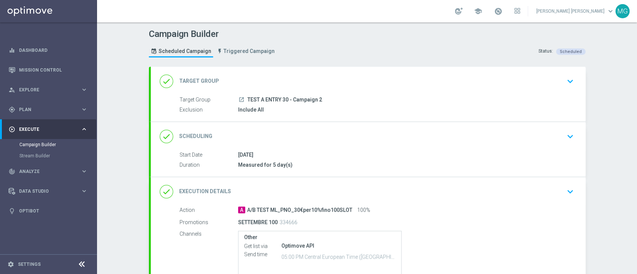
click at [565, 134] on icon "keyboard_arrow_down" at bounding box center [569, 136] width 11 height 11
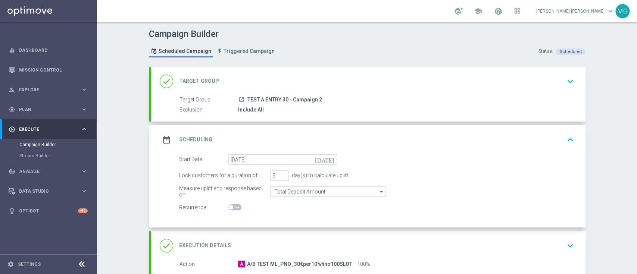
click at [326, 160] on icon "[DATE]" at bounding box center [326, 158] width 22 height 8
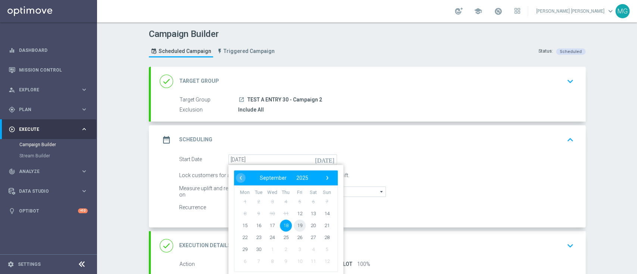
click at [298, 221] on span "19" at bounding box center [299, 225] width 12 height 12
type input "[DATE]"
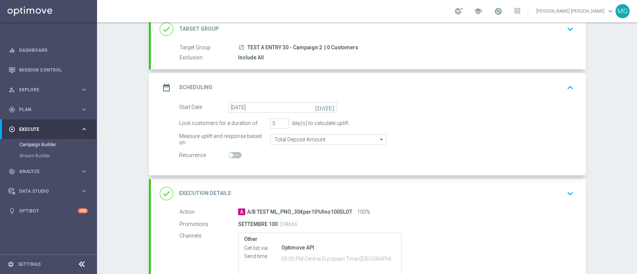
scroll to position [137, 0]
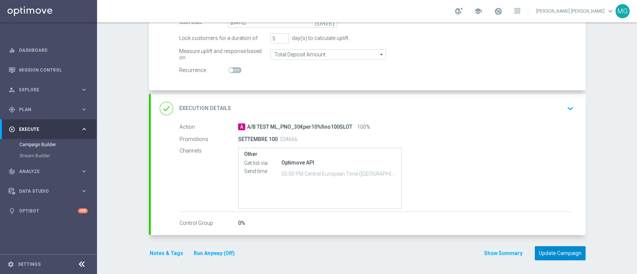
click at [572, 253] on button "Update Campaign" at bounding box center [560, 253] width 51 height 15
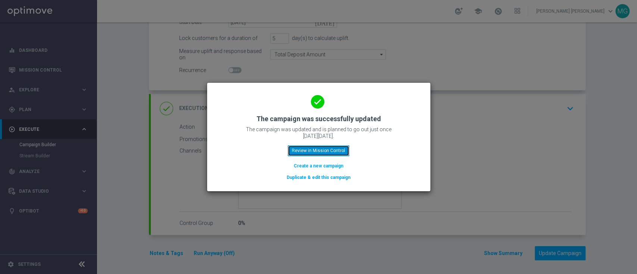
click at [343, 149] on button "Review in Mission Control" at bounding box center [319, 150] width 62 height 10
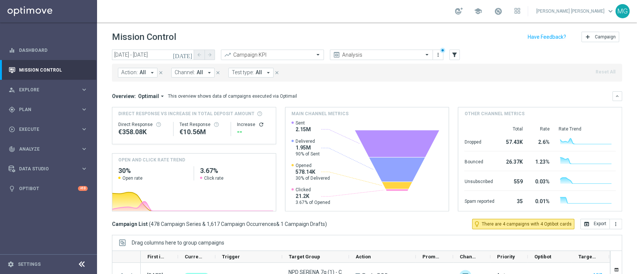
click at [144, 73] on span "All" at bounding box center [143, 72] width 6 height 6
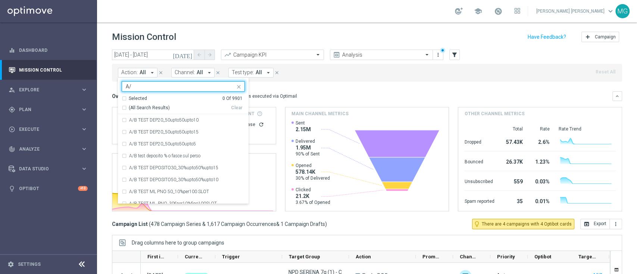
type input "A"
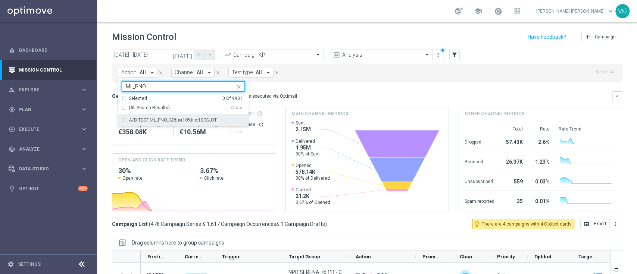
click at [166, 119] on label "A/B TEST ML_PNO_30€per10%fino100SLOT" at bounding box center [173, 120] width 88 height 4
type input "ML_PNO"
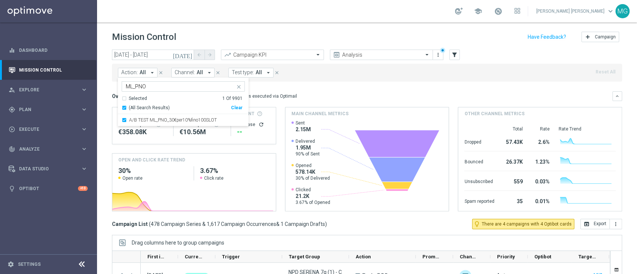
click at [313, 96] on div "Overview: Optimail arrow_drop_down This overview shows data of campaigns execut…" at bounding box center [362, 96] width 500 height 7
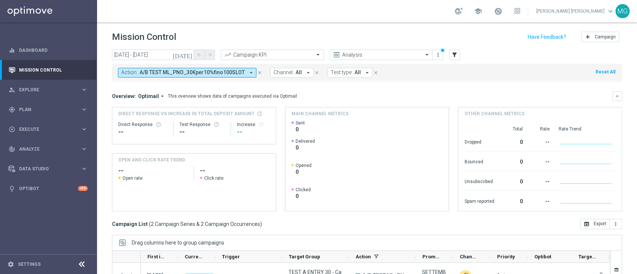
click at [240, 71] on span "A/B TEST ML_PNO_30€per10%fino100SLOT" at bounding box center [192, 72] width 105 height 6
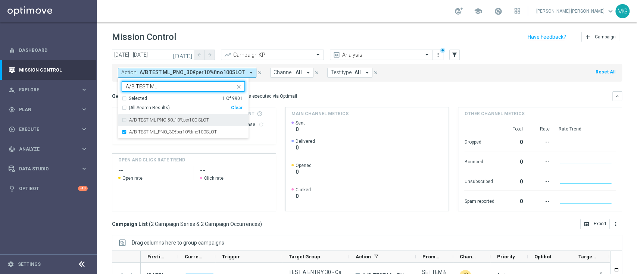
click at [175, 118] on label "A/B TEST ML PNO 50_10%per100 SLOT" at bounding box center [169, 120] width 80 height 4
type input "A/B TEST ML"
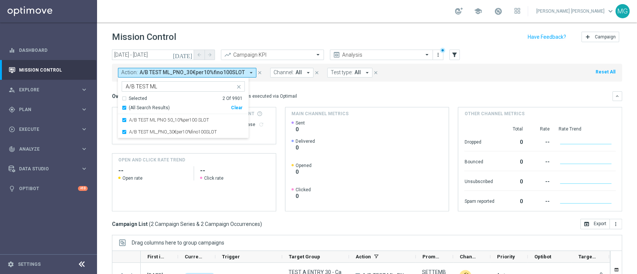
click at [330, 94] on div "Overview: Optimail arrow_drop_down This overview shows data of campaigns execut…" at bounding box center [362, 96] width 500 height 7
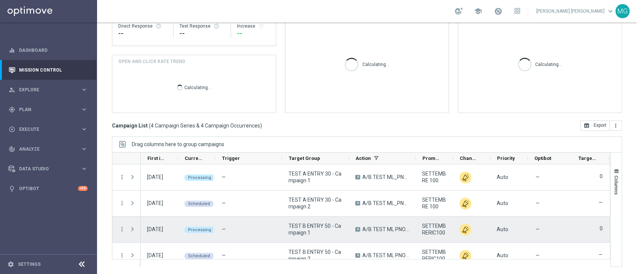
scroll to position [9, 0]
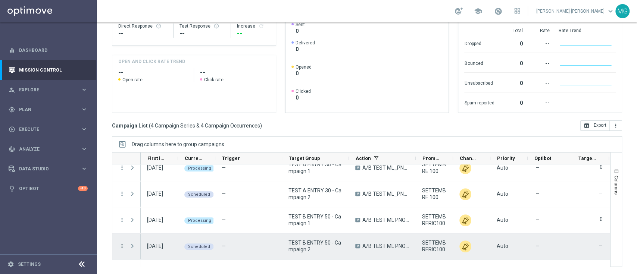
click at [121, 247] on icon "more_vert" at bounding box center [122, 246] width 7 height 7
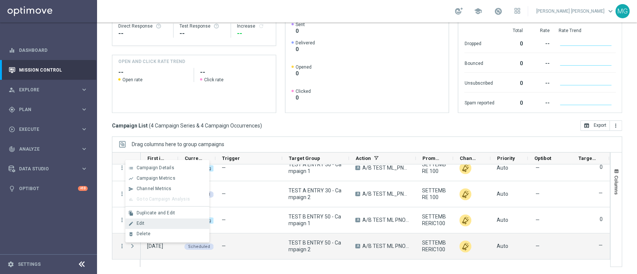
click at [146, 226] on div "edit Edit" at bounding box center [167, 224] width 84 height 10
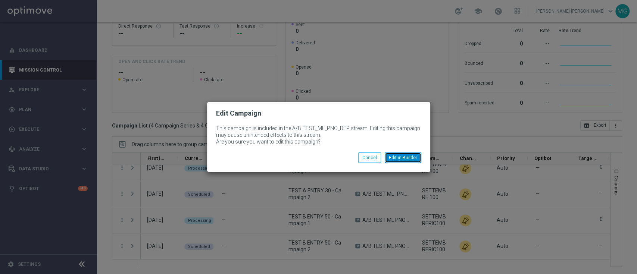
click at [404, 158] on button "Edit in Builder" at bounding box center [403, 158] width 37 height 10
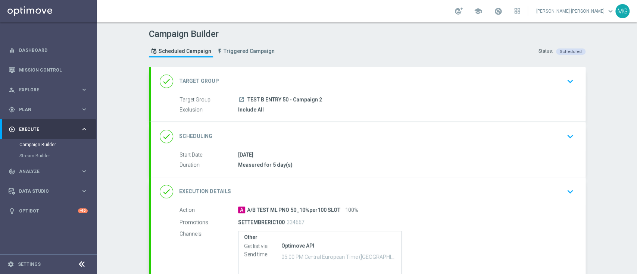
scroll to position [16, 0]
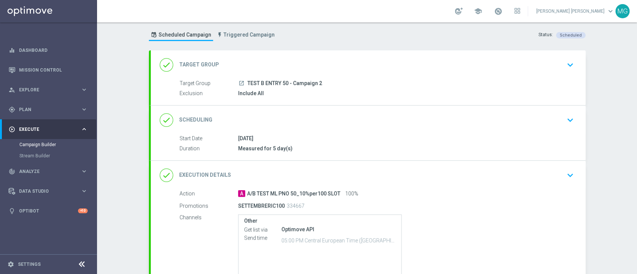
click at [568, 117] on icon "keyboard_arrow_down" at bounding box center [569, 120] width 11 height 11
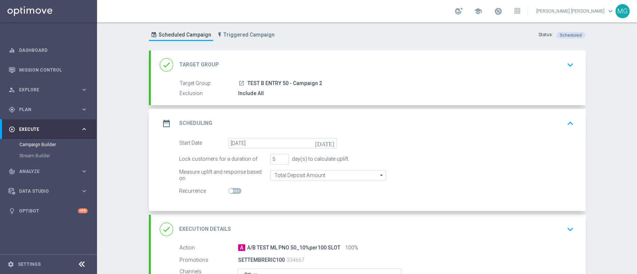
click at [327, 142] on icon "[DATE]" at bounding box center [326, 142] width 22 height 8
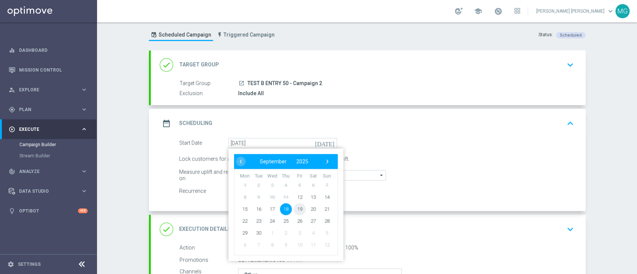
click at [295, 207] on span "19" at bounding box center [299, 209] width 12 height 12
type input "[DATE]"
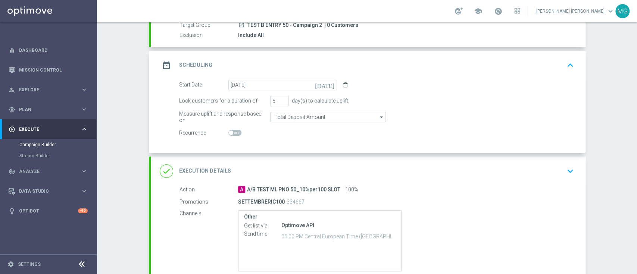
scroll to position [137, 0]
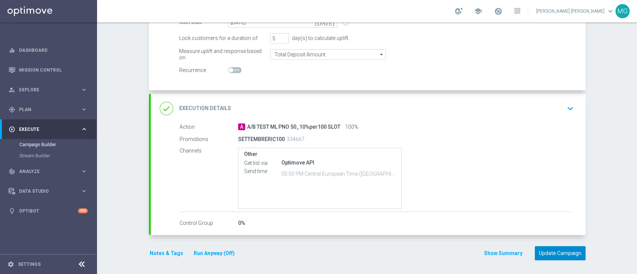
click at [553, 251] on button "Update Campaign" at bounding box center [560, 253] width 51 height 15
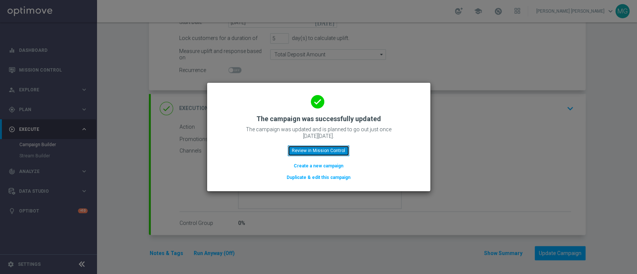
click at [341, 154] on button "Review in Mission Control" at bounding box center [319, 150] width 62 height 10
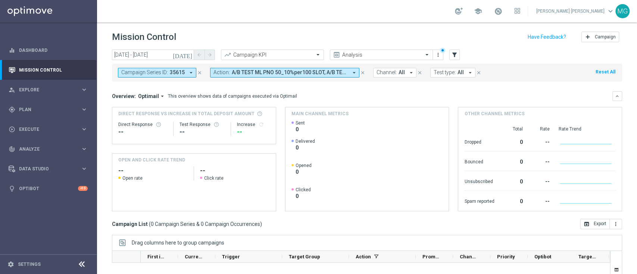
click at [361, 72] on icon "close" at bounding box center [362, 72] width 5 height 5
